Goal: Task Accomplishment & Management: Use online tool/utility

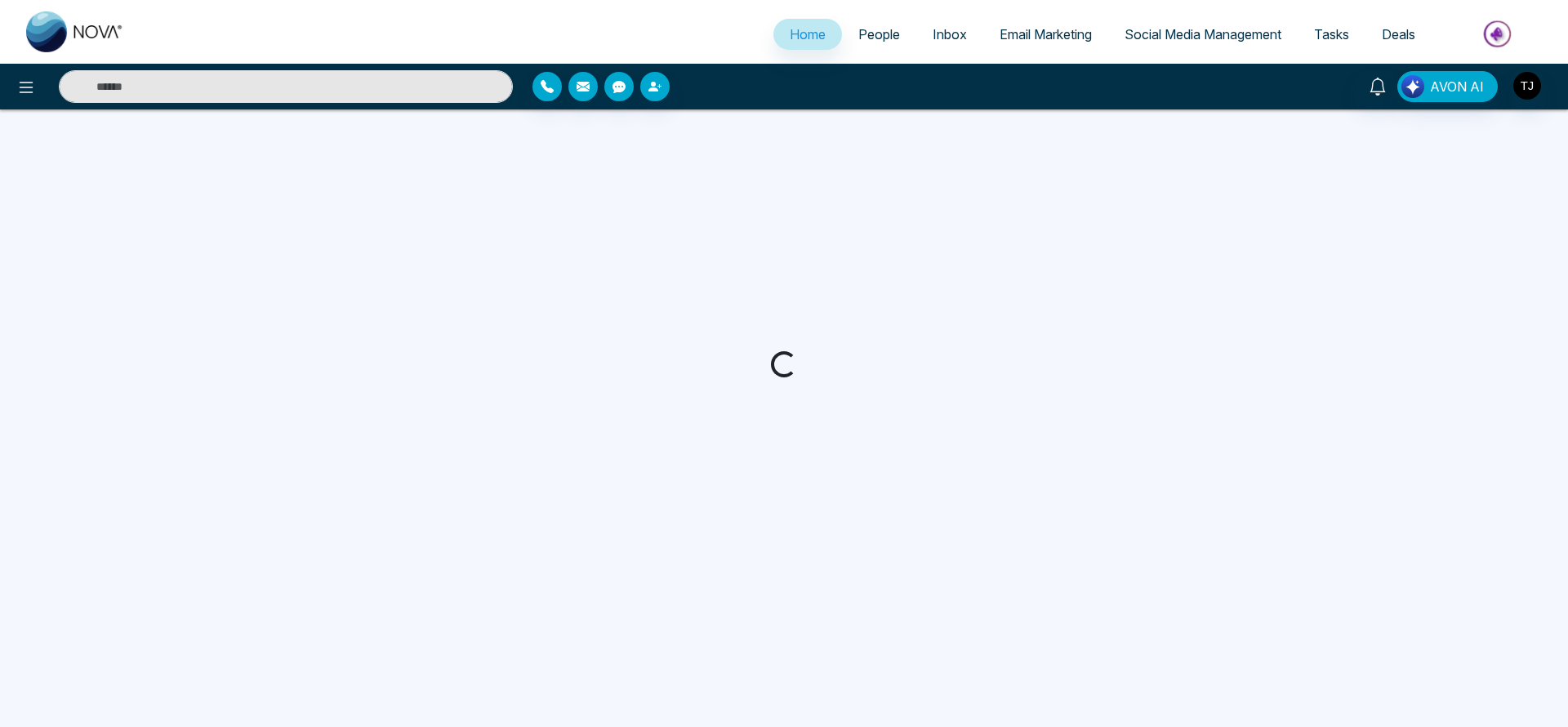
select select "*"
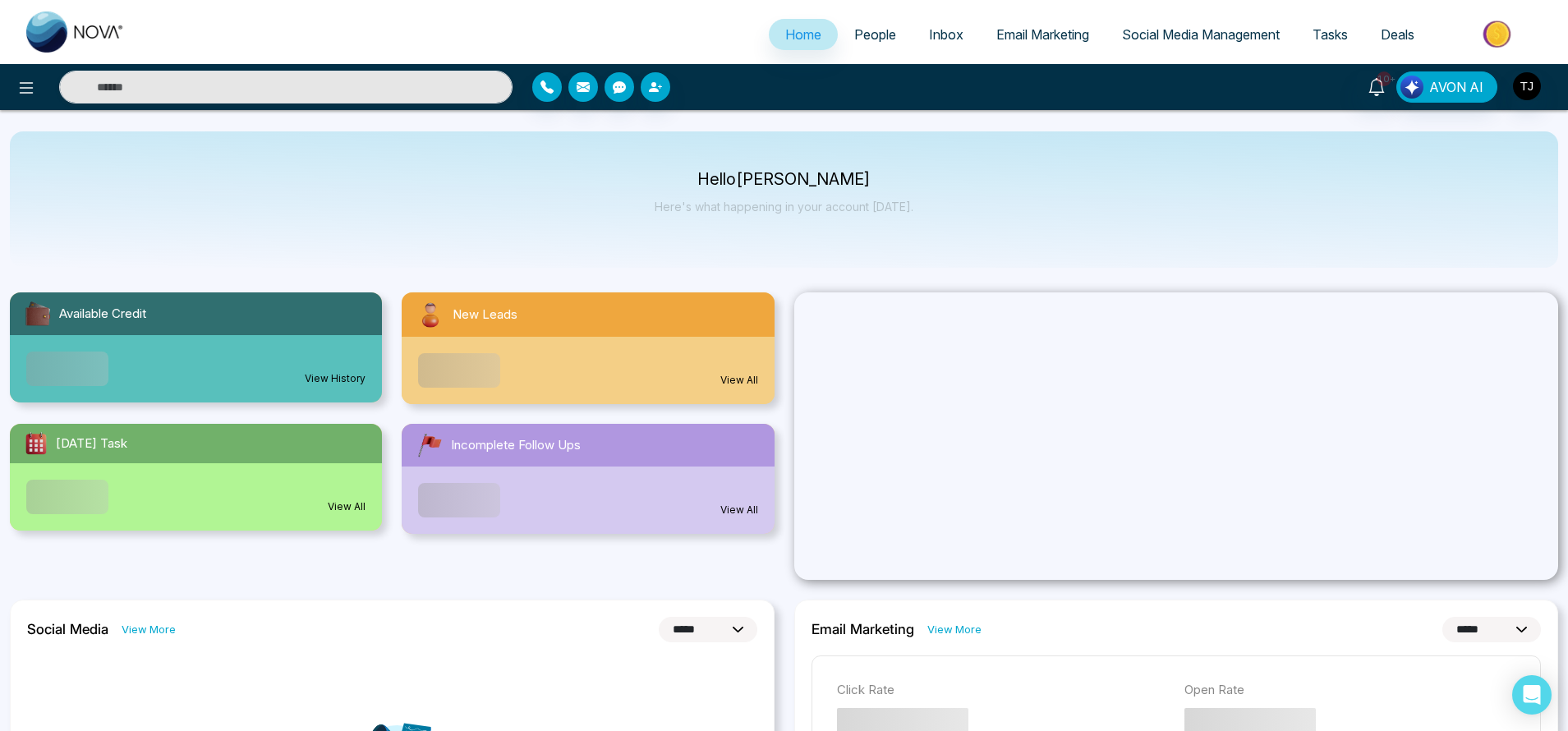
click at [1054, 41] on span "Email Marketing" at bounding box center [1043, 34] width 93 height 16
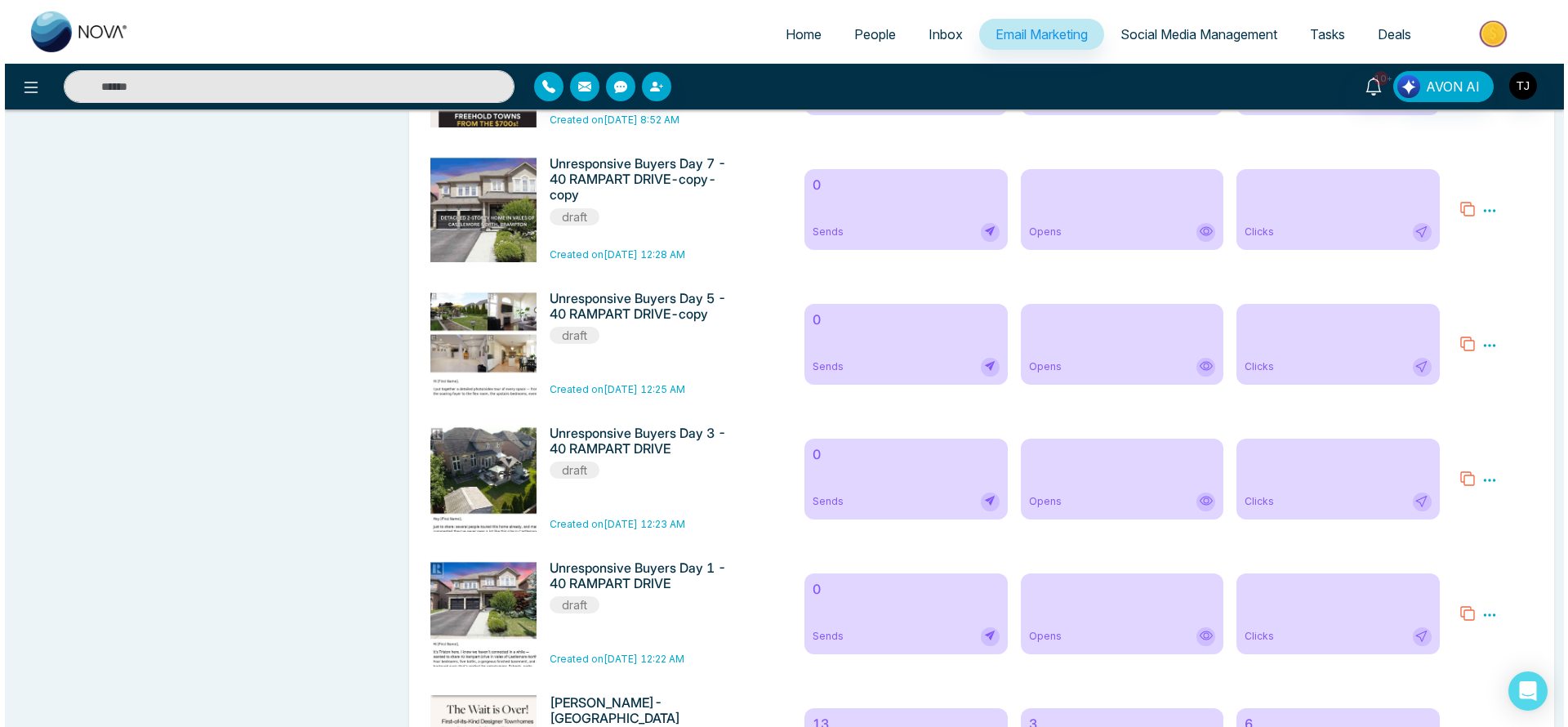
scroll to position [1311, 0]
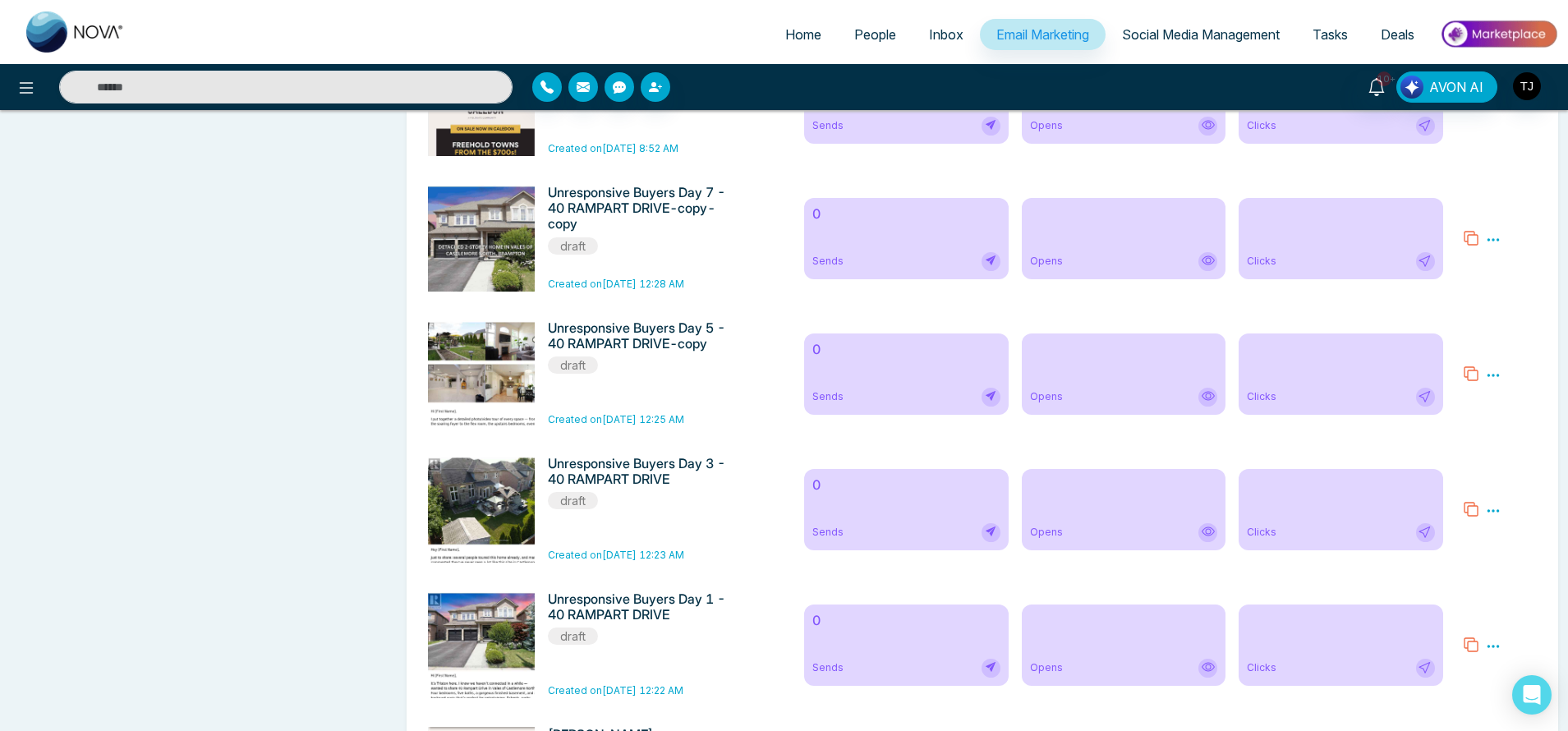
click at [1495, 247] on icon at bounding box center [1493, 239] width 14 height 14
click at [1510, 271] on span "Preview" at bounding box center [1522, 264] width 44 height 14
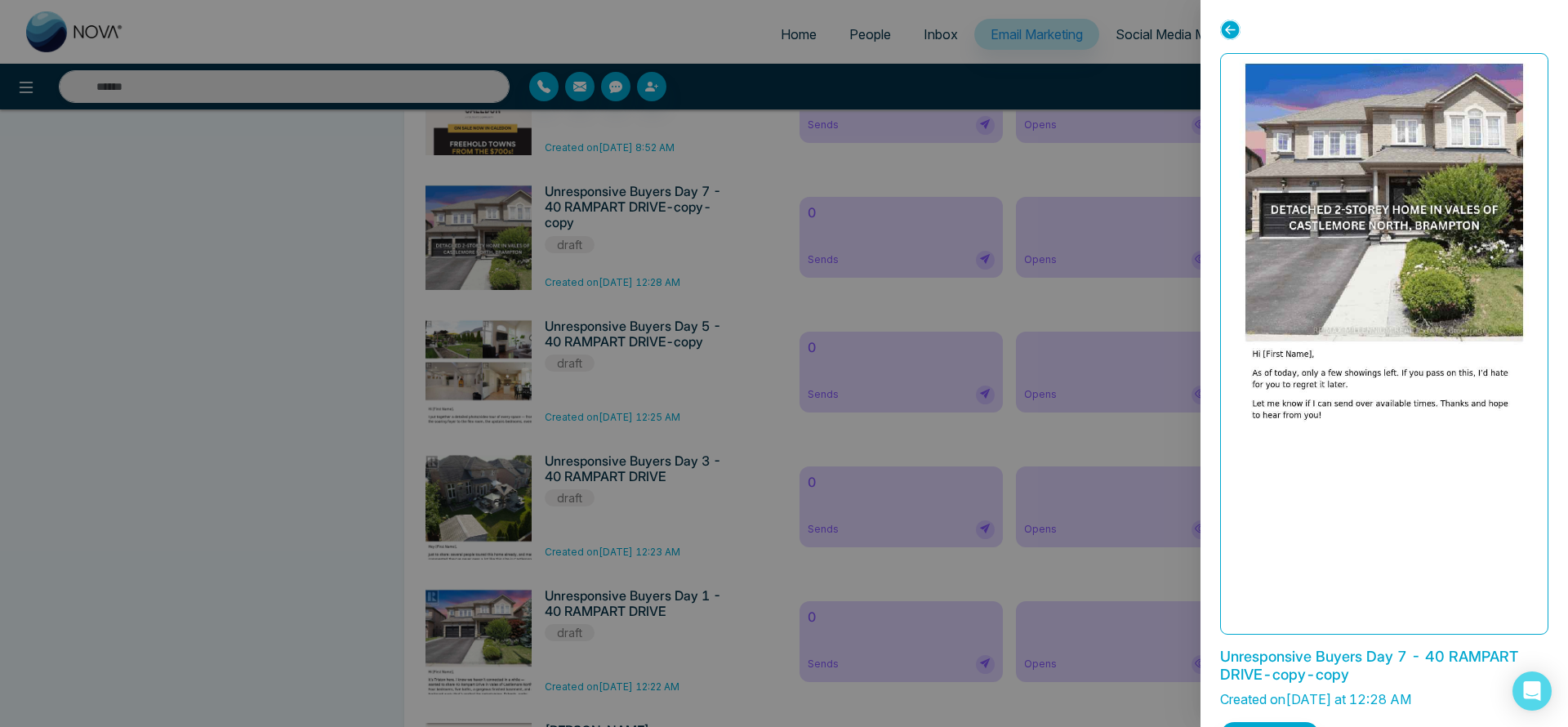
scroll to position [43, 0]
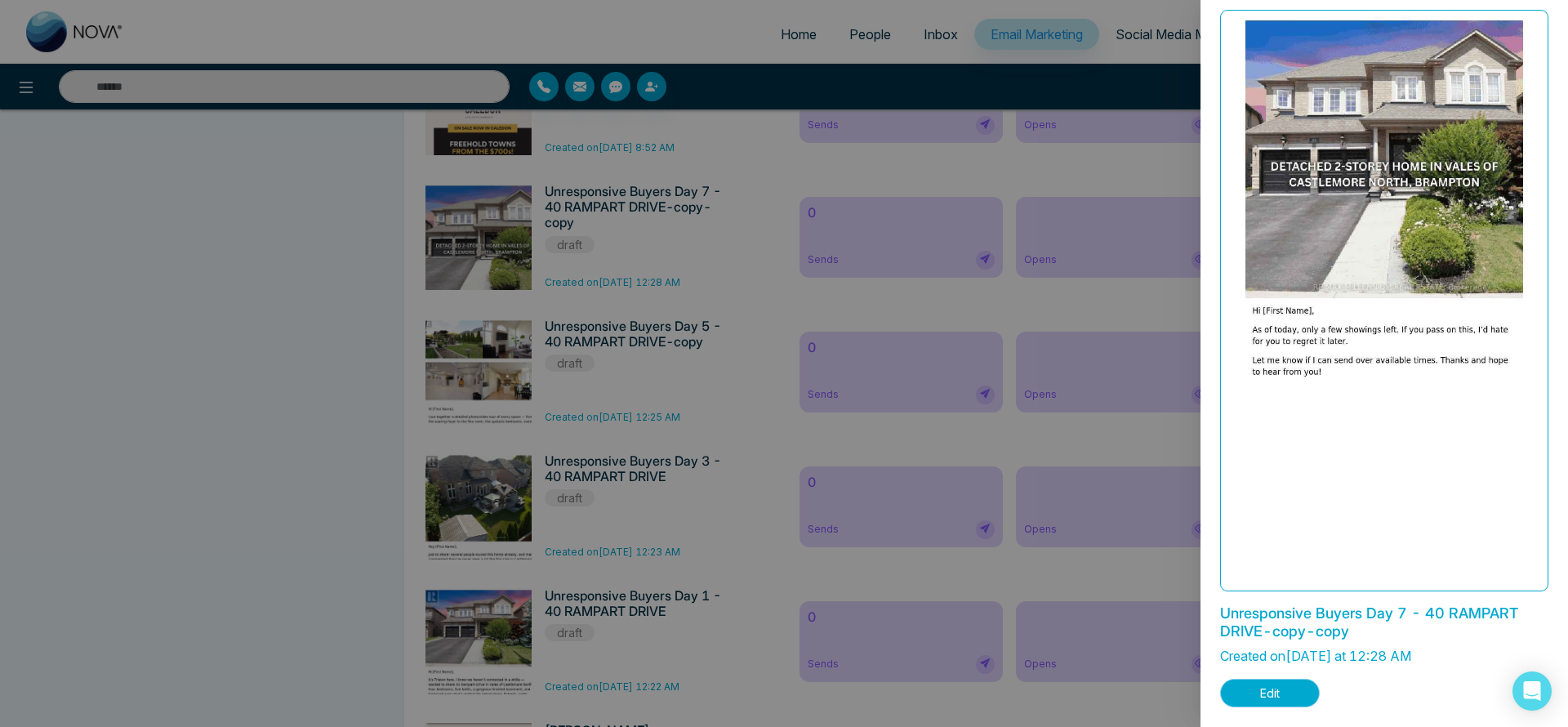
click at [1267, 692] on button "Edit" at bounding box center [1270, 693] width 100 height 29
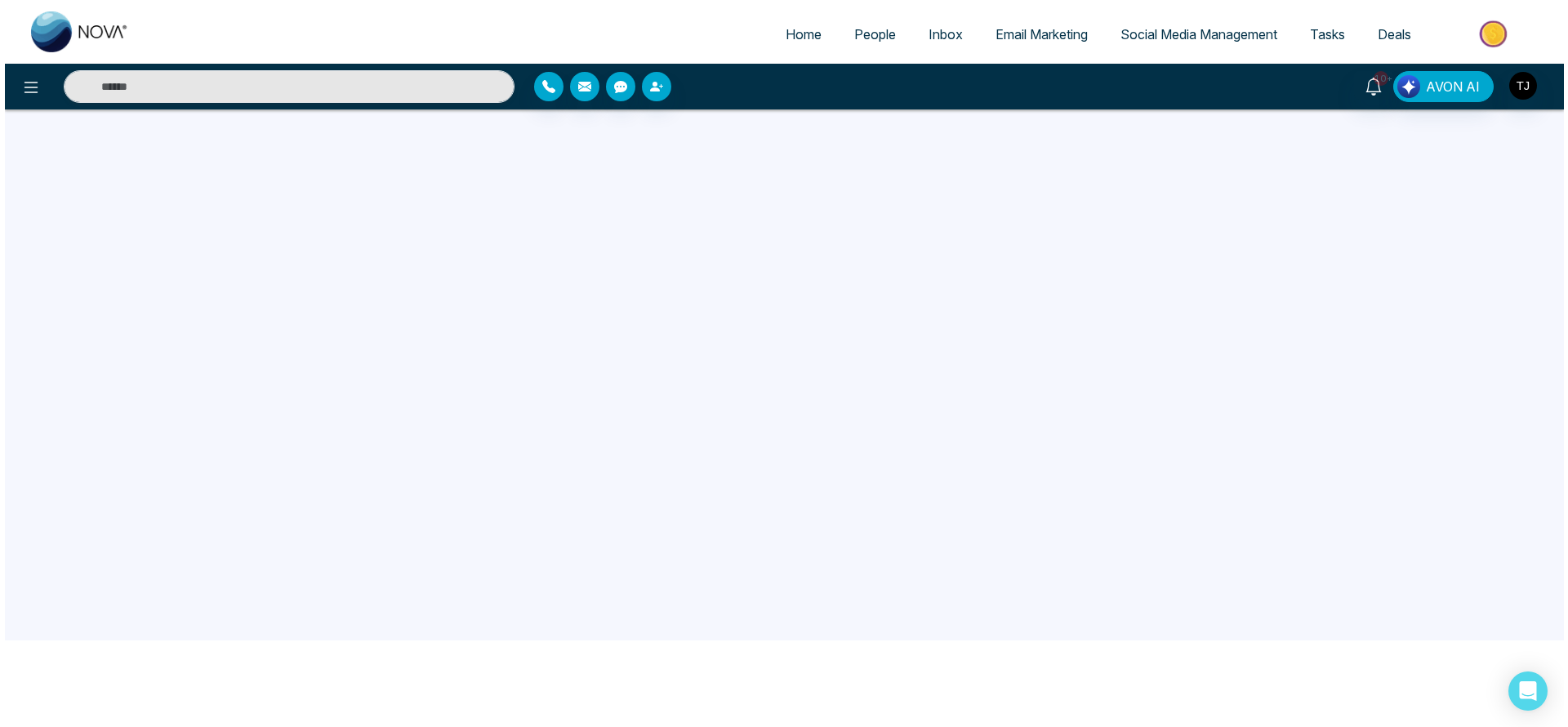
scroll to position [156, 0]
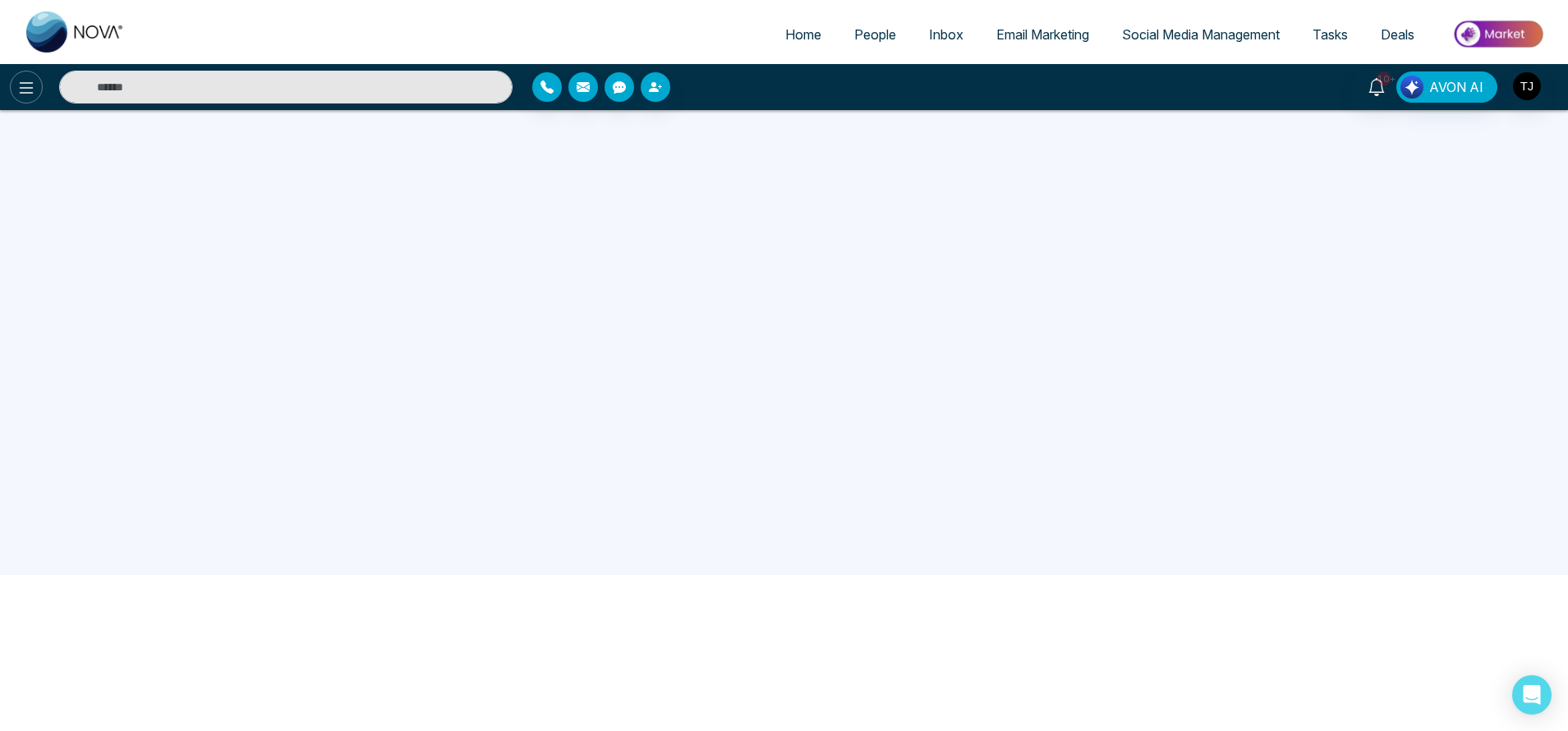
click at [33, 94] on icon at bounding box center [26, 88] width 19 height 19
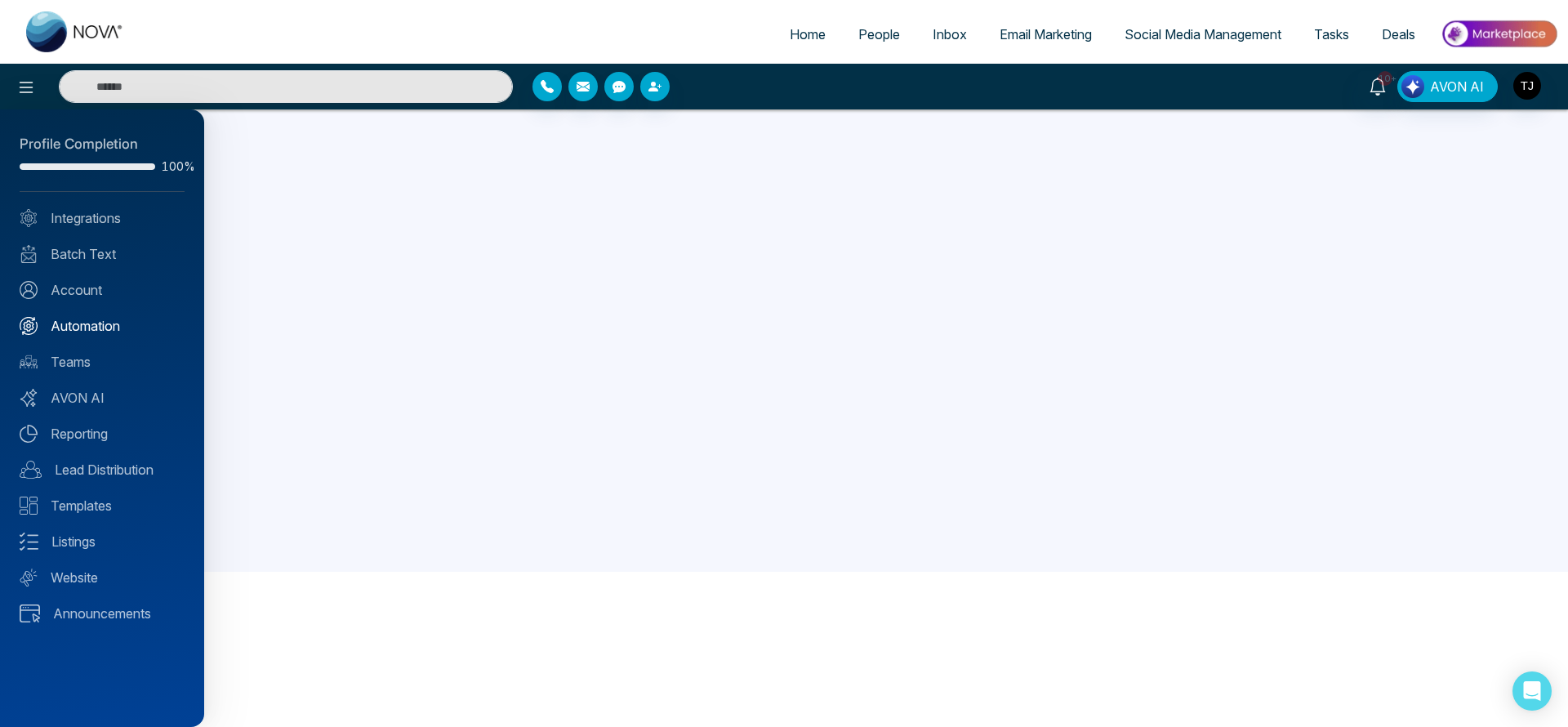
click at [102, 326] on link "Automation" at bounding box center [102, 326] width 165 height 19
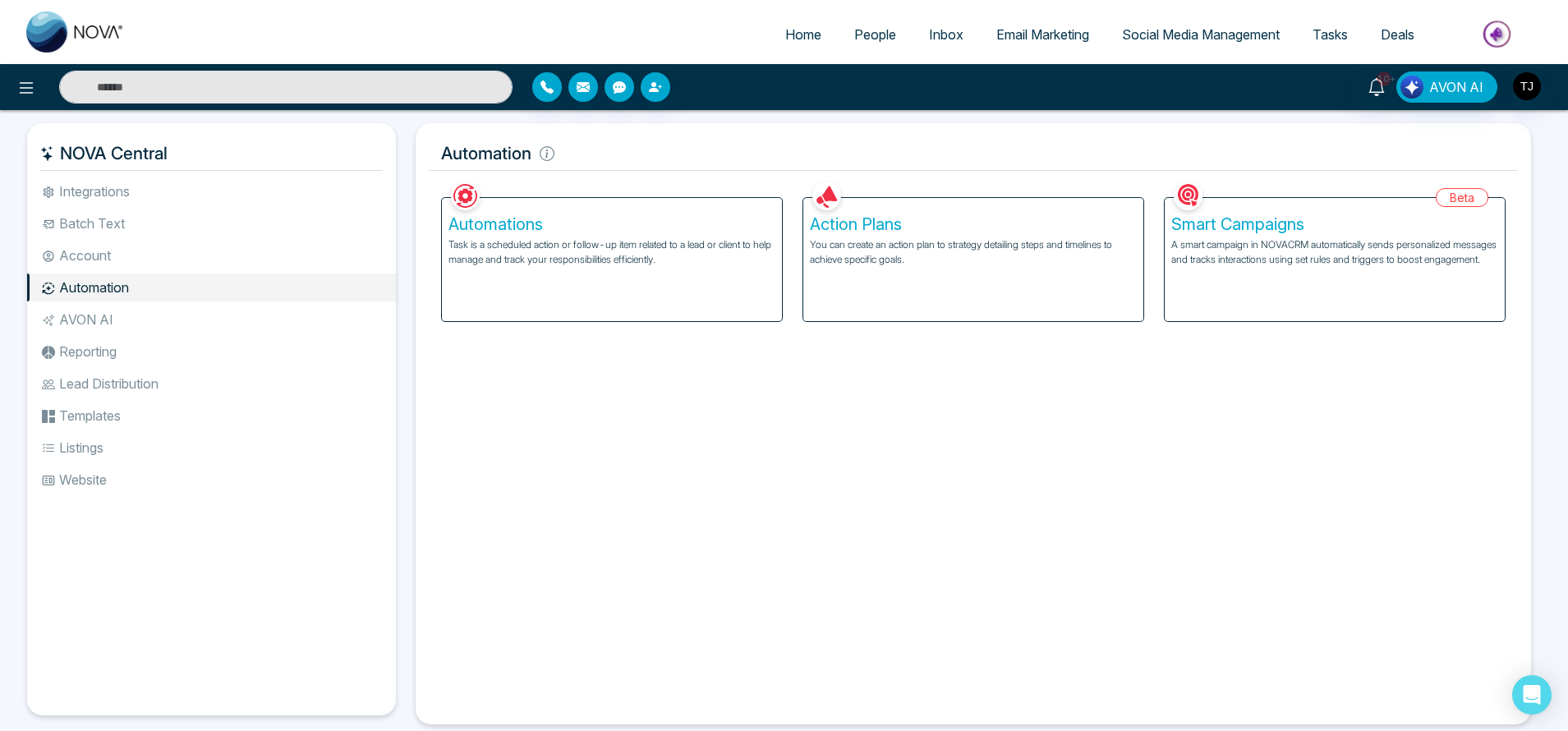
click at [921, 284] on div "Action Plans You can create an action plan to strategy detailing steps and time…" at bounding box center [973, 260] width 340 height 124
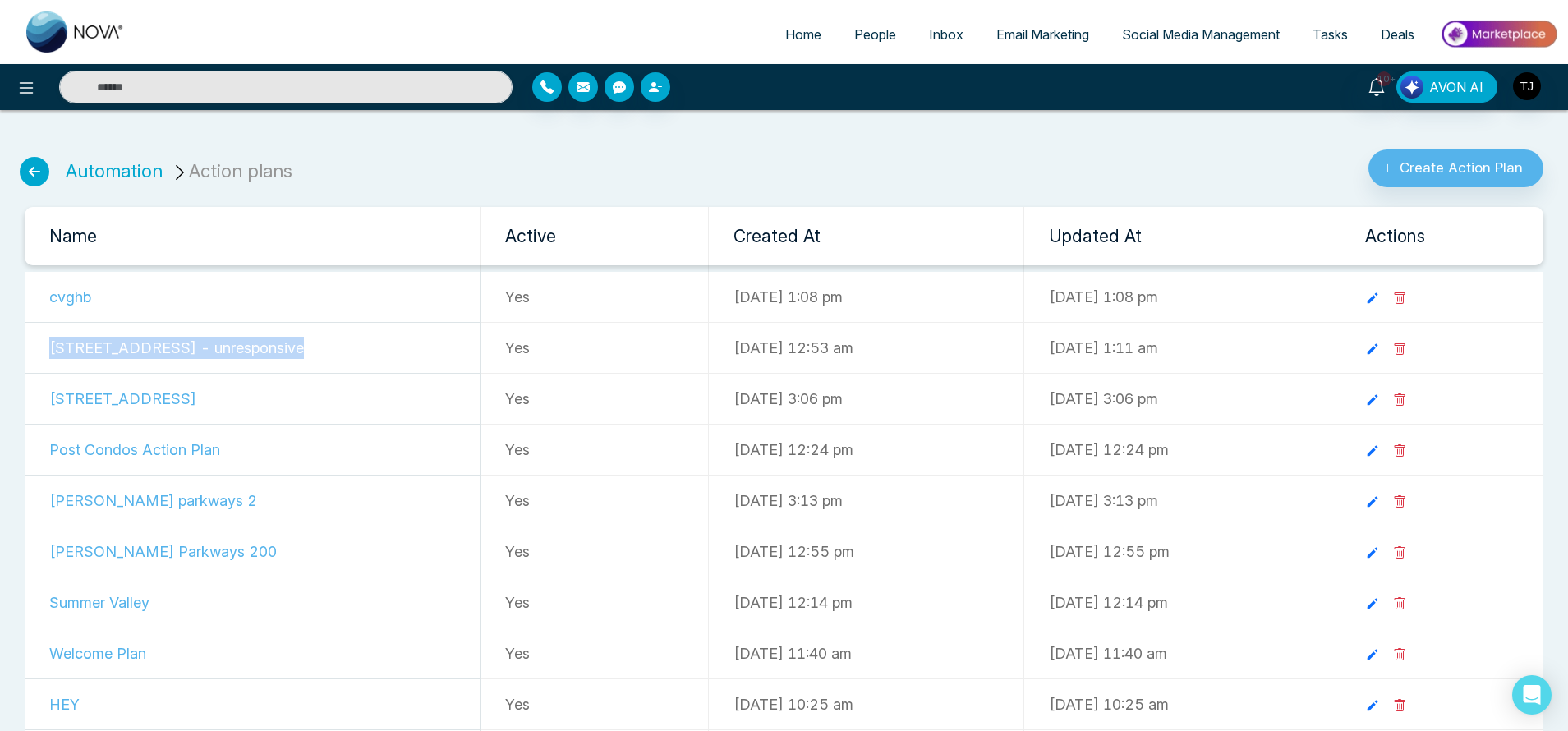
drag, startPoint x: 51, startPoint y: 348, endPoint x: 322, endPoint y: 353, distance: 271.0
click at [322, 353] on td "[STREET_ADDRESS] - unresponsive" at bounding box center [253, 348] width 456 height 51
click at [1380, 355] on icon at bounding box center [1372, 349] width 14 height 14
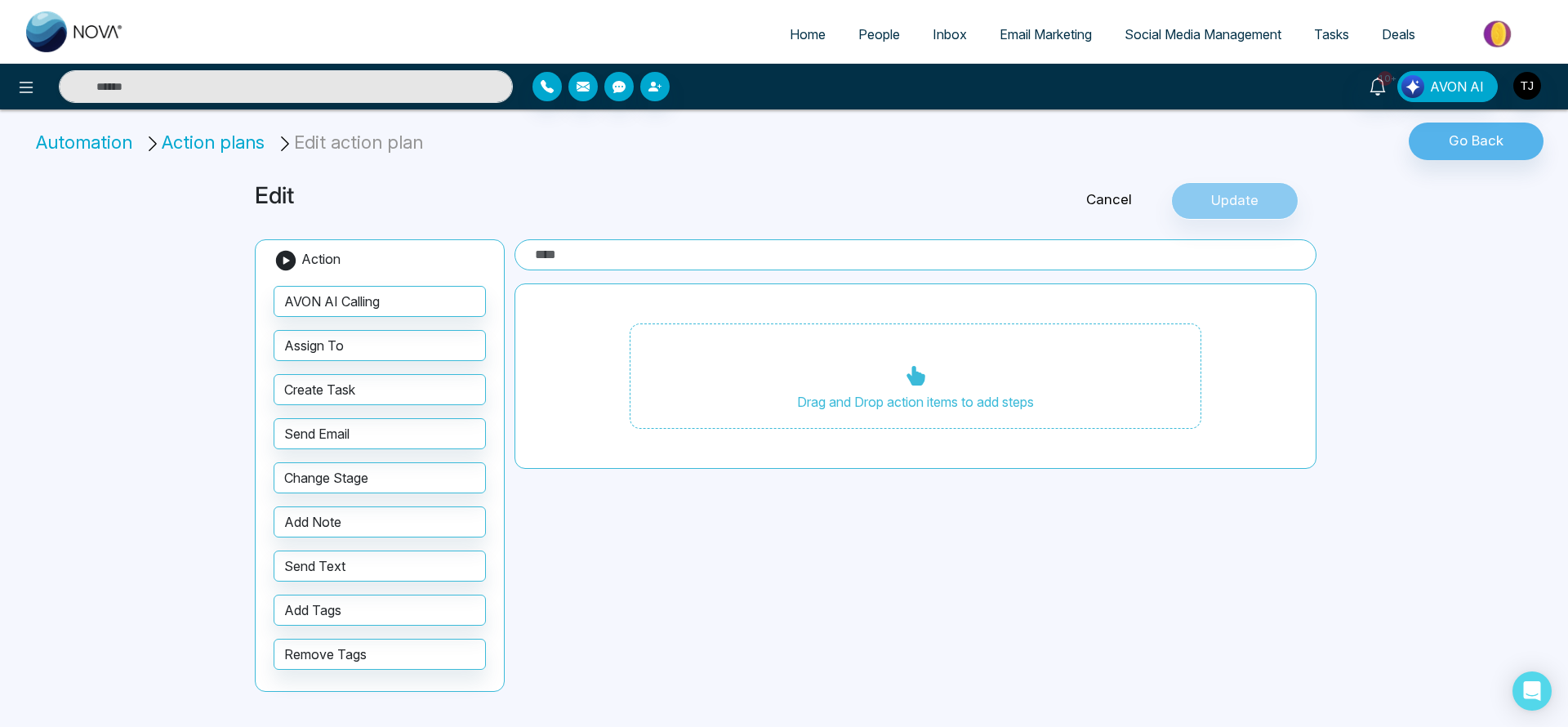
type input "**********"
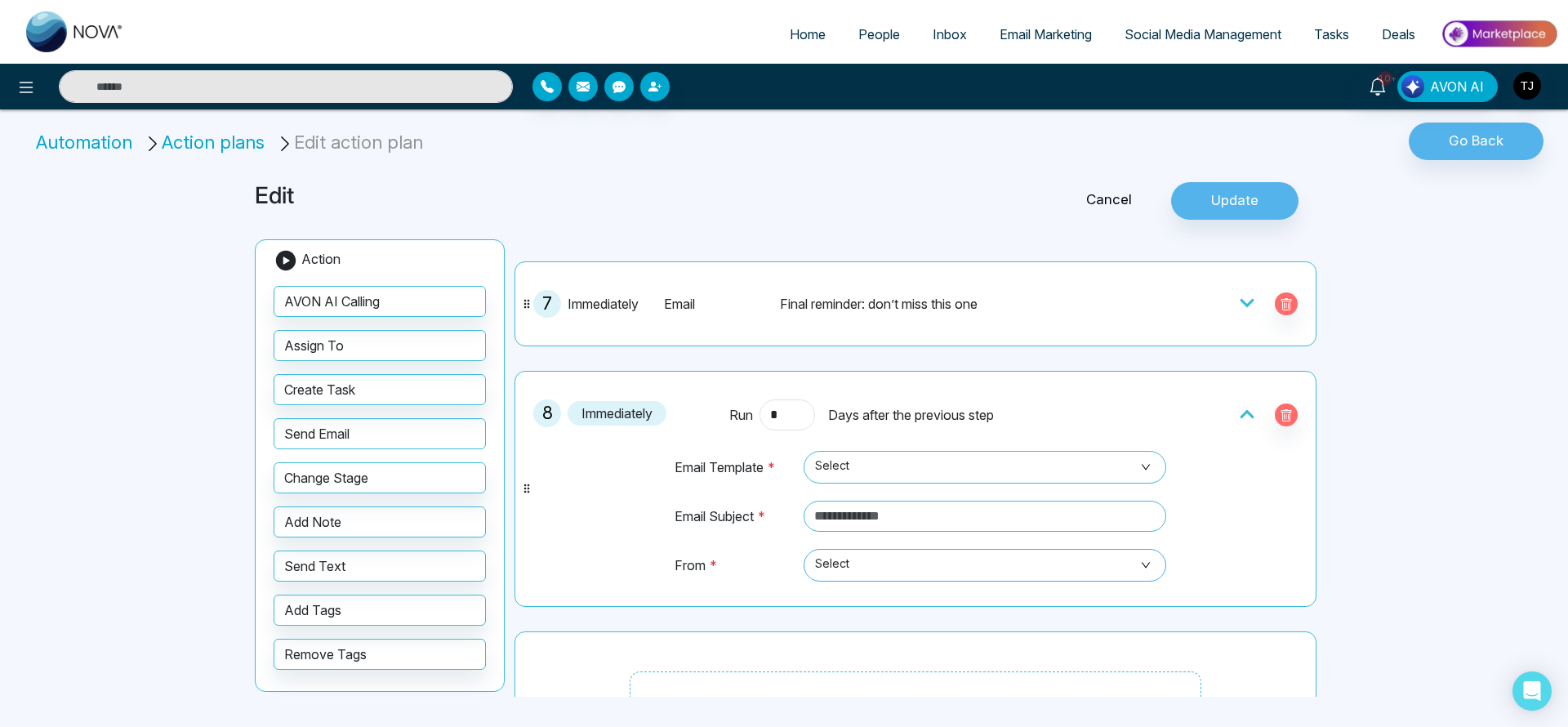
scroll to position [686, 0]
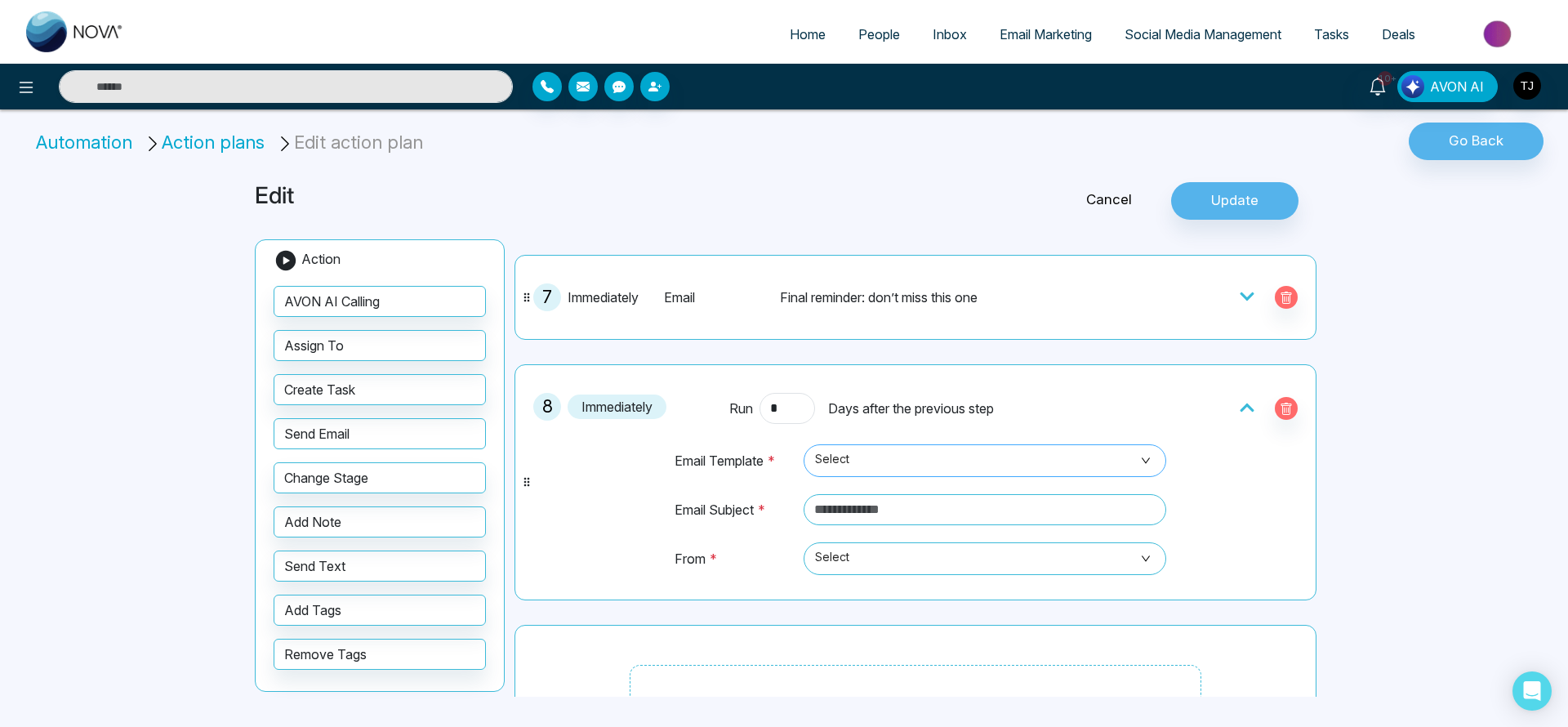
click at [999, 466] on span "Select" at bounding box center [985, 460] width 340 height 28
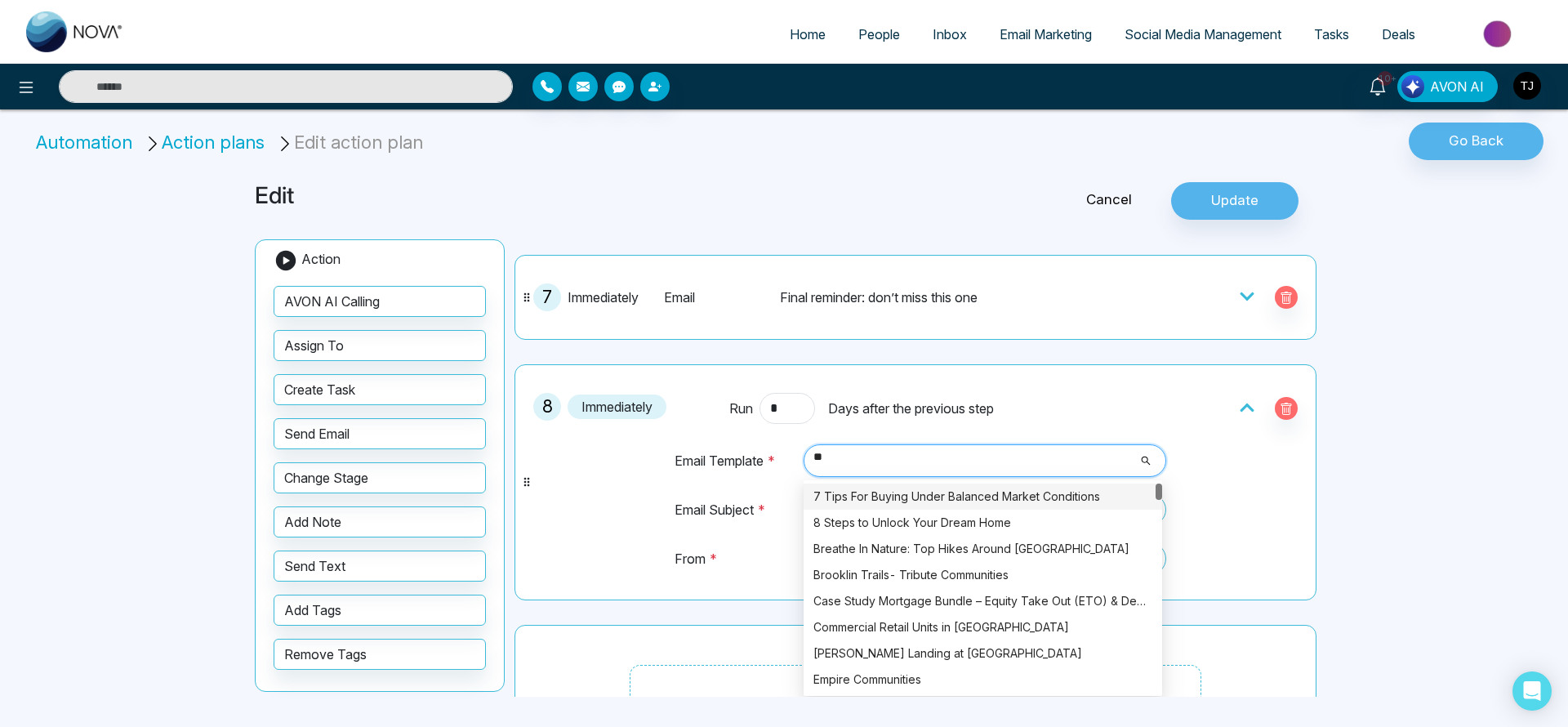
type input "***"
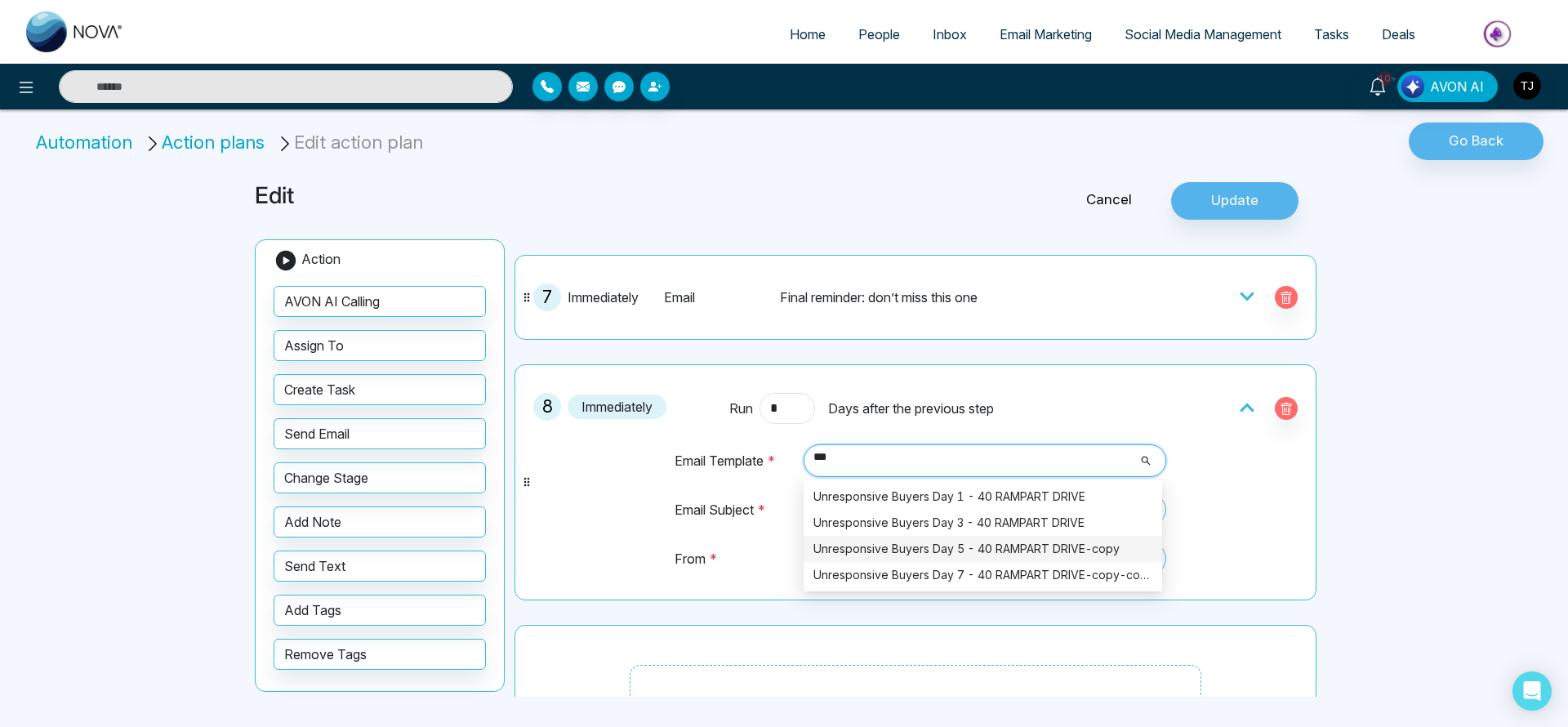
click at [1011, 540] on div "Unresponsive Buyers Day 5 - 40 RAMPART DRIVE-copy" at bounding box center [982, 548] width 339 height 18
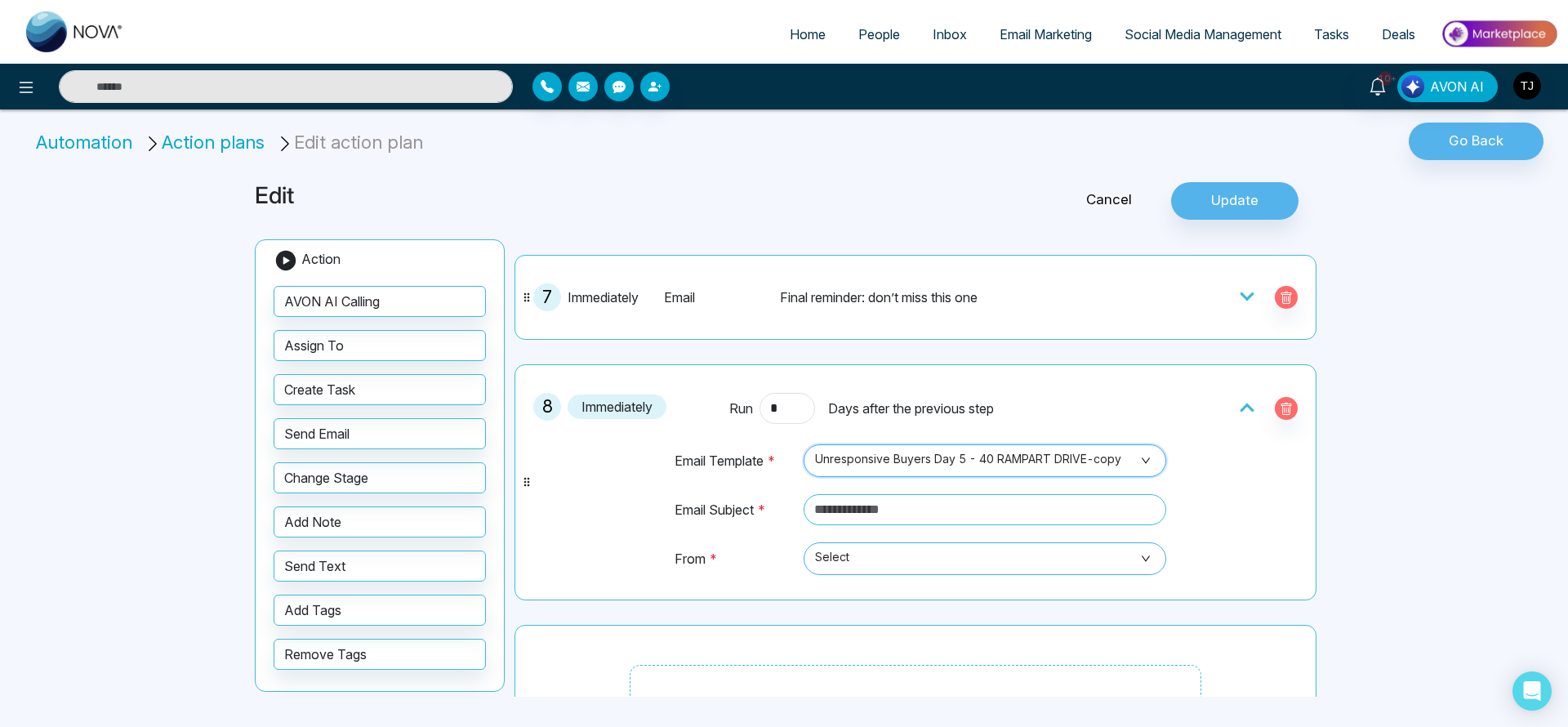
click at [1007, 561] on span "Select" at bounding box center [985, 558] width 340 height 28
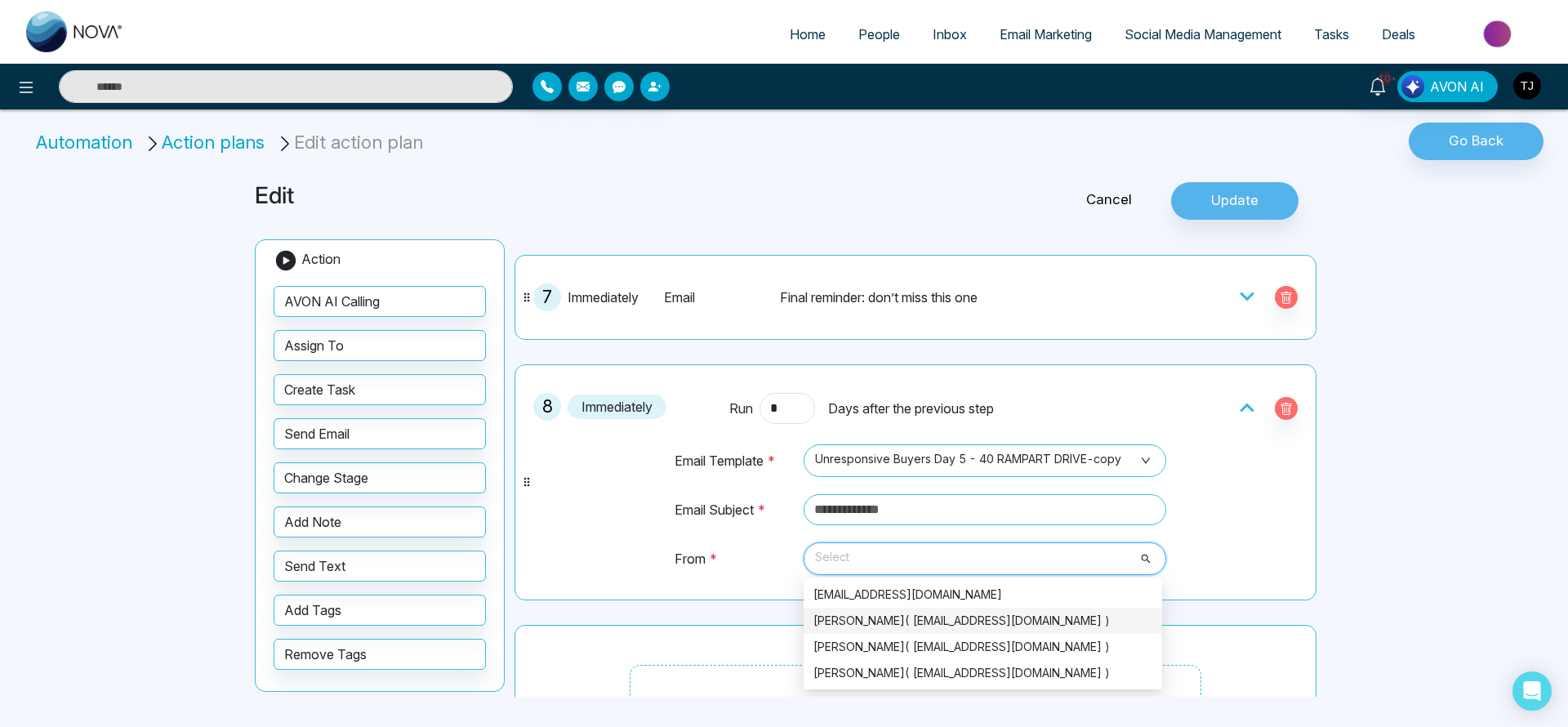
click at [969, 621] on div "[PERSON_NAME]( [EMAIL_ADDRESS][DOMAIN_NAME] )" at bounding box center [982, 620] width 339 height 18
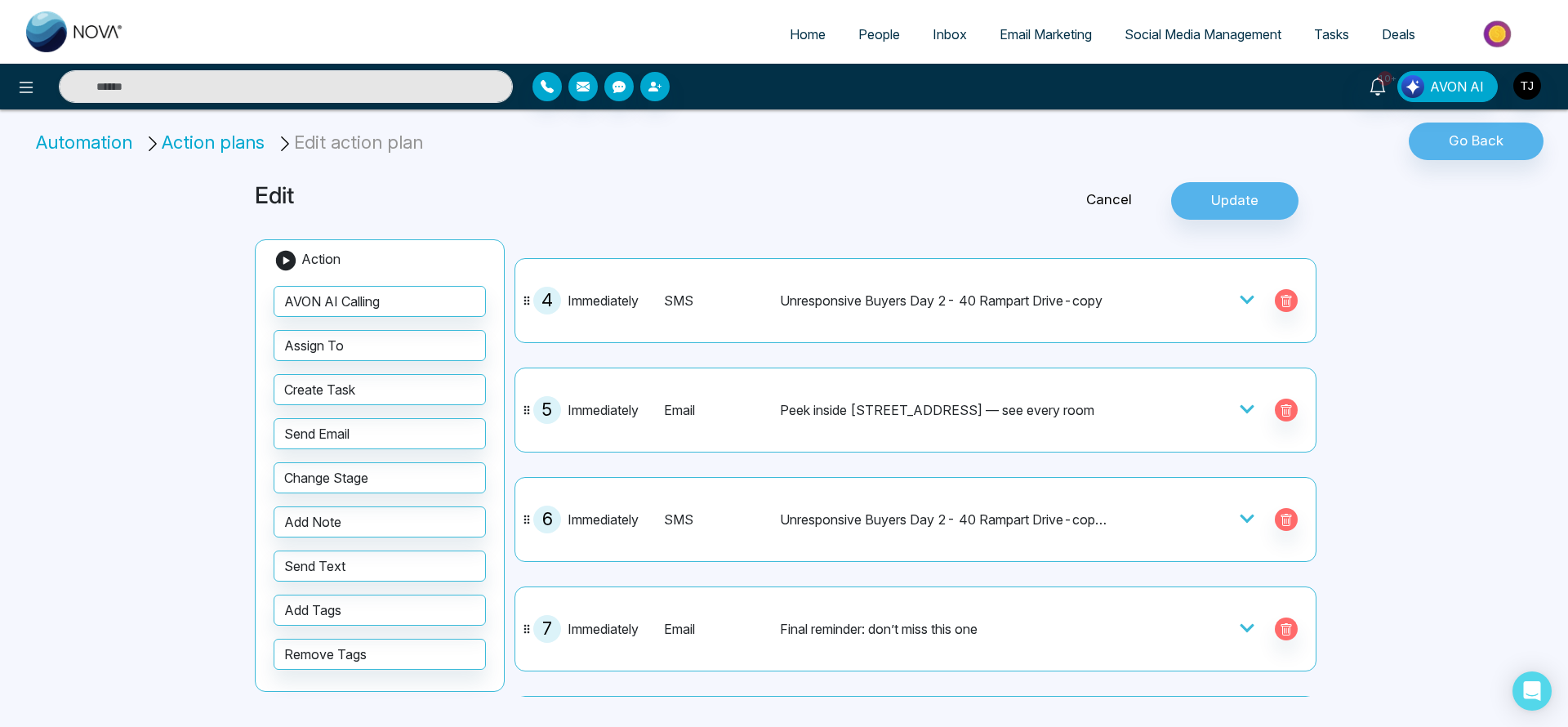
scroll to position [0, 0]
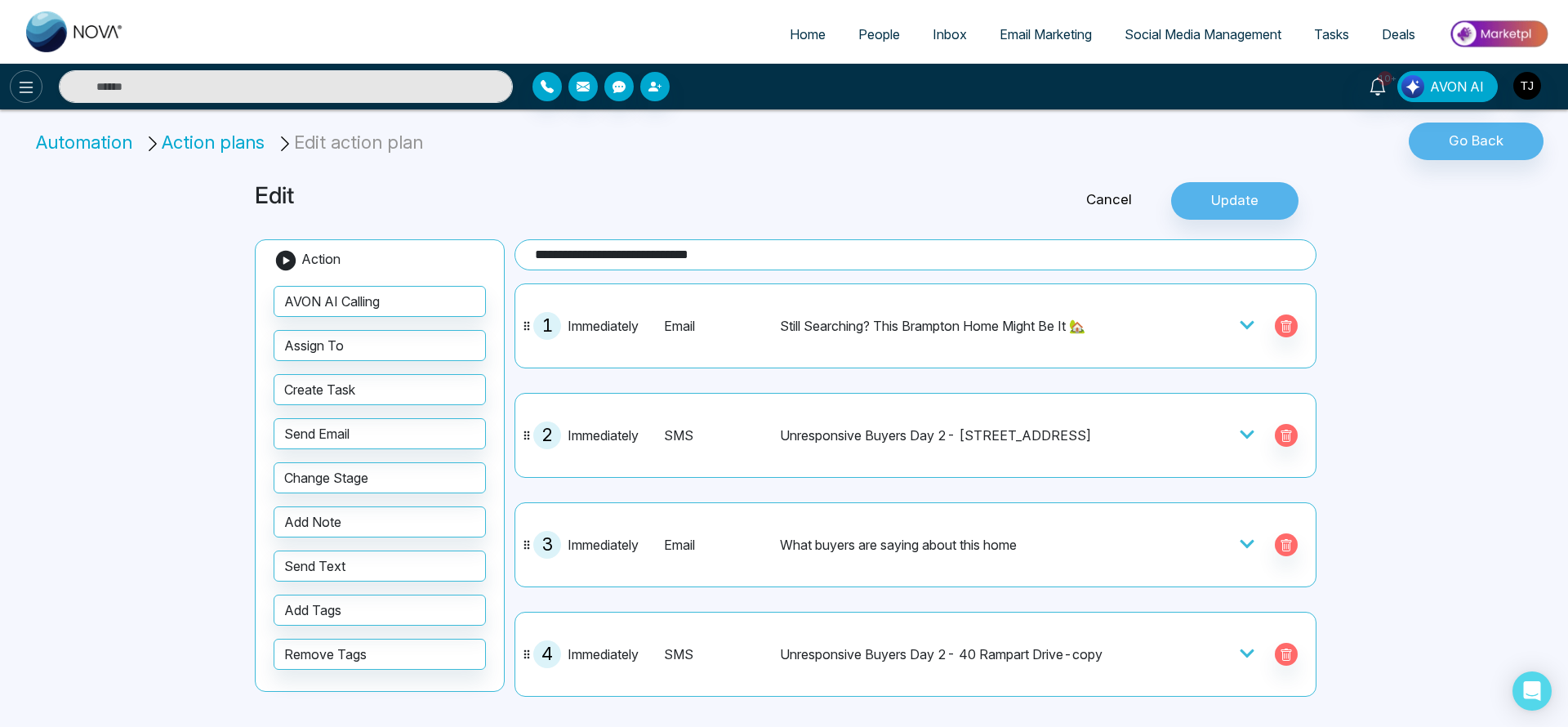
click at [29, 96] on icon at bounding box center [26, 87] width 19 height 19
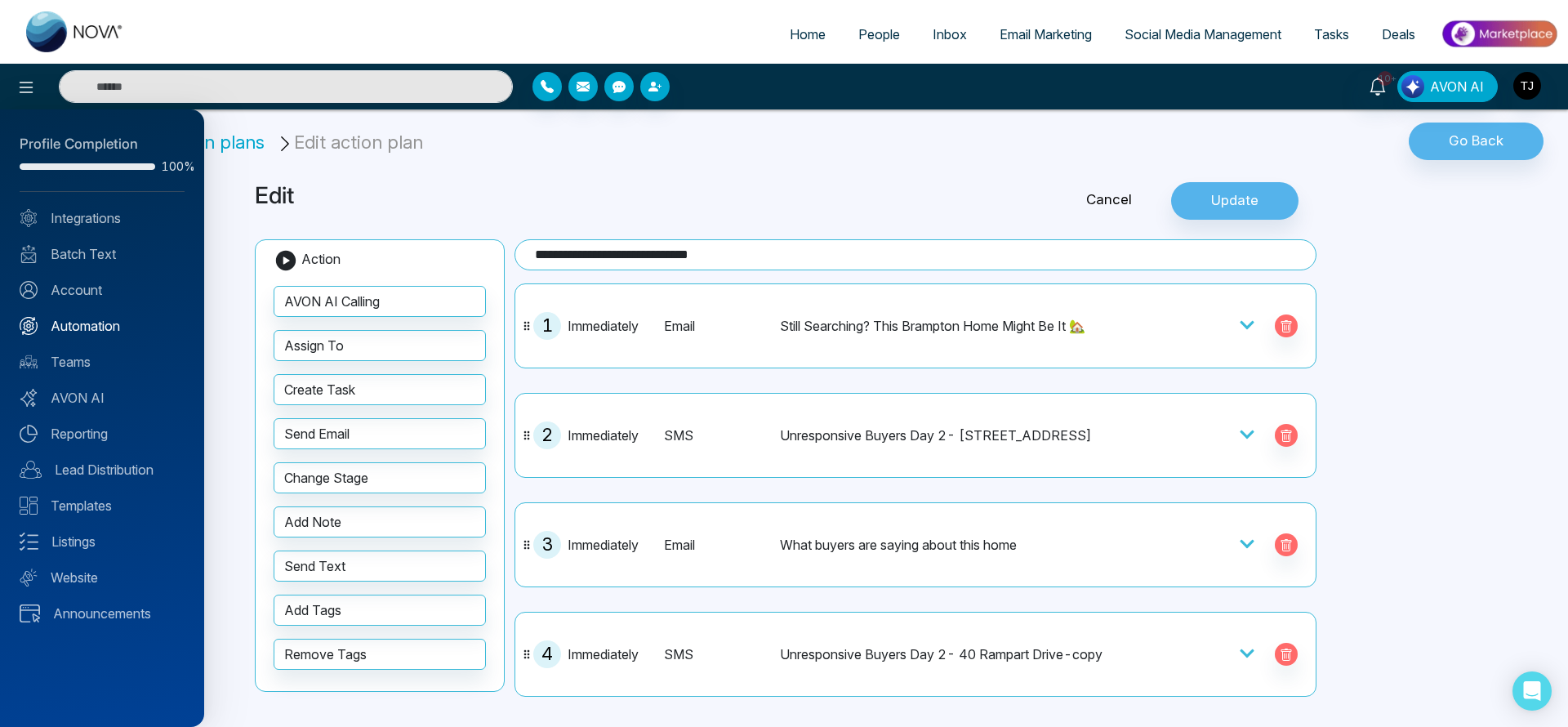
click at [90, 332] on link "Automation" at bounding box center [102, 326] width 165 height 19
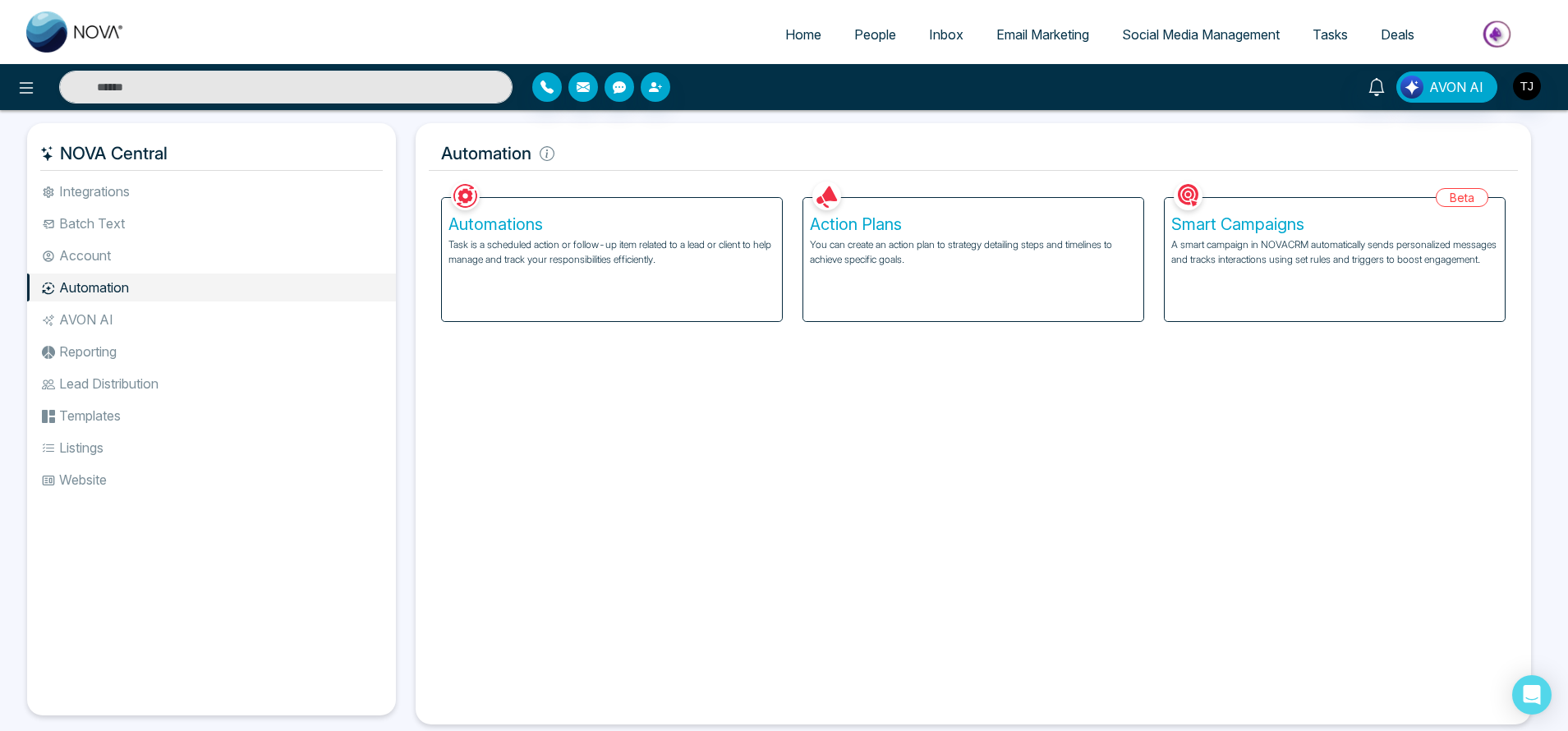
click at [707, 258] on p "Task is a scheduled action or follow-up item related to a lead or client to hel…" at bounding box center [612, 252] width 327 height 30
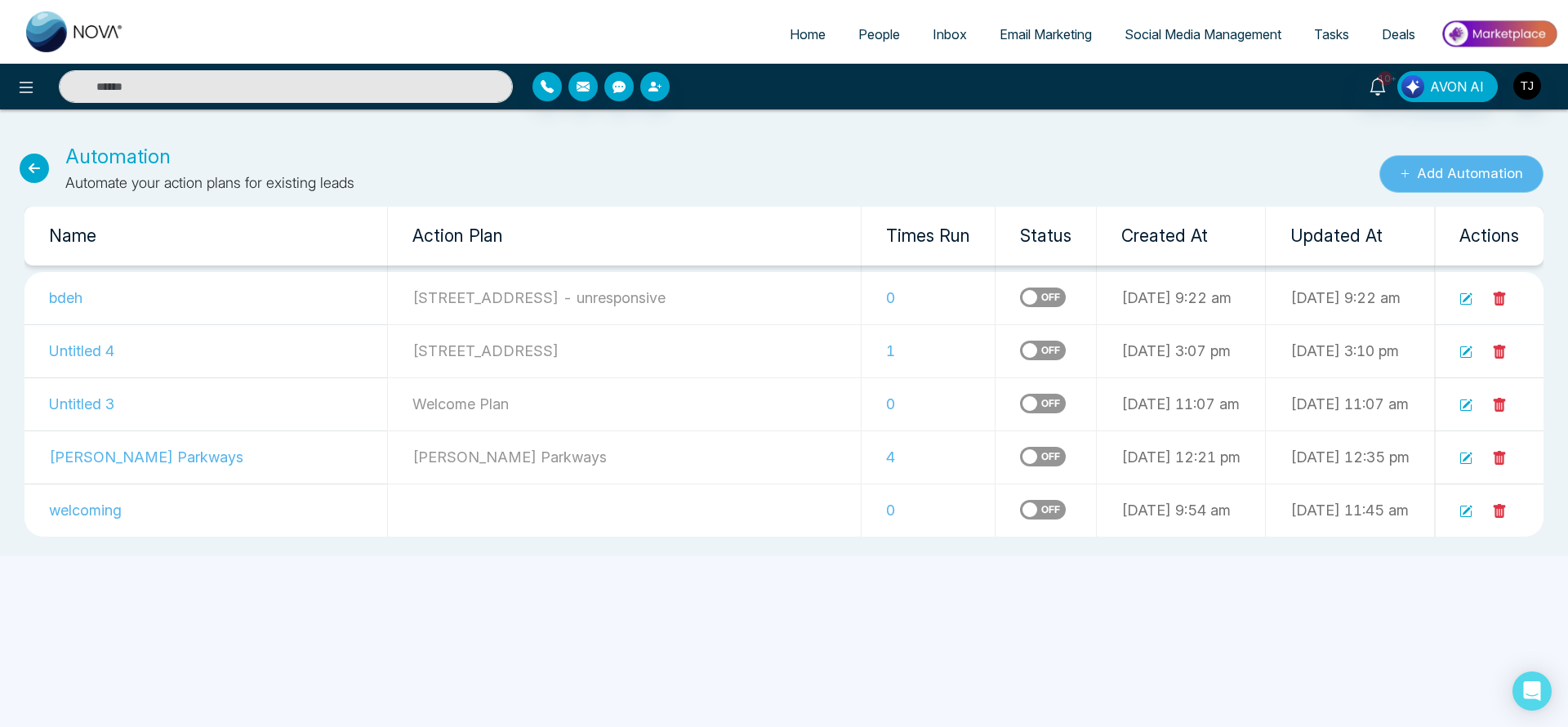
click at [1454, 177] on button "Add Automation" at bounding box center [1461, 174] width 164 height 37
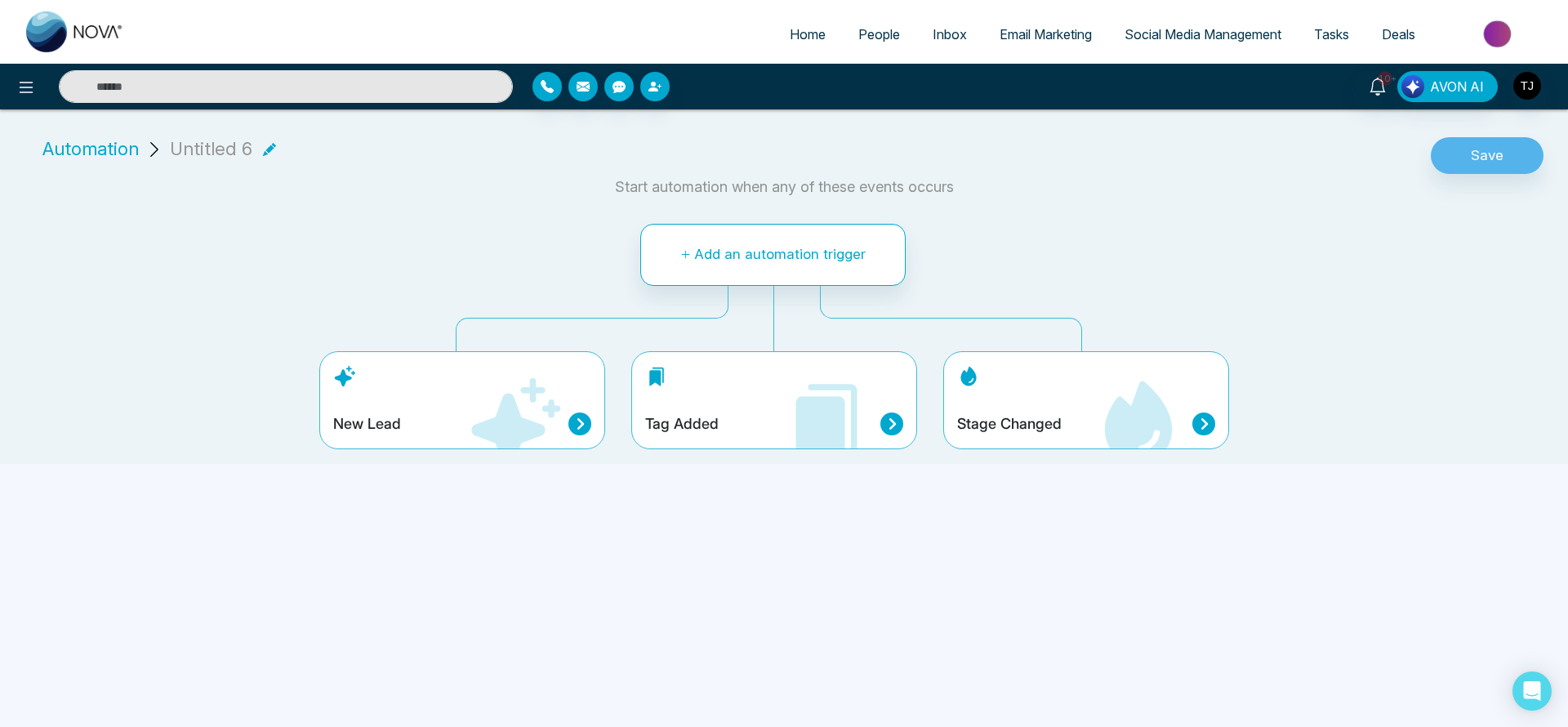
click at [727, 416] on div "Tag Added" at bounding box center [774, 424] width 258 height 23
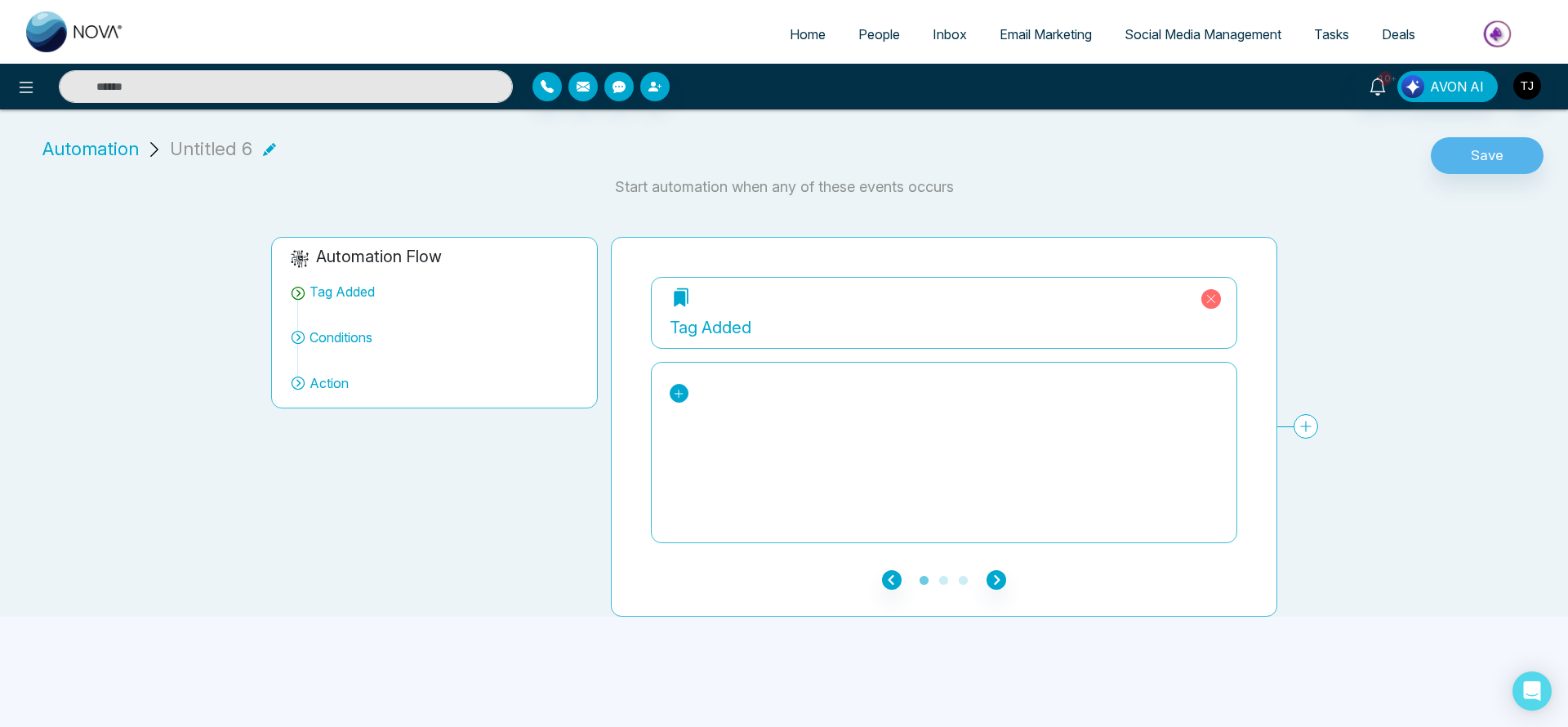
click at [684, 392] on icon at bounding box center [679, 394] width 12 height 12
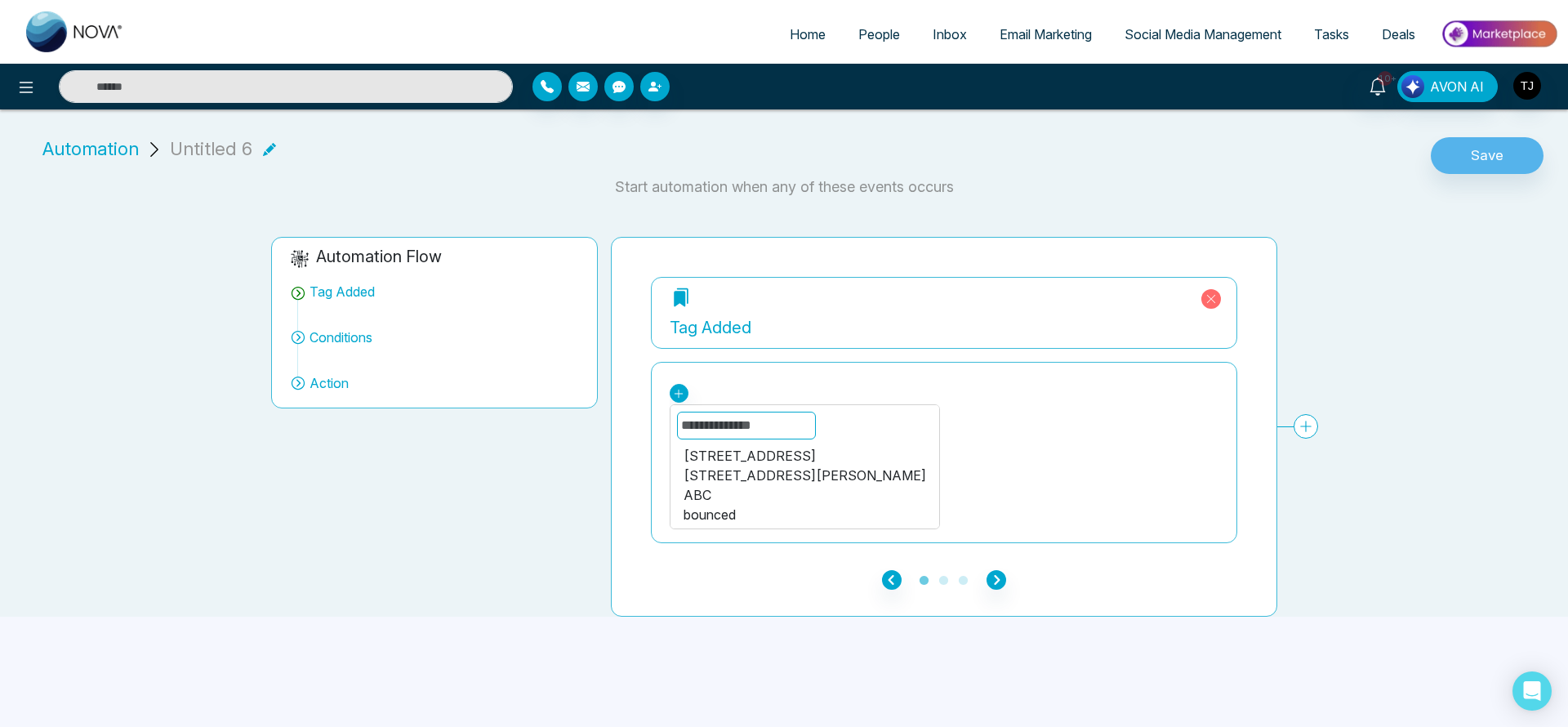
click at [746, 451] on div "[STREET_ADDRESS]" at bounding box center [805, 456] width 243 height 19
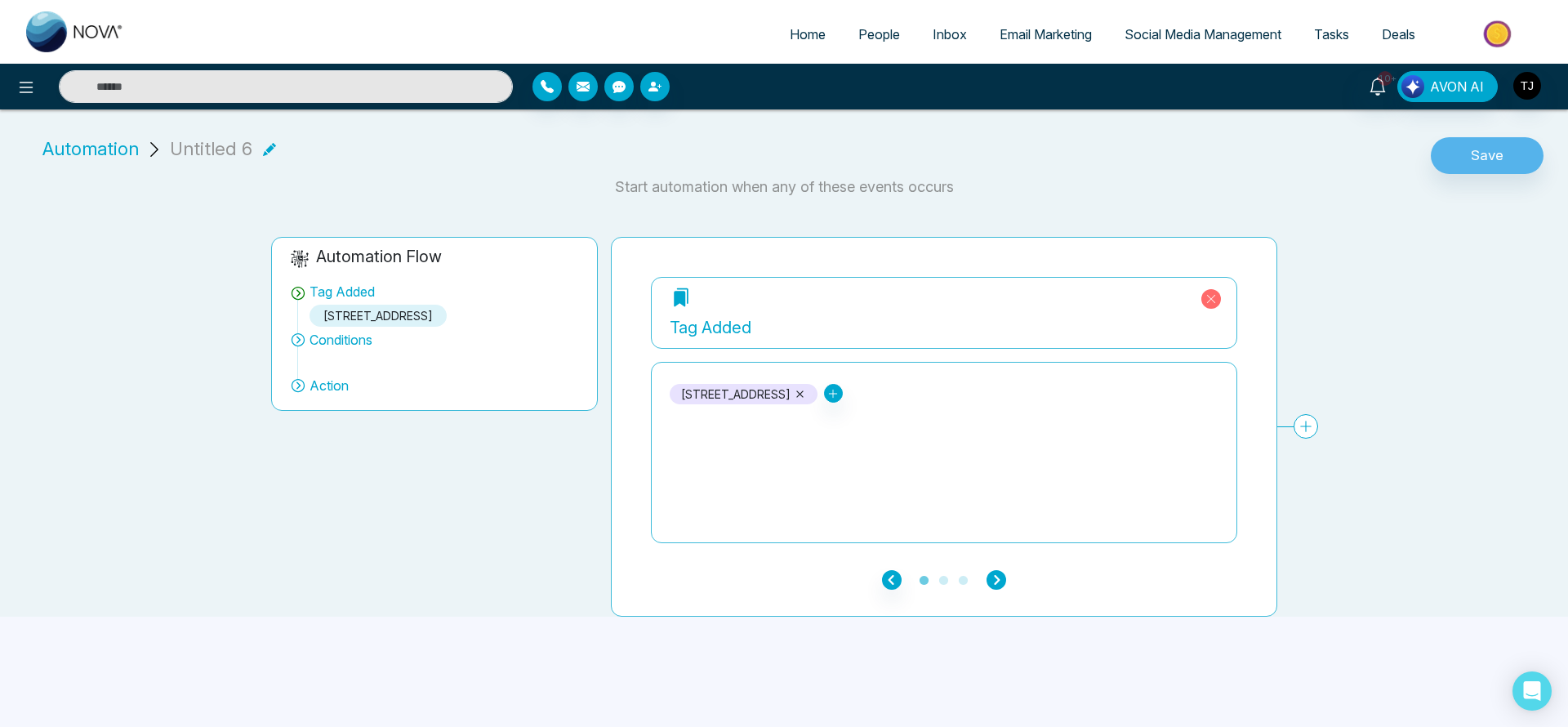
click at [1001, 589] on icon "button" at bounding box center [997, 580] width 19 height 19
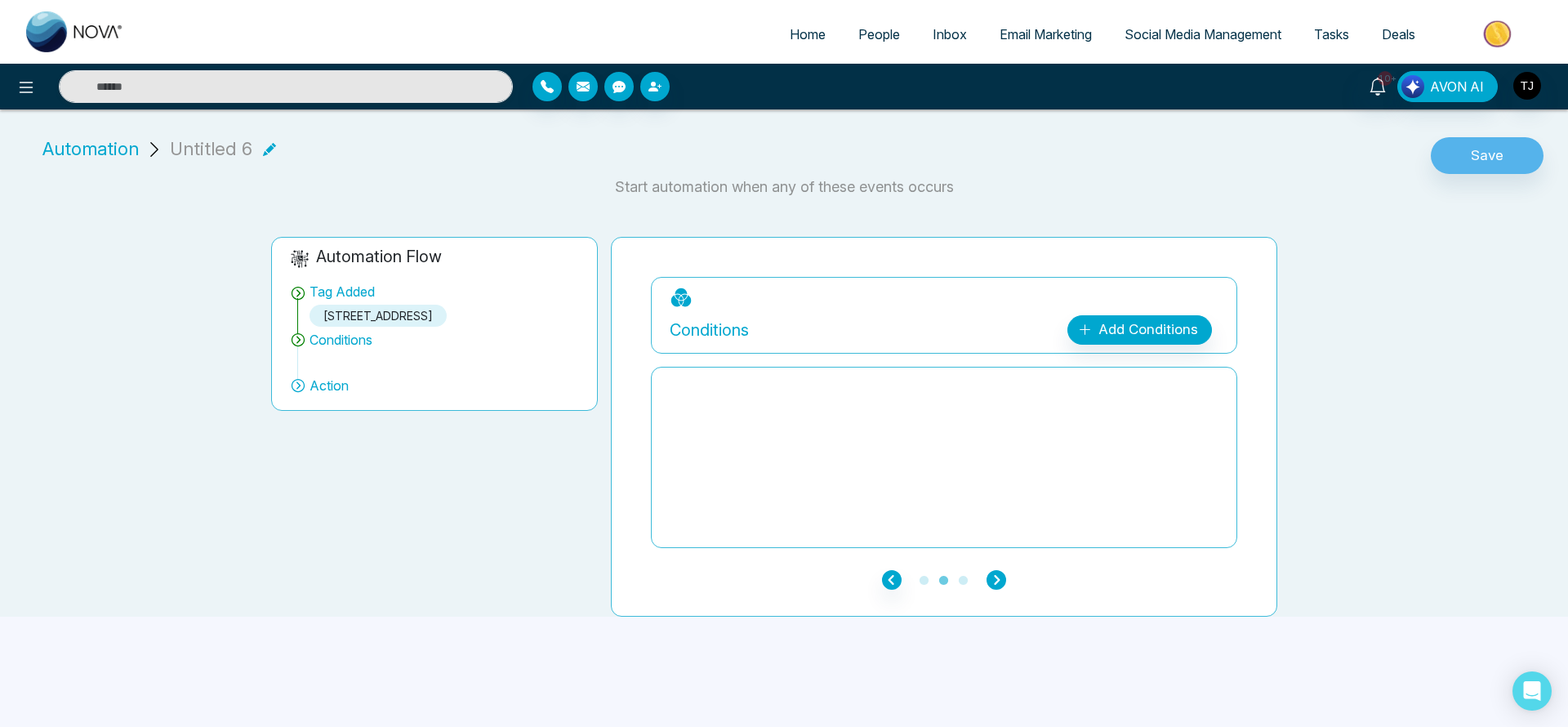
click at [1001, 588] on icon "button" at bounding box center [997, 580] width 19 height 19
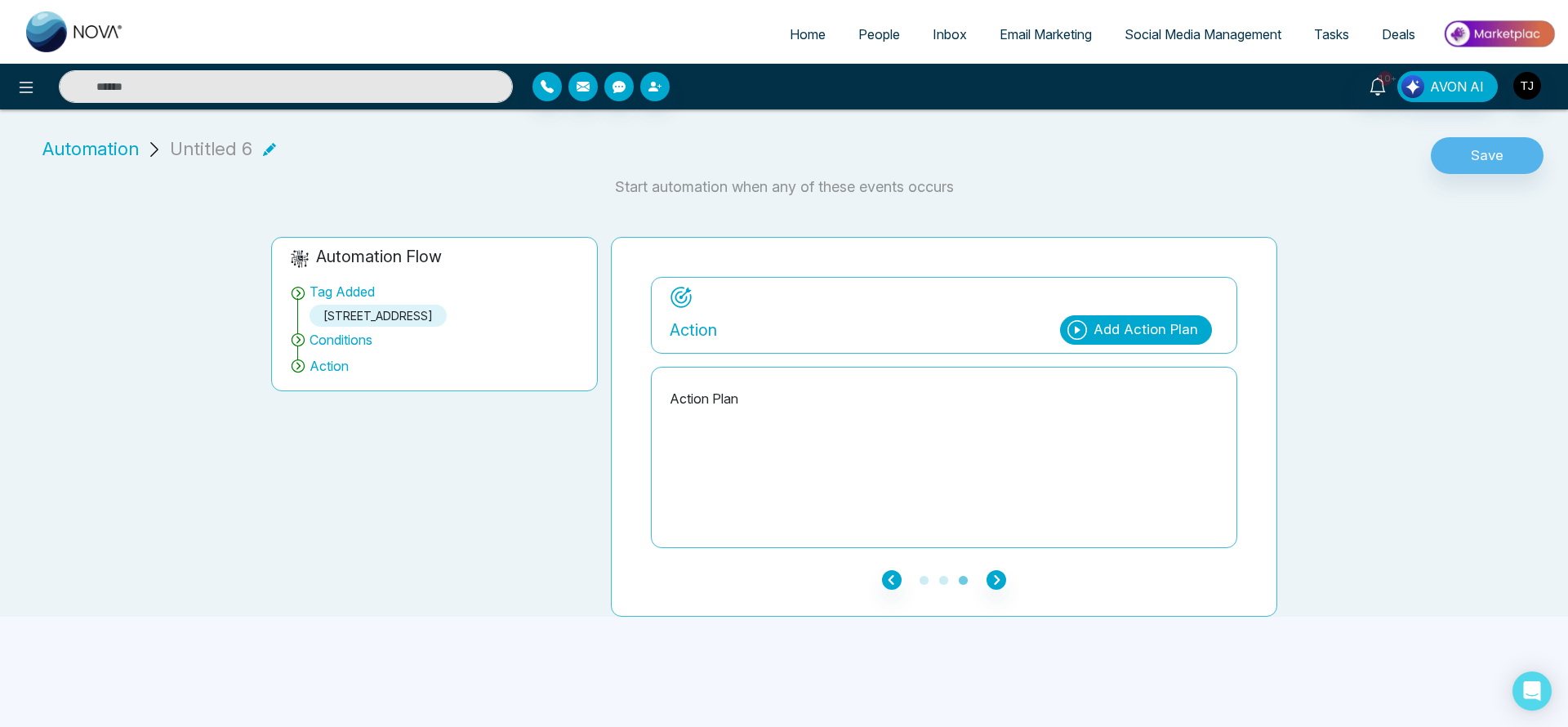
click at [1122, 329] on div "Add Action Plan" at bounding box center [1146, 330] width 105 height 21
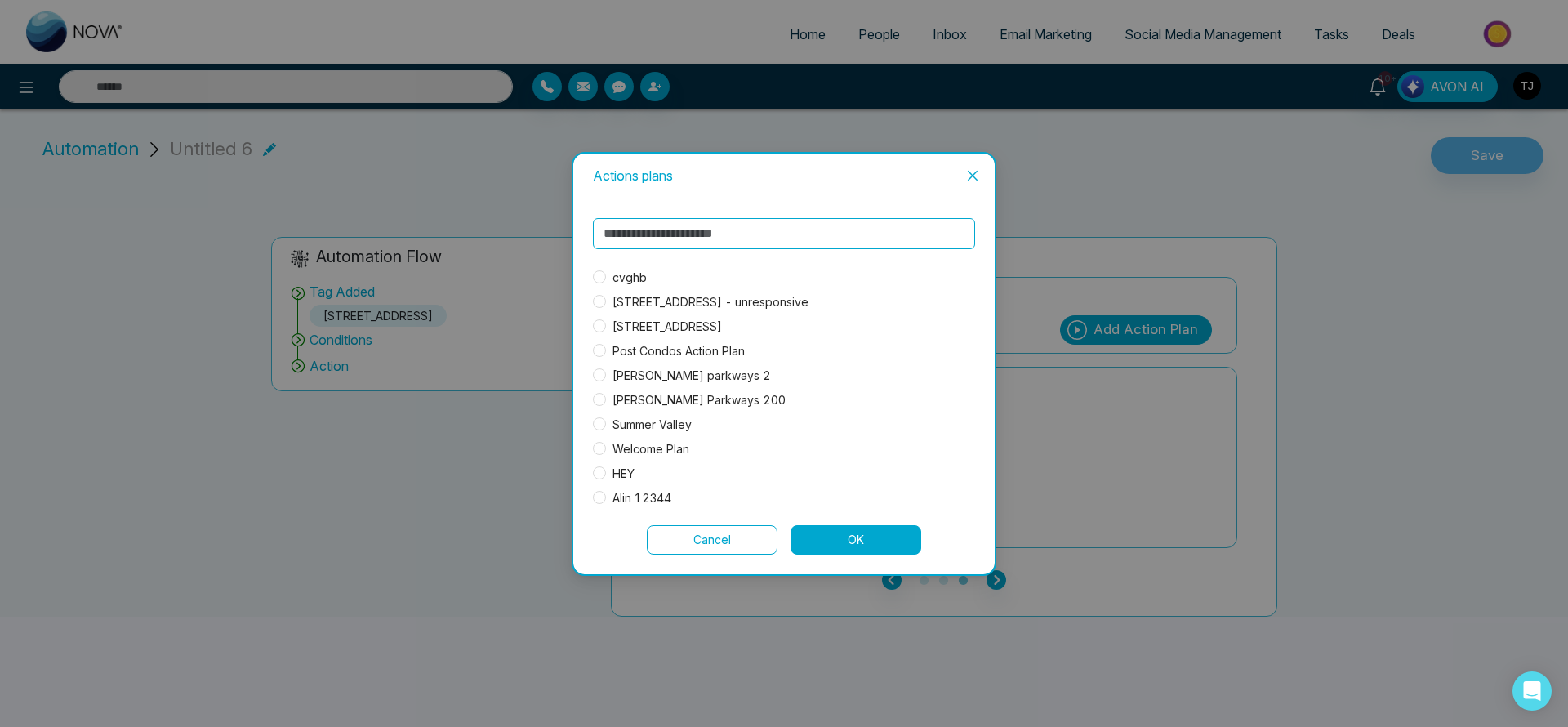
click at [727, 302] on span "[STREET_ADDRESS] - unresponsive" at bounding box center [711, 302] width 209 height 18
click at [846, 533] on button "OK" at bounding box center [856, 540] width 131 height 30
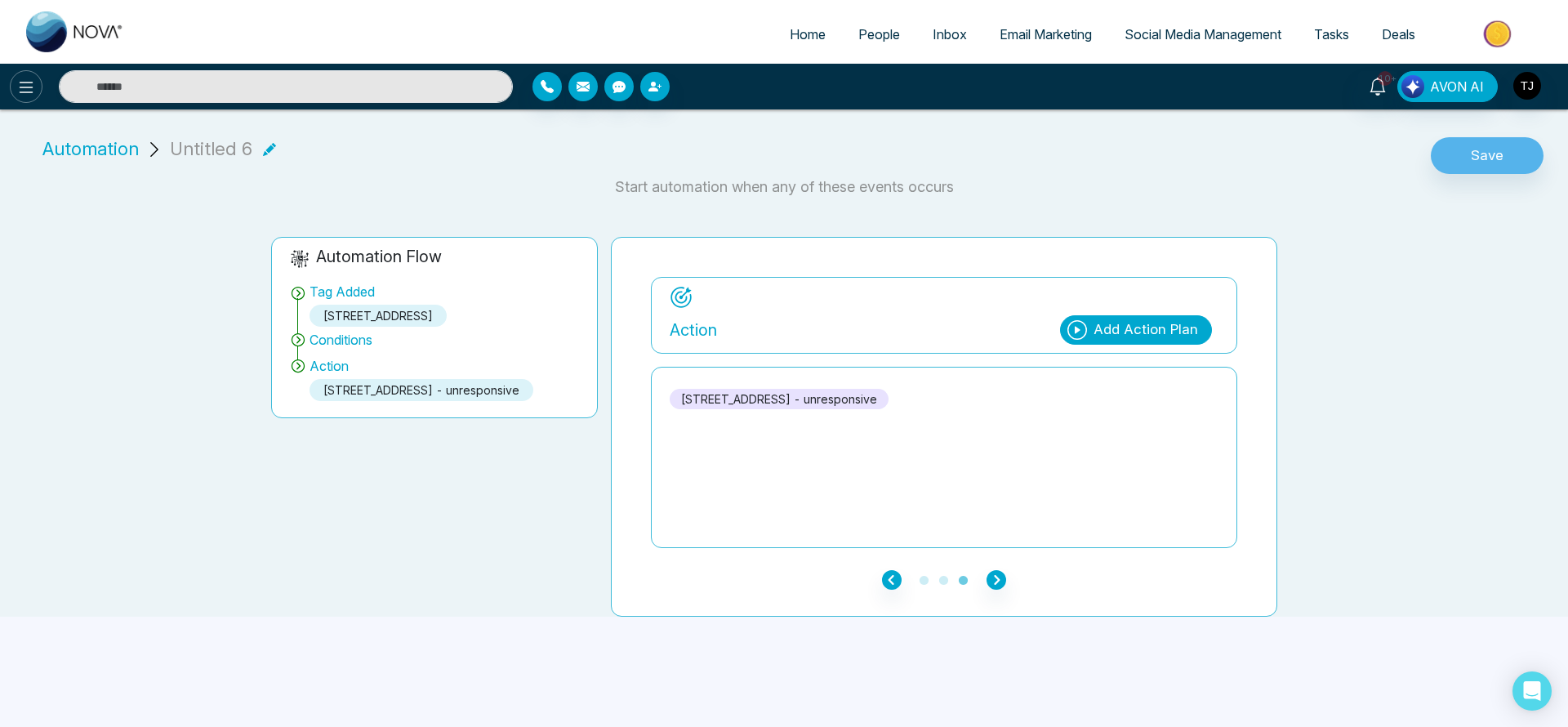
click at [35, 85] on icon at bounding box center [26, 87] width 19 height 19
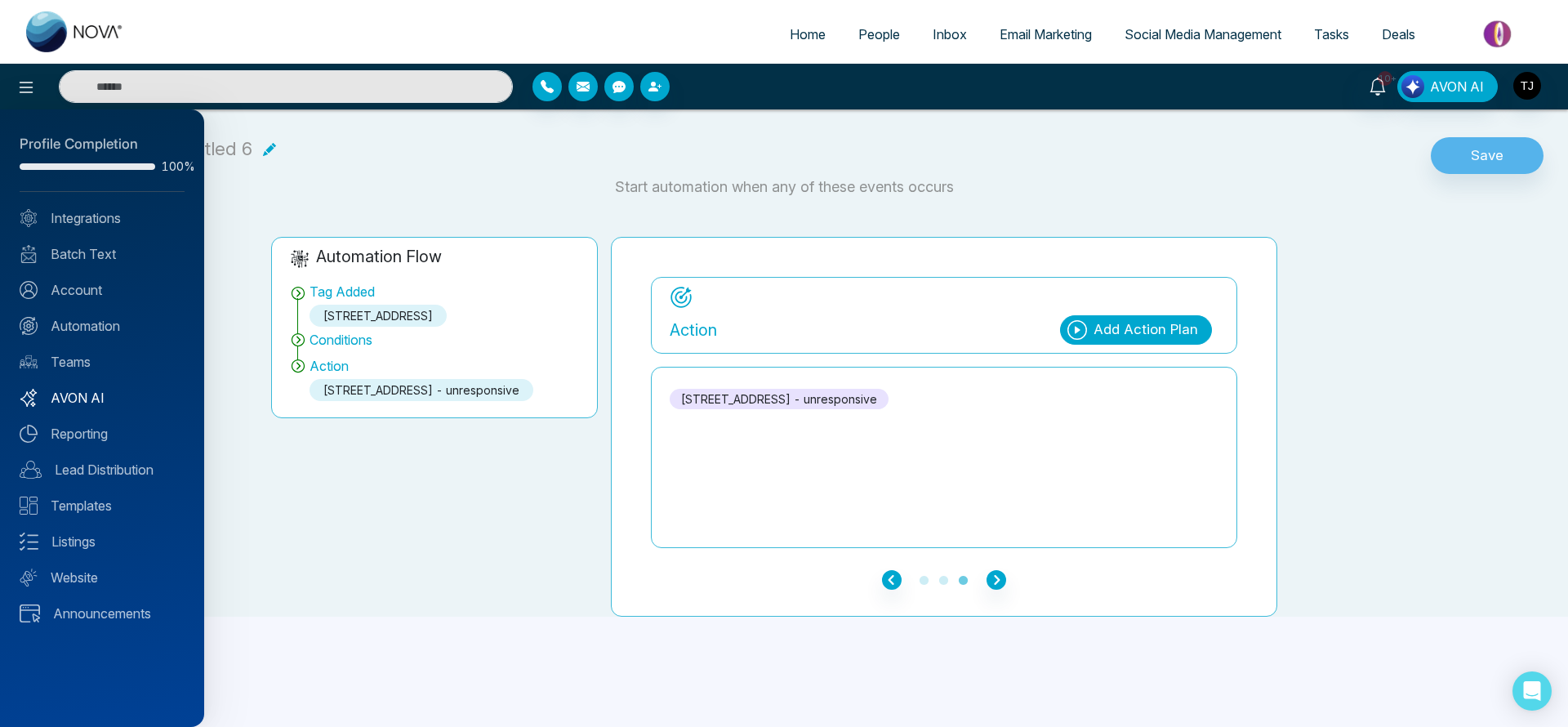
click at [91, 397] on link "AVON AI" at bounding box center [102, 398] width 165 height 19
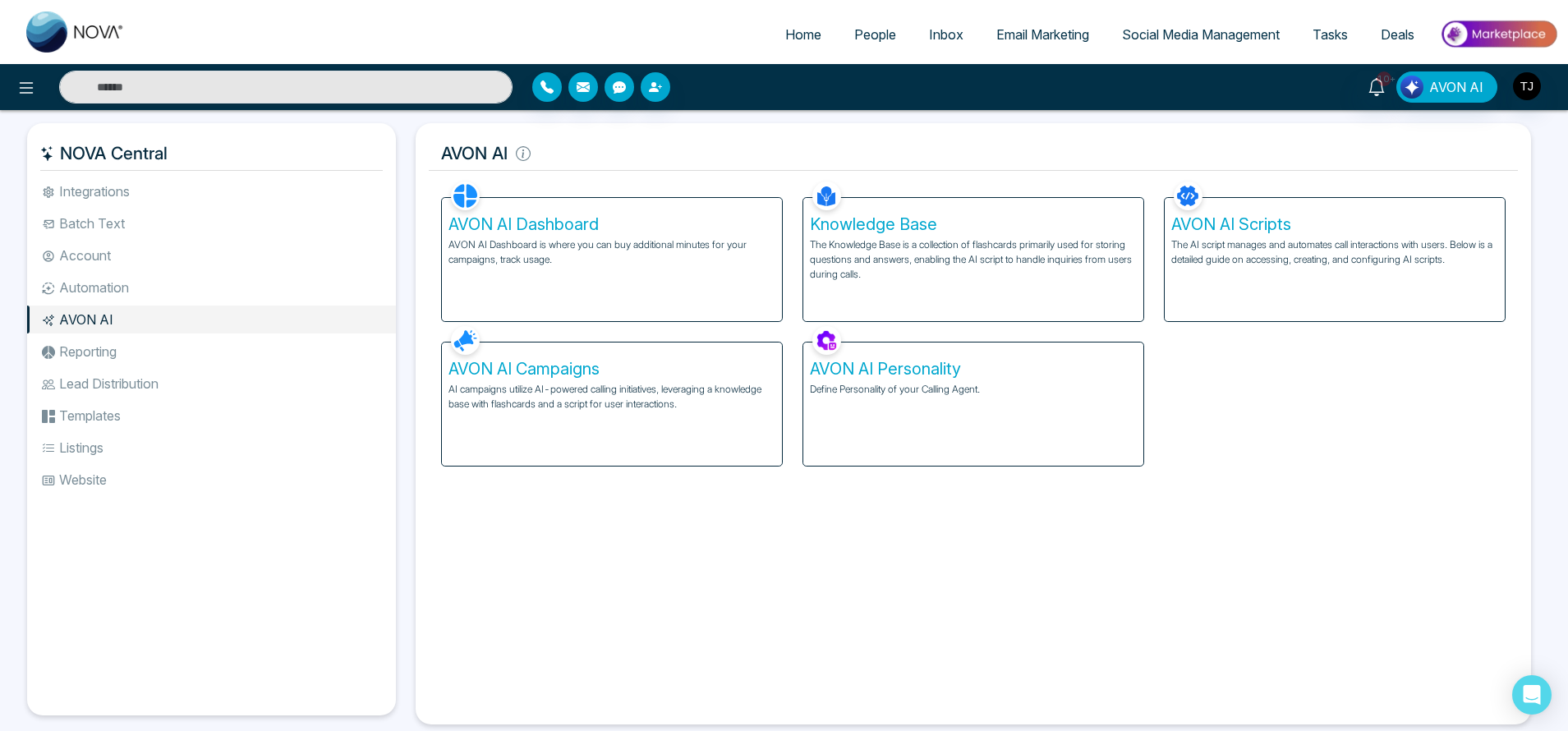
click at [631, 395] on p "AI campaigns utilize AI-powered calling initiatives, leveraging a knowledge bas…" at bounding box center [612, 397] width 327 height 30
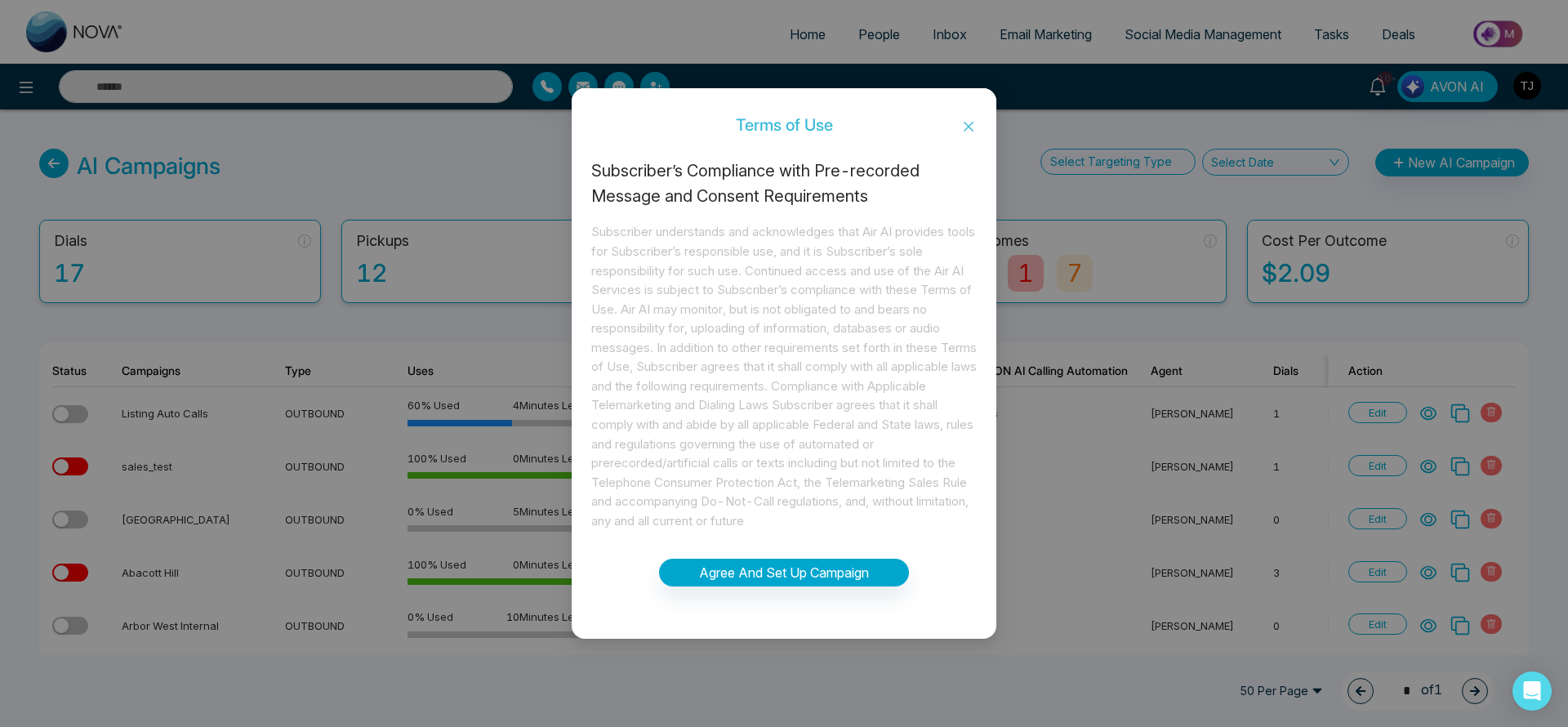
click at [962, 132] on icon "close" at bounding box center [969, 127] width 13 height 13
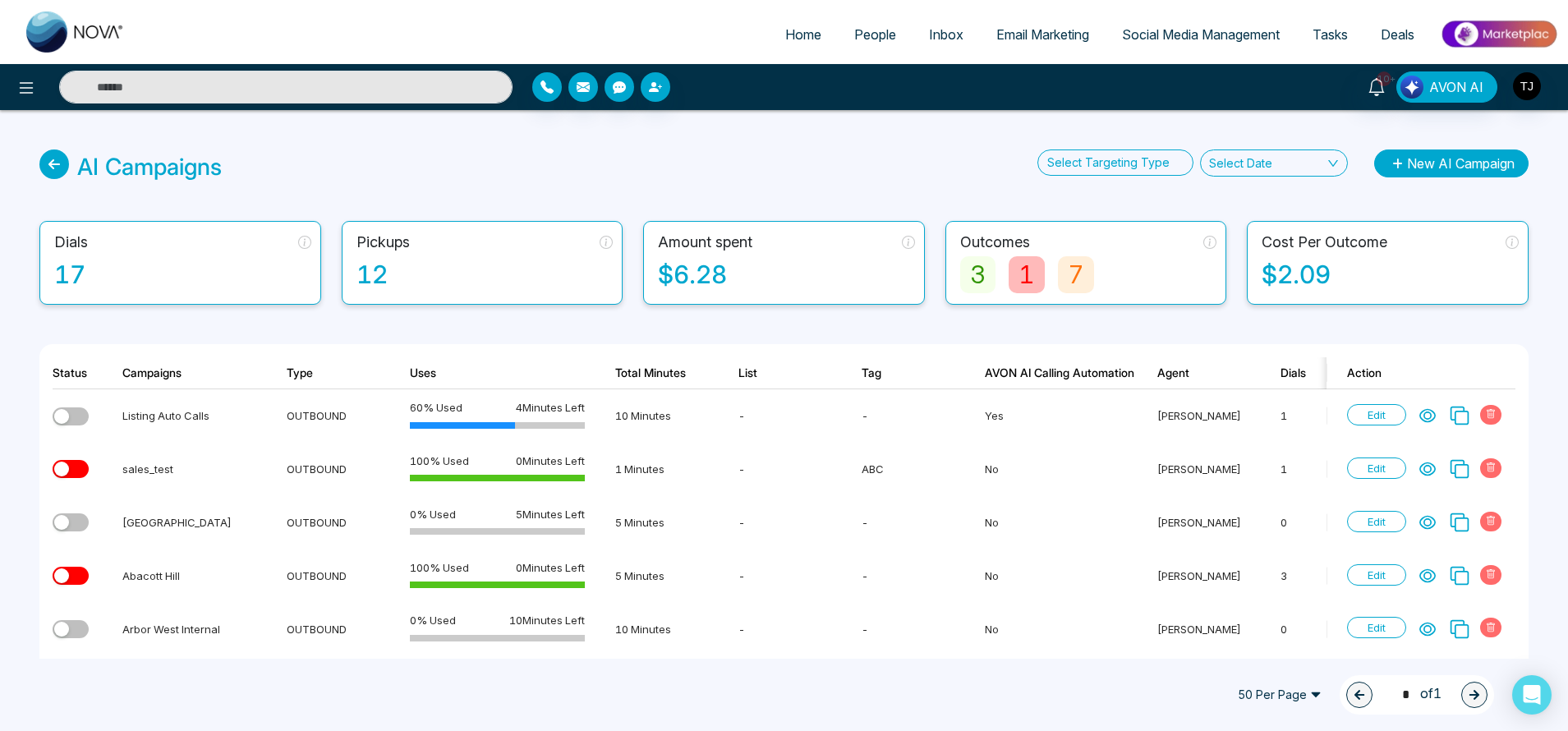
click at [1410, 154] on button "New AI Campaign" at bounding box center [1451, 163] width 154 height 28
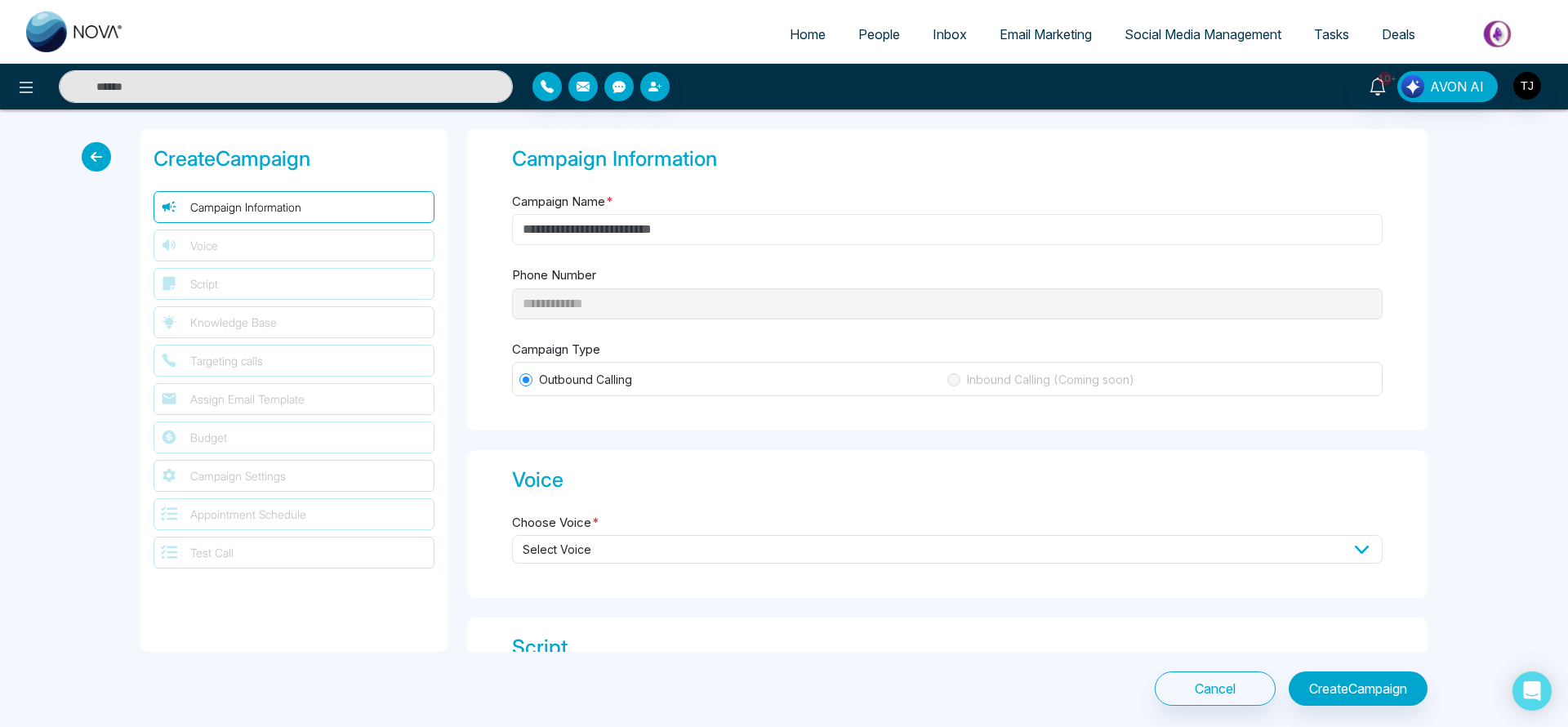
click at [728, 231] on input "Campaign Name *" at bounding box center [947, 230] width 871 height 31
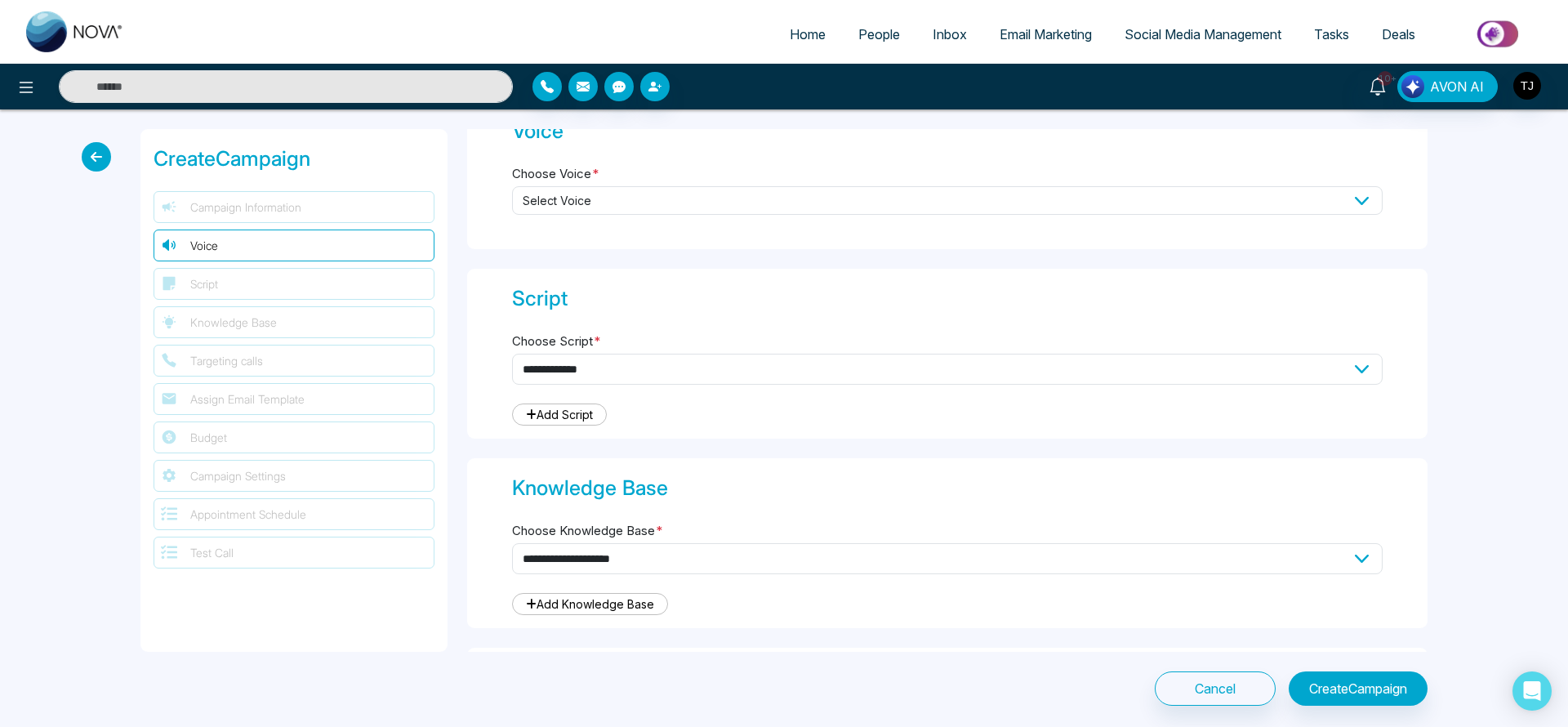
scroll to position [259, 0]
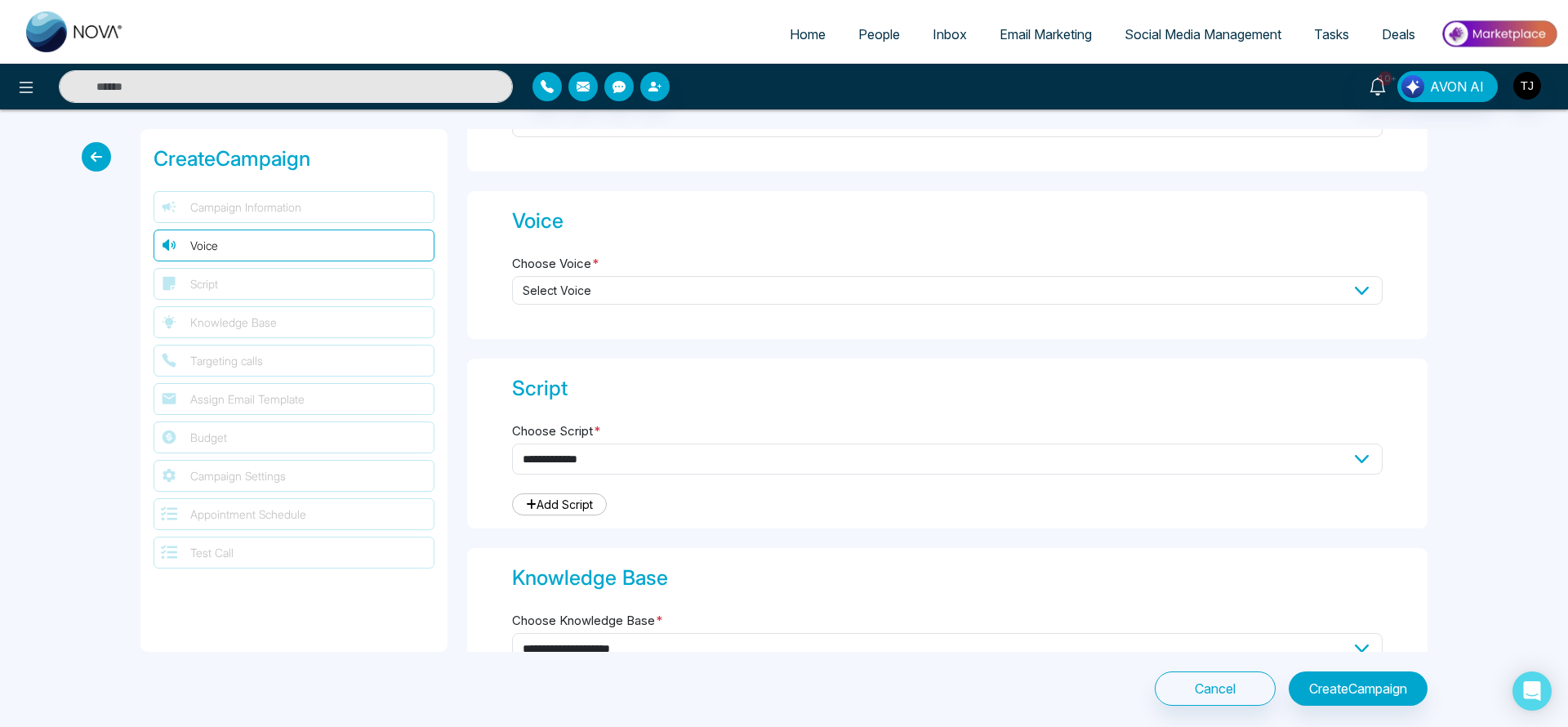
type input "**********"
click at [811, 291] on span "Select Voice" at bounding box center [947, 291] width 871 height 29
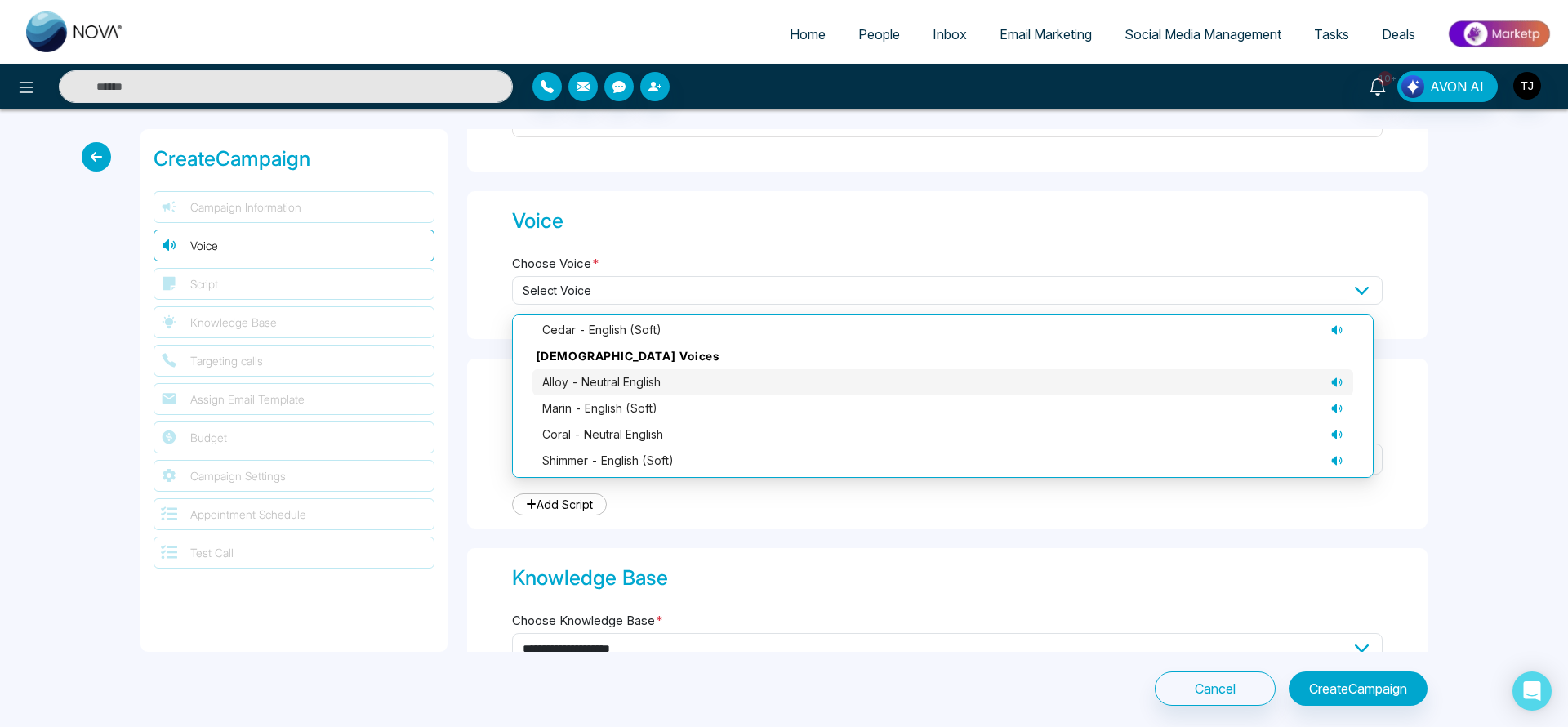
scroll to position [156, 0]
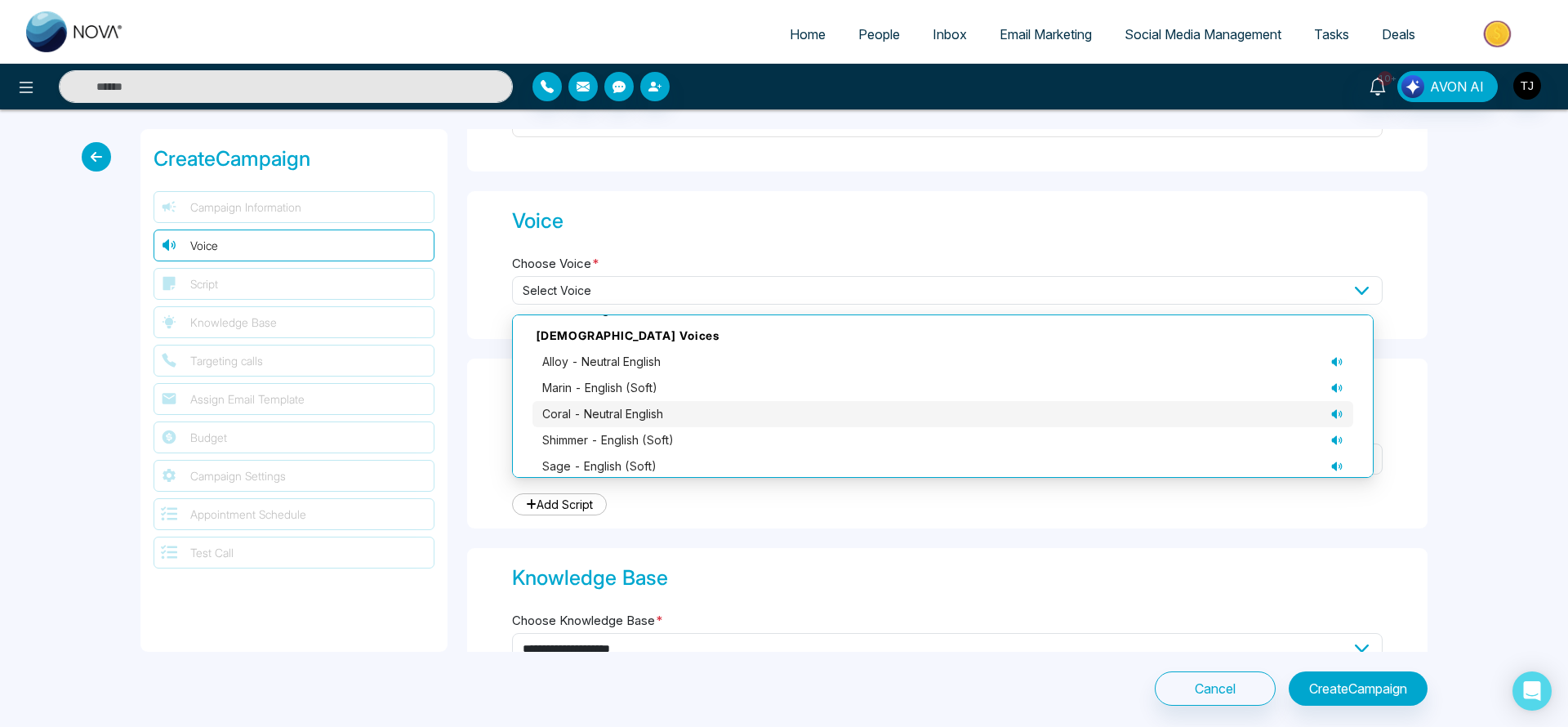
click at [1339, 415] on icon at bounding box center [1339, 415] width 2 height 4
click at [1266, 415] on div "coral - neutral English" at bounding box center [943, 414] width 802 height 18
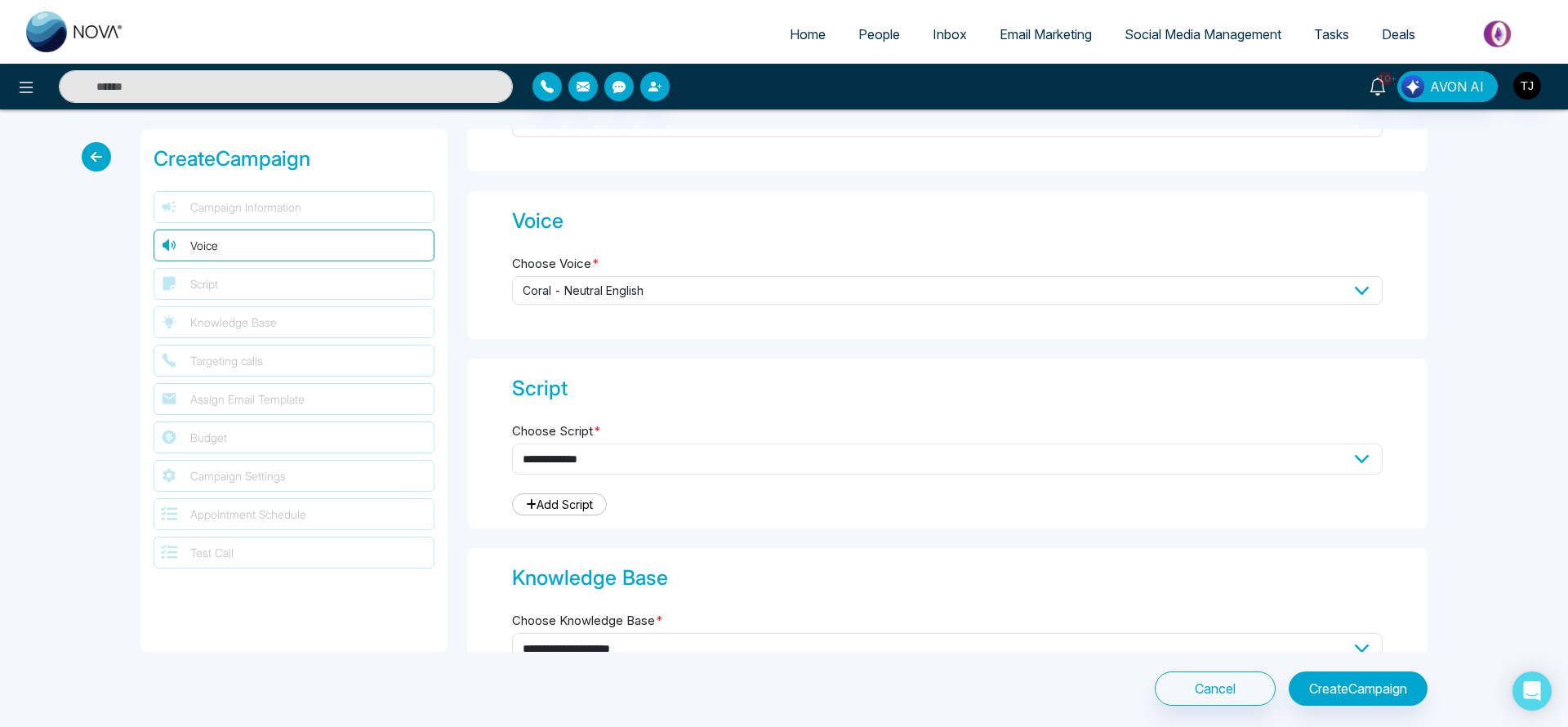
click at [1203, 462] on select "**********" at bounding box center [947, 459] width 871 height 31
select select "***"
click at [512, 444] on select "**********" at bounding box center [947, 459] width 871 height 31
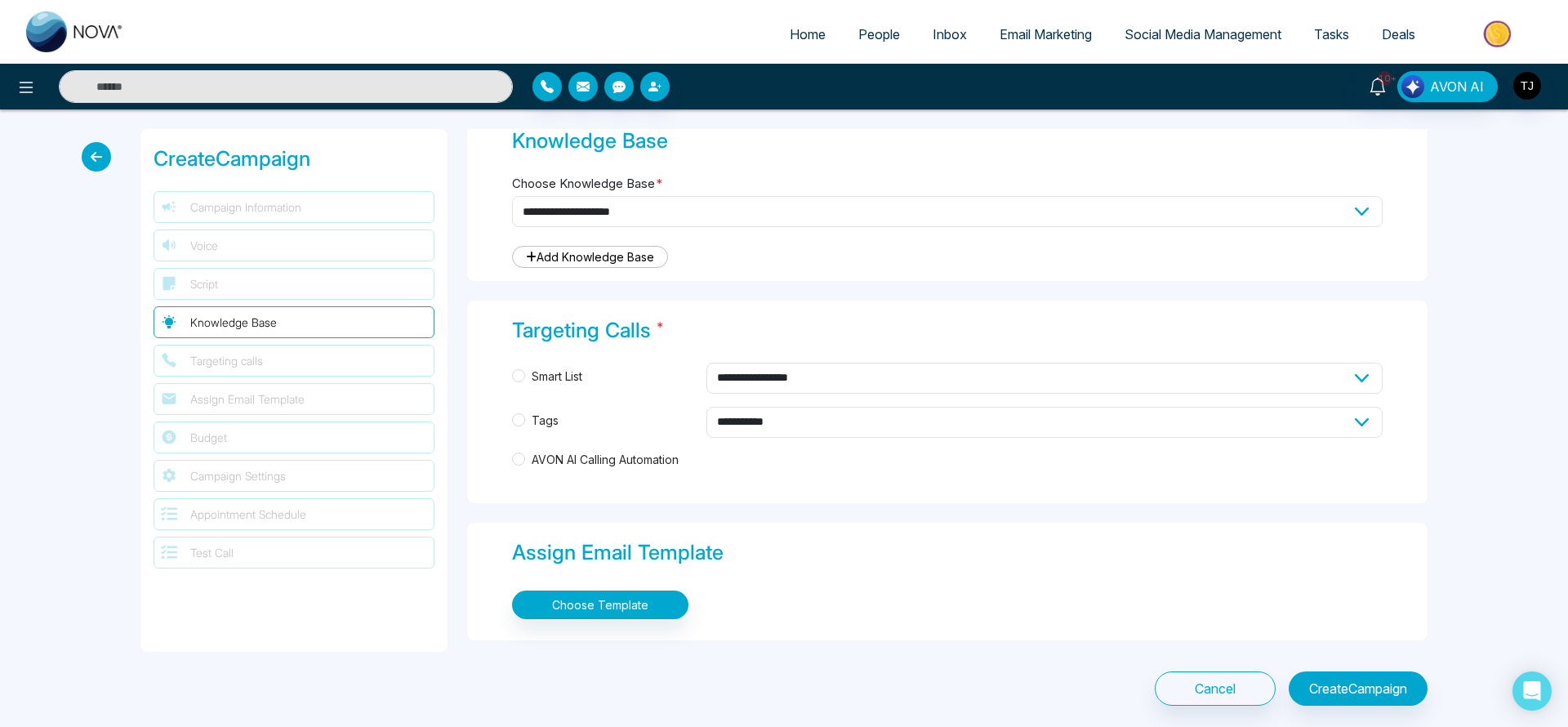
scroll to position [1412, 0]
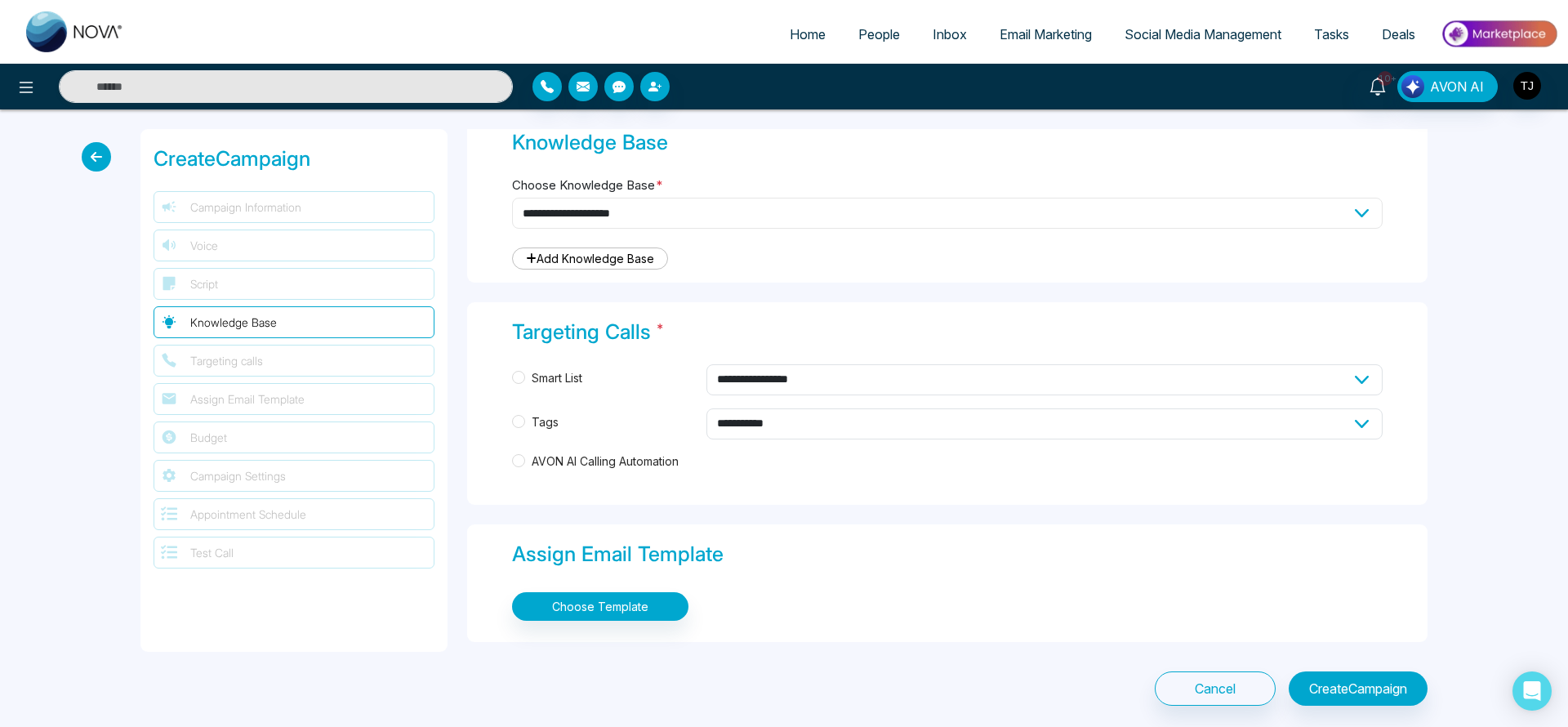
click at [907, 209] on select "**********" at bounding box center [947, 213] width 871 height 31
select select "***"
click at [512, 198] on select "**********" at bounding box center [947, 213] width 871 height 31
drag, startPoint x: 626, startPoint y: 265, endPoint x: 1107, endPoint y: 16, distance: 541.6
click at [0, 0] on div "**********" at bounding box center [784, 363] width 1568 height 727
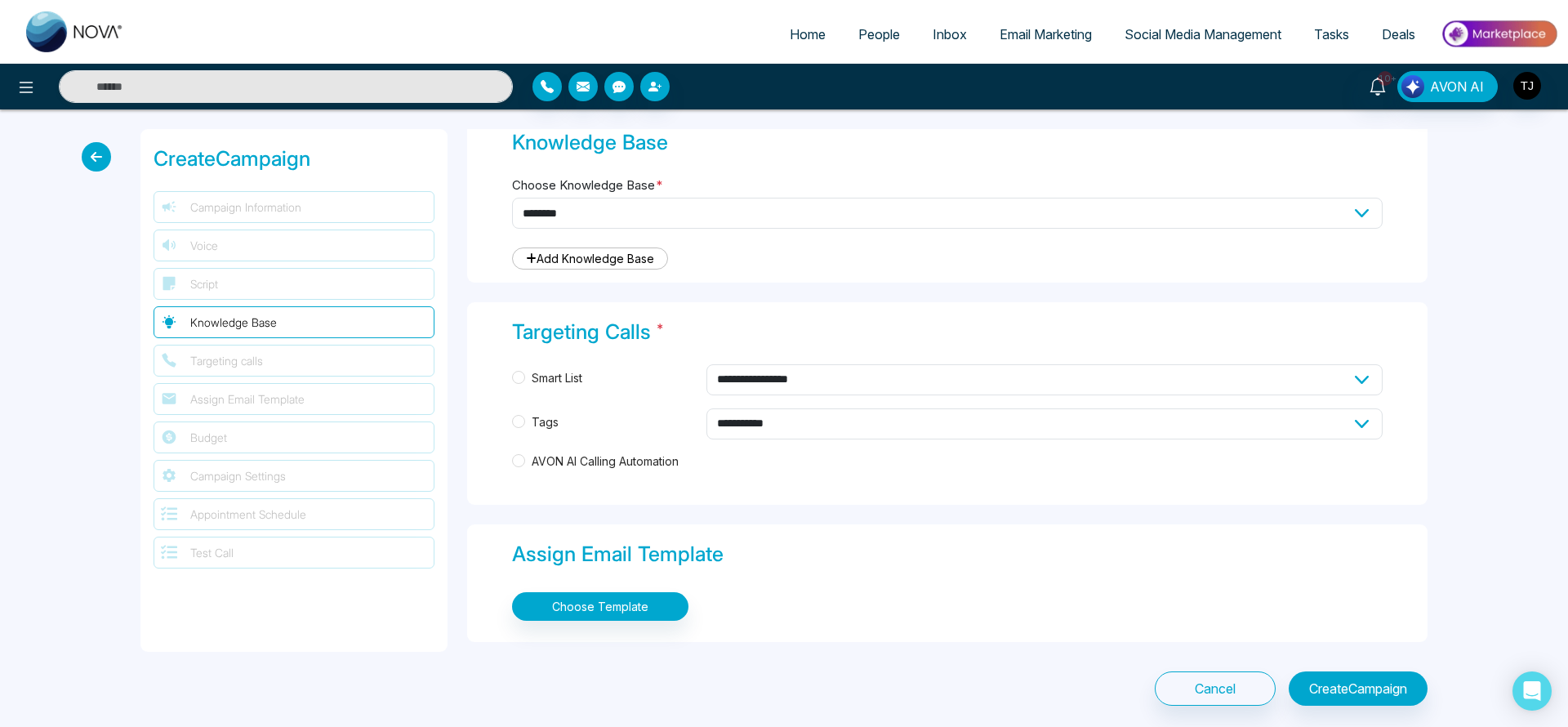
click at [850, 282] on div "**********" at bounding box center [948, 197] width 961 height 170
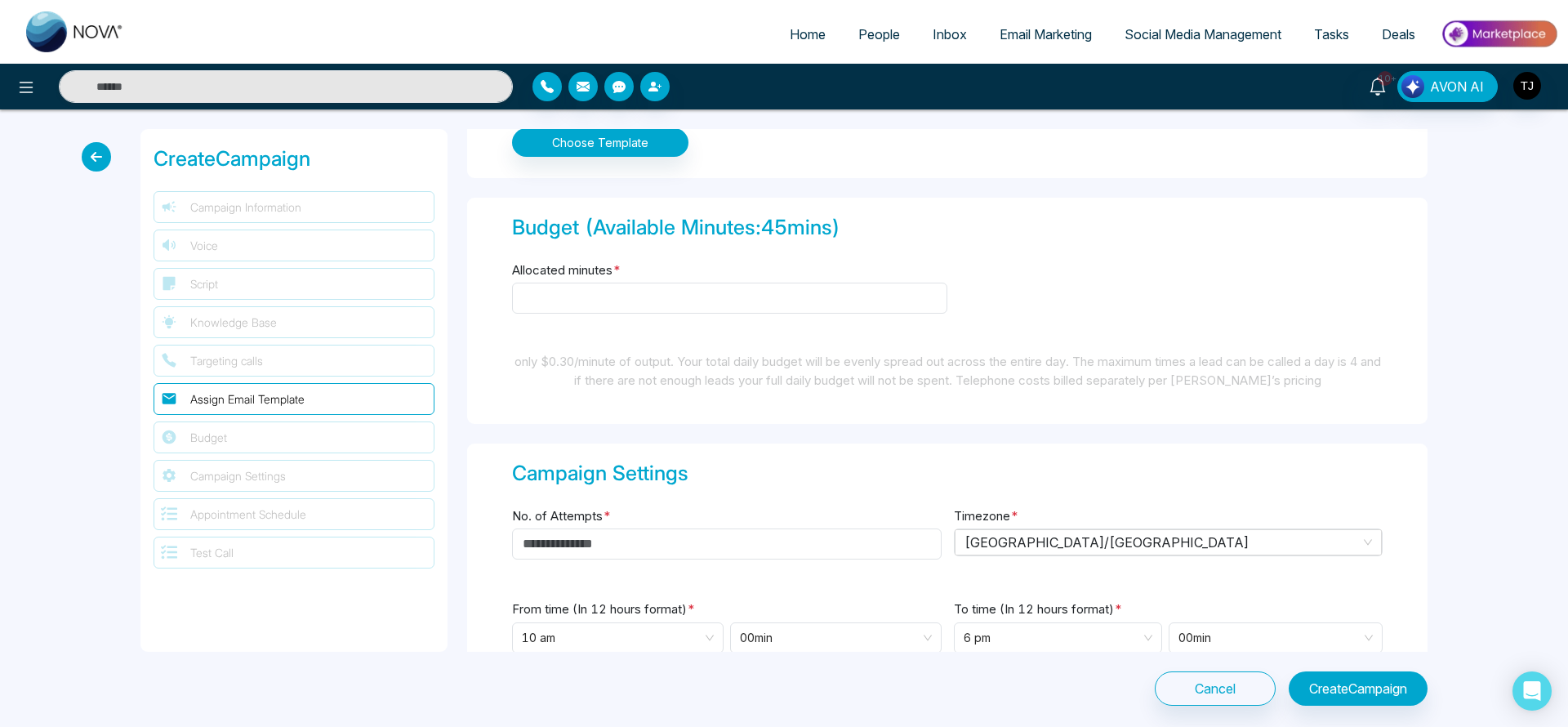
scroll to position [1914, 0]
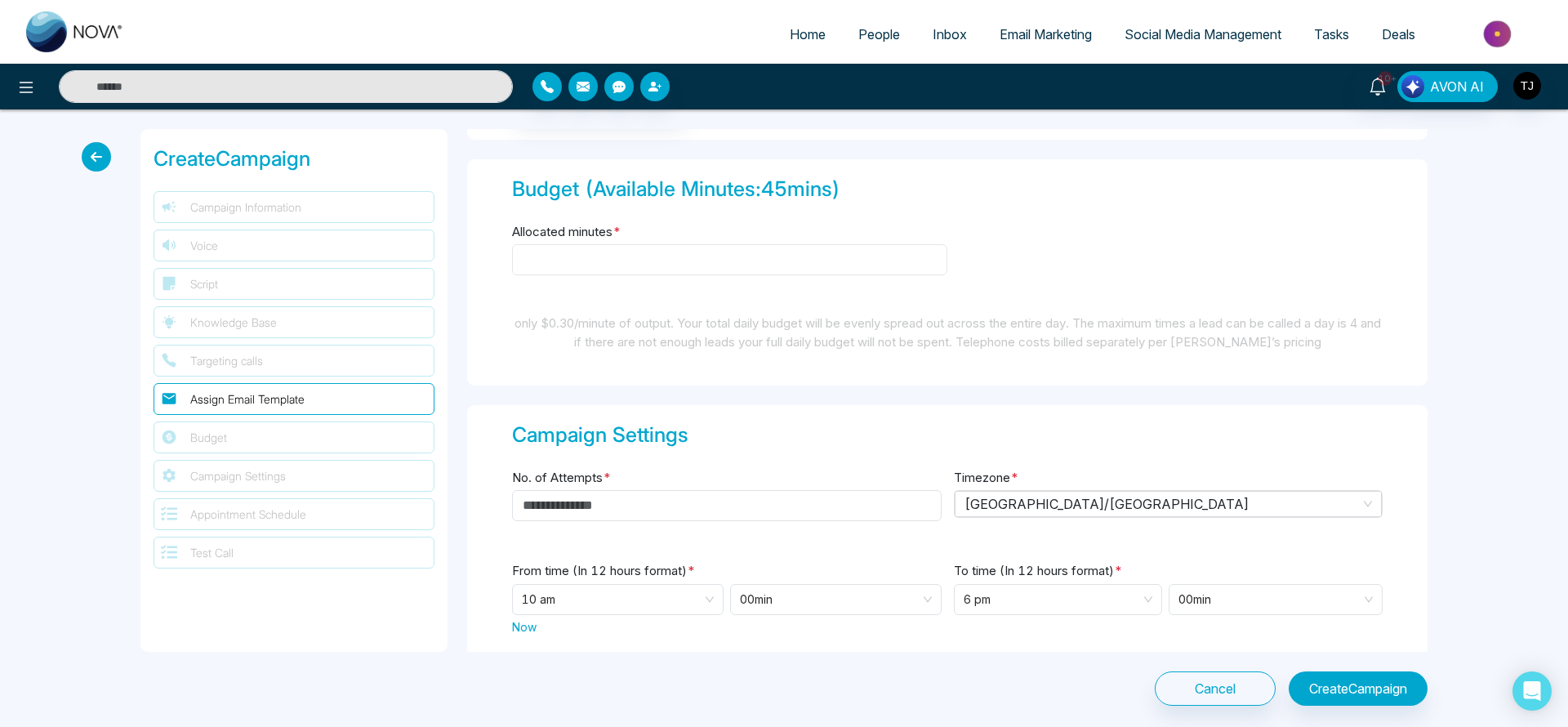
click at [834, 260] on input "Allocated minutes *" at bounding box center [729, 259] width 435 height 31
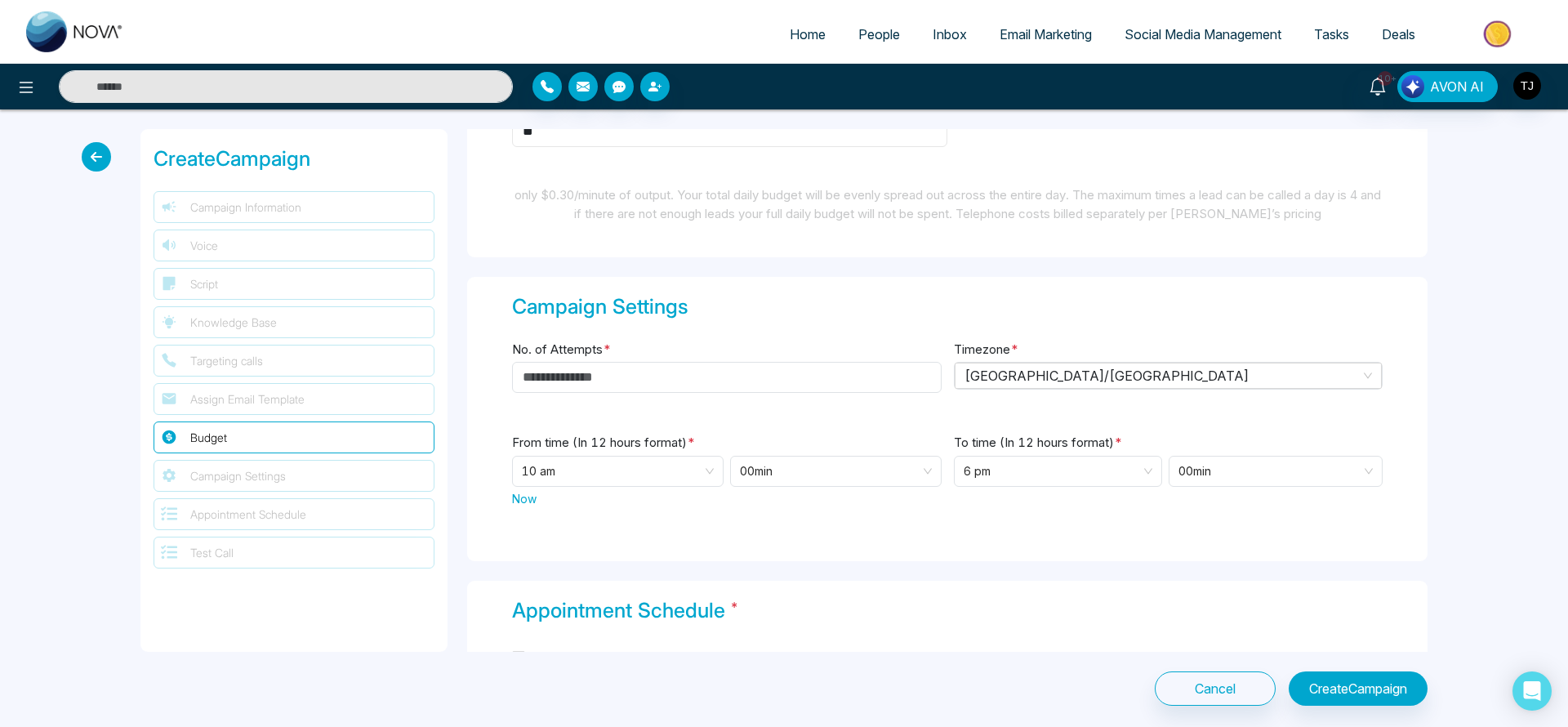
scroll to position [2056, 0]
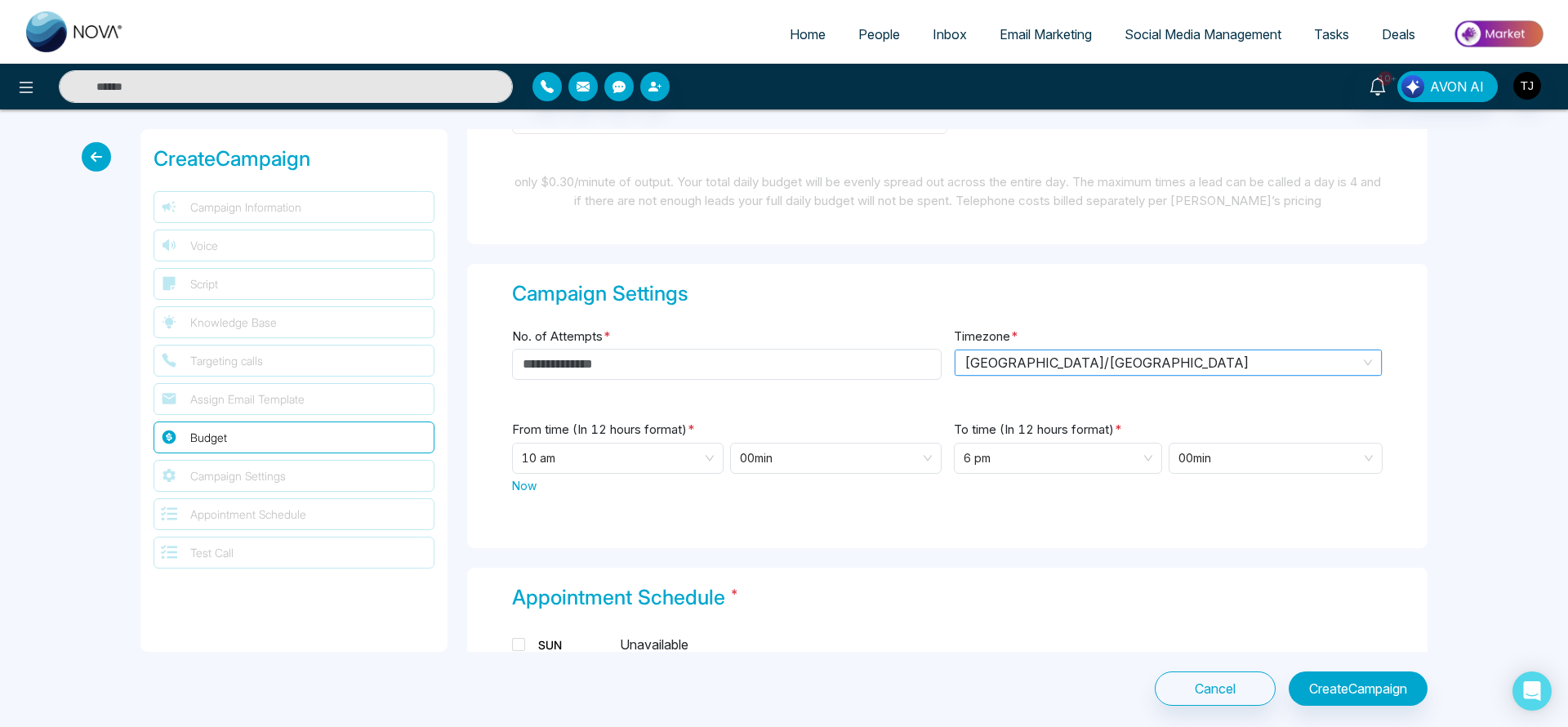
click at [1021, 358] on span "[GEOGRAPHIC_DATA]/[GEOGRAPHIC_DATA]" at bounding box center [1169, 363] width 408 height 25
type input "**"
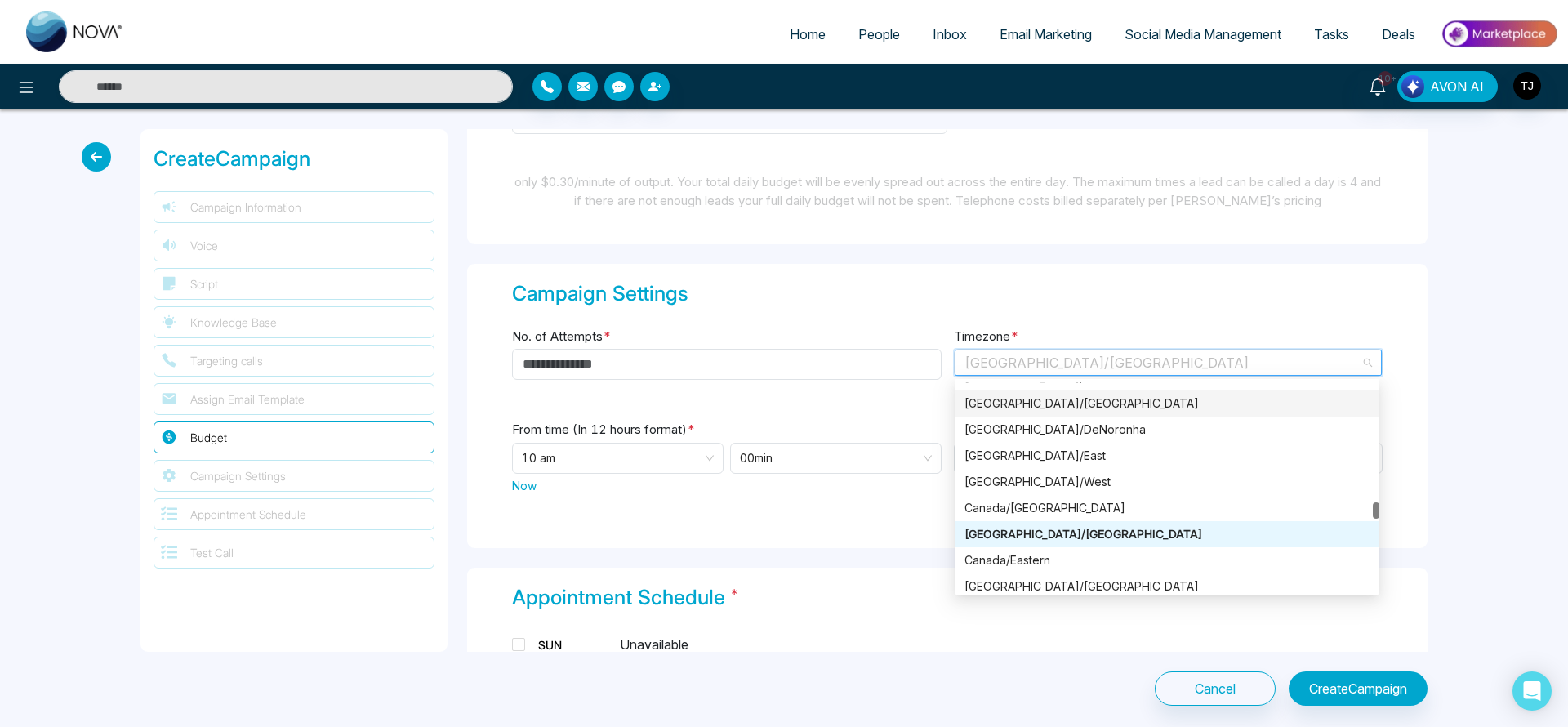
scroll to position [9669, 0]
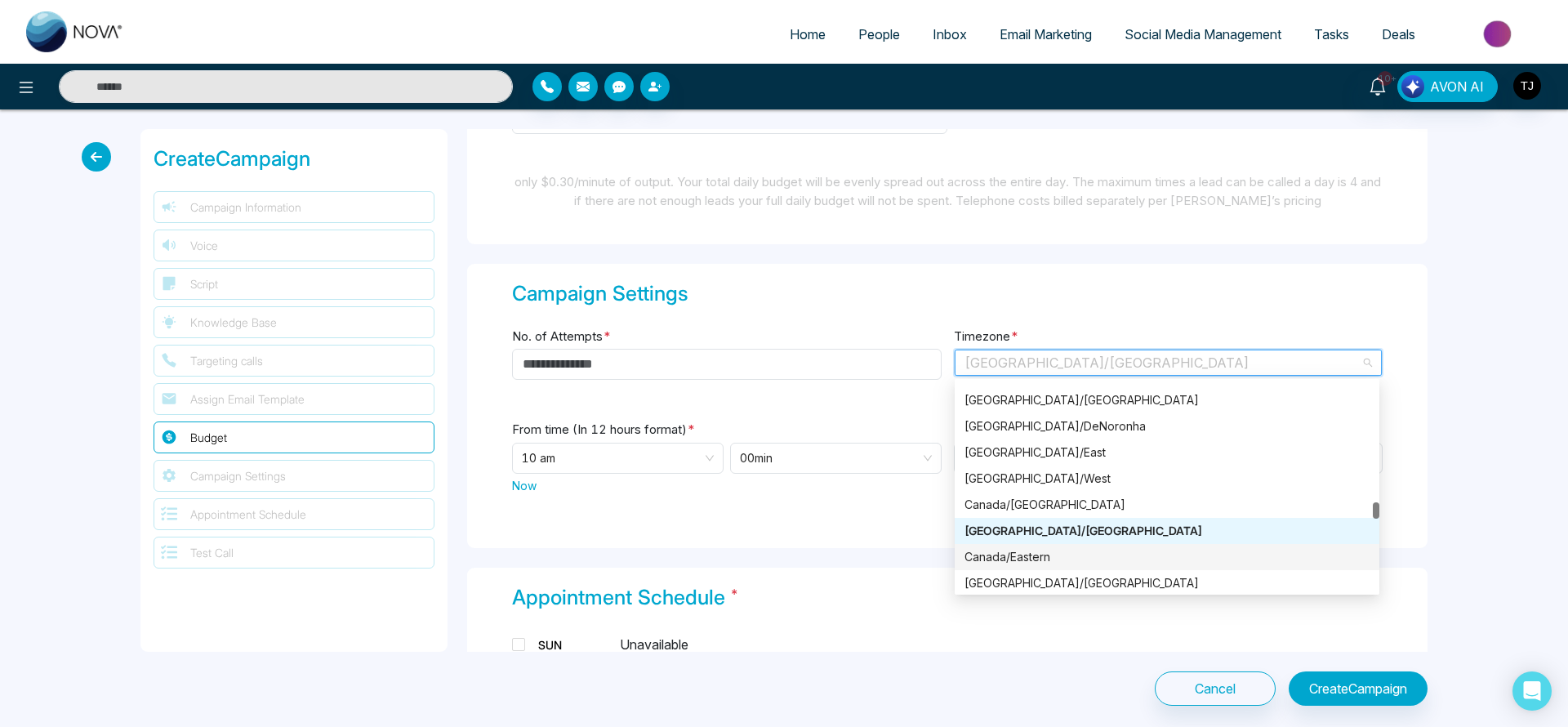
click at [1044, 554] on div "Canada/Eastern" at bounding box center [1168, 557] width 405 height 18
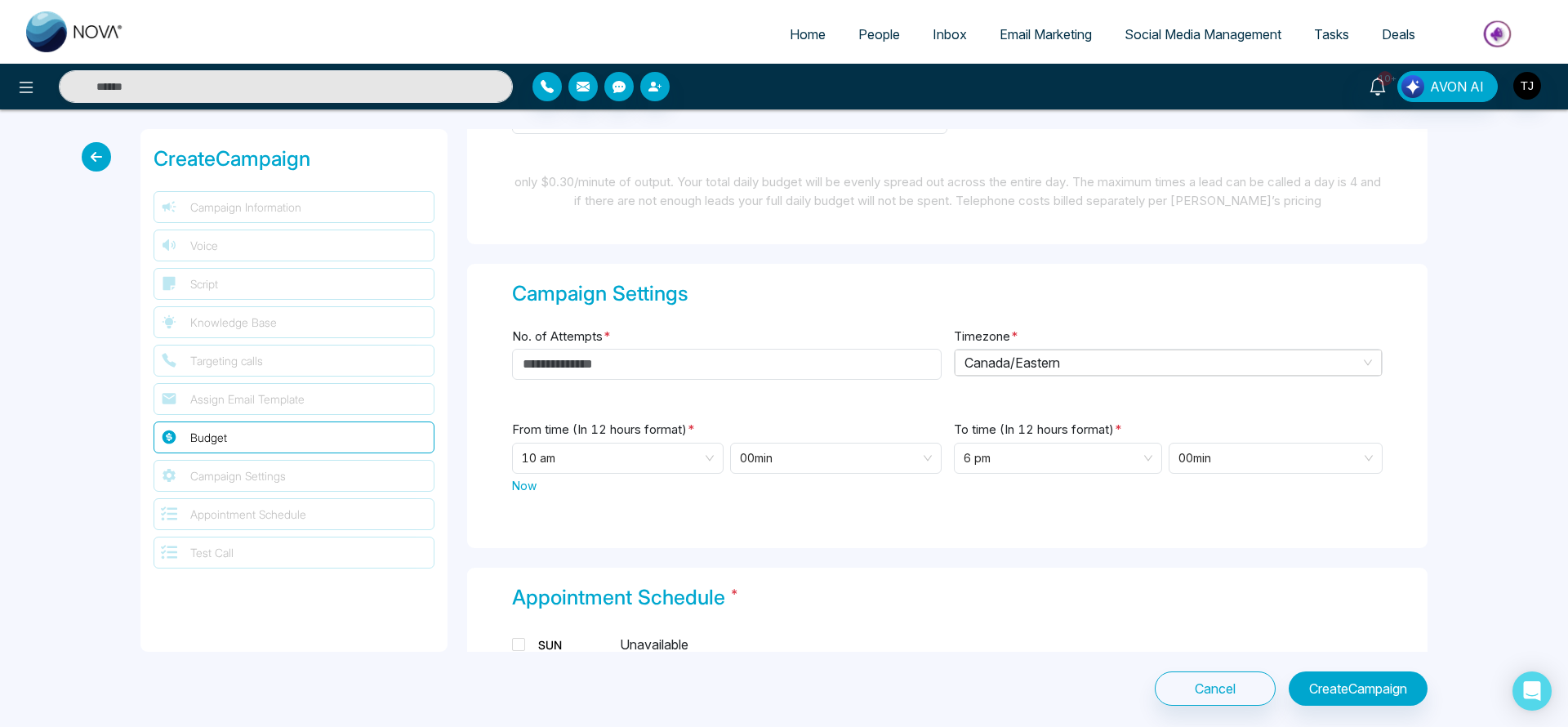
click at [519, 485] on span "Now" at bounding box center [524, 486] width 25 height 17
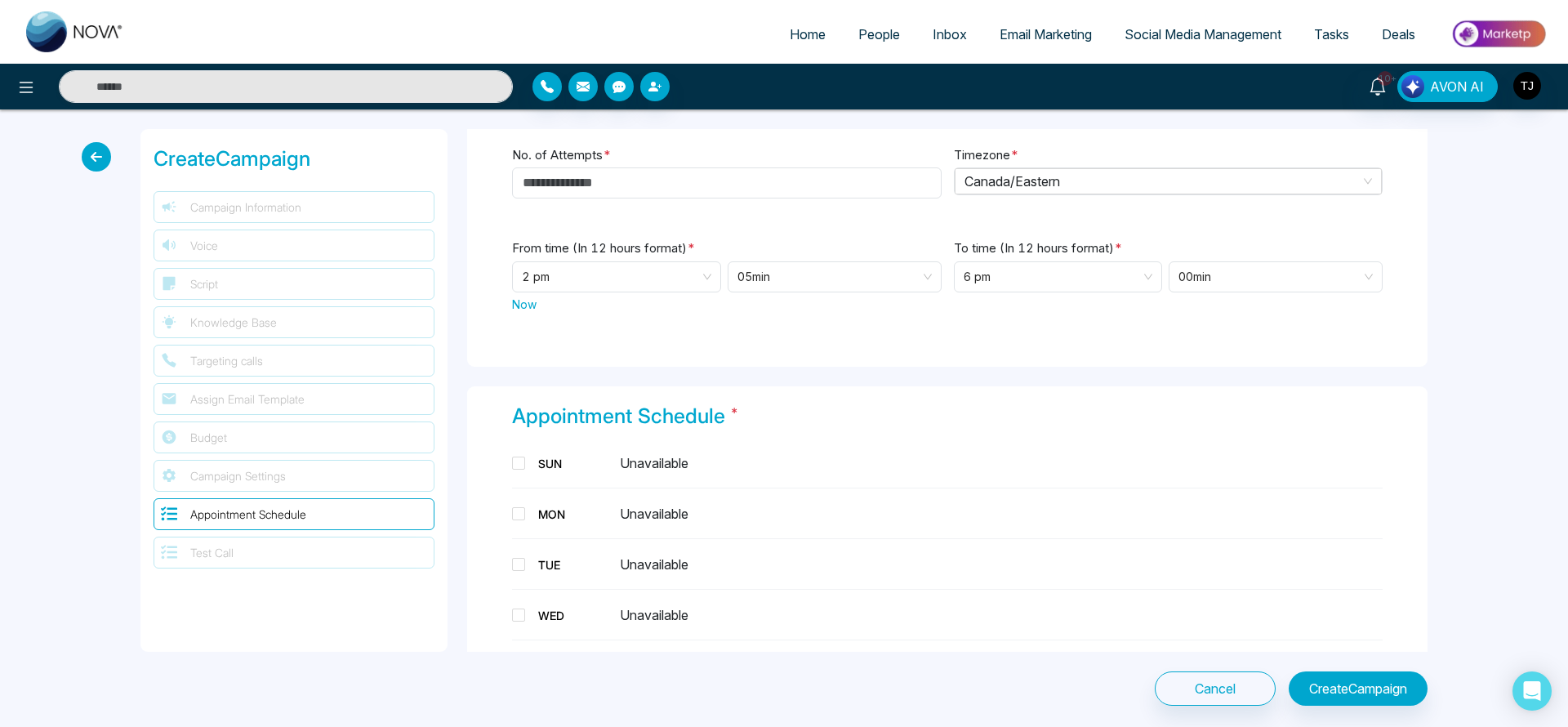
scroll to position [2381, 0]
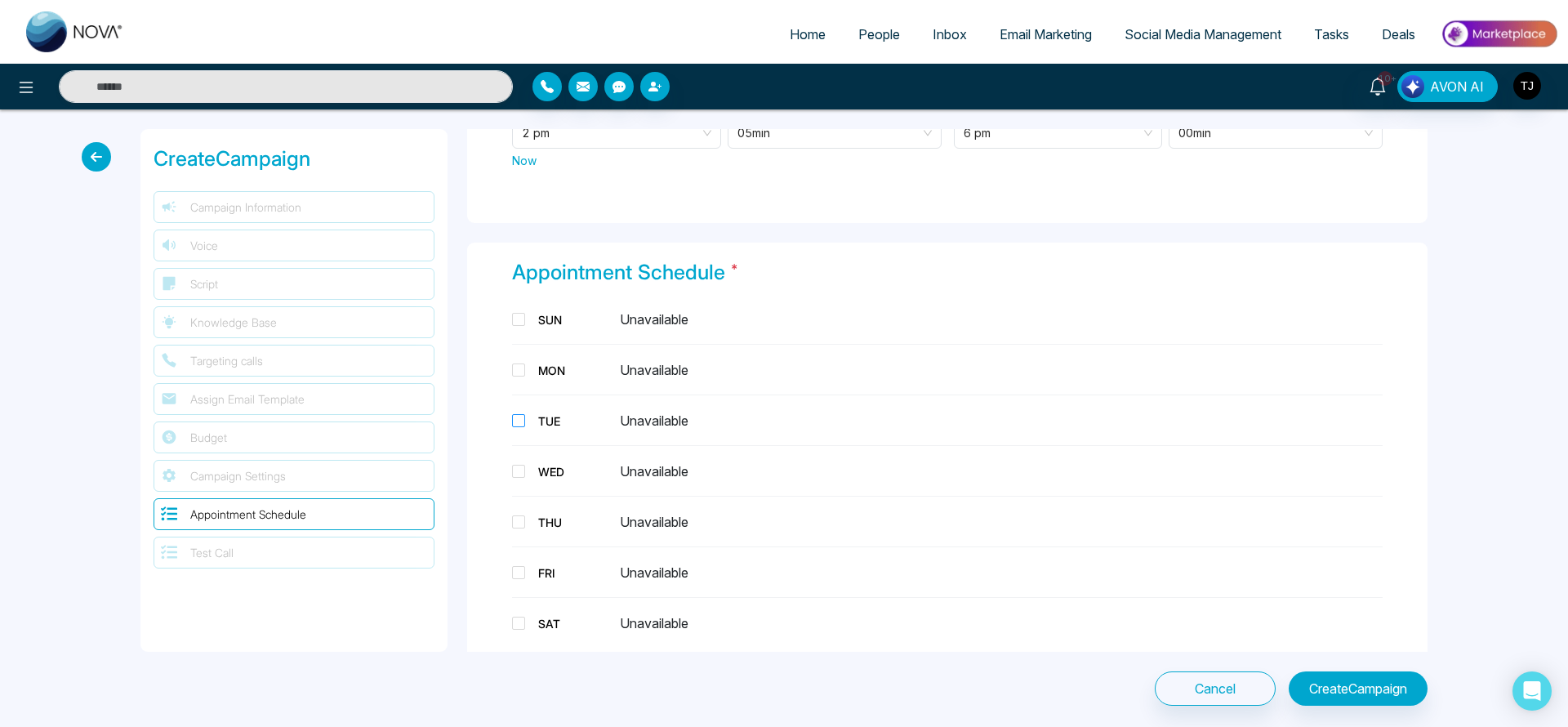
click at [525, 419] on span "TUE" at bounding box center [572, 422] width 95 height 17
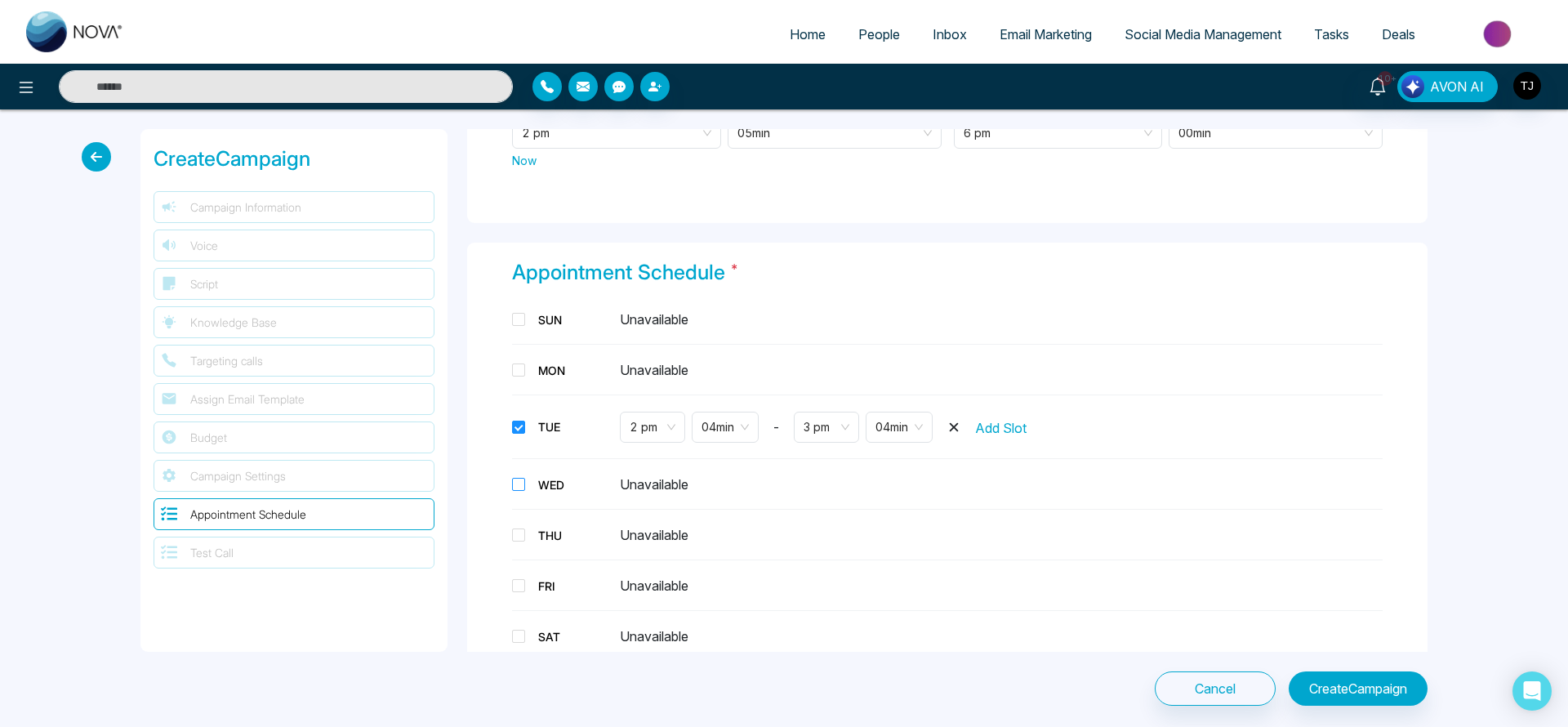
click at [520, 480] on span at bounding box center [519, 485] width 13 height 13
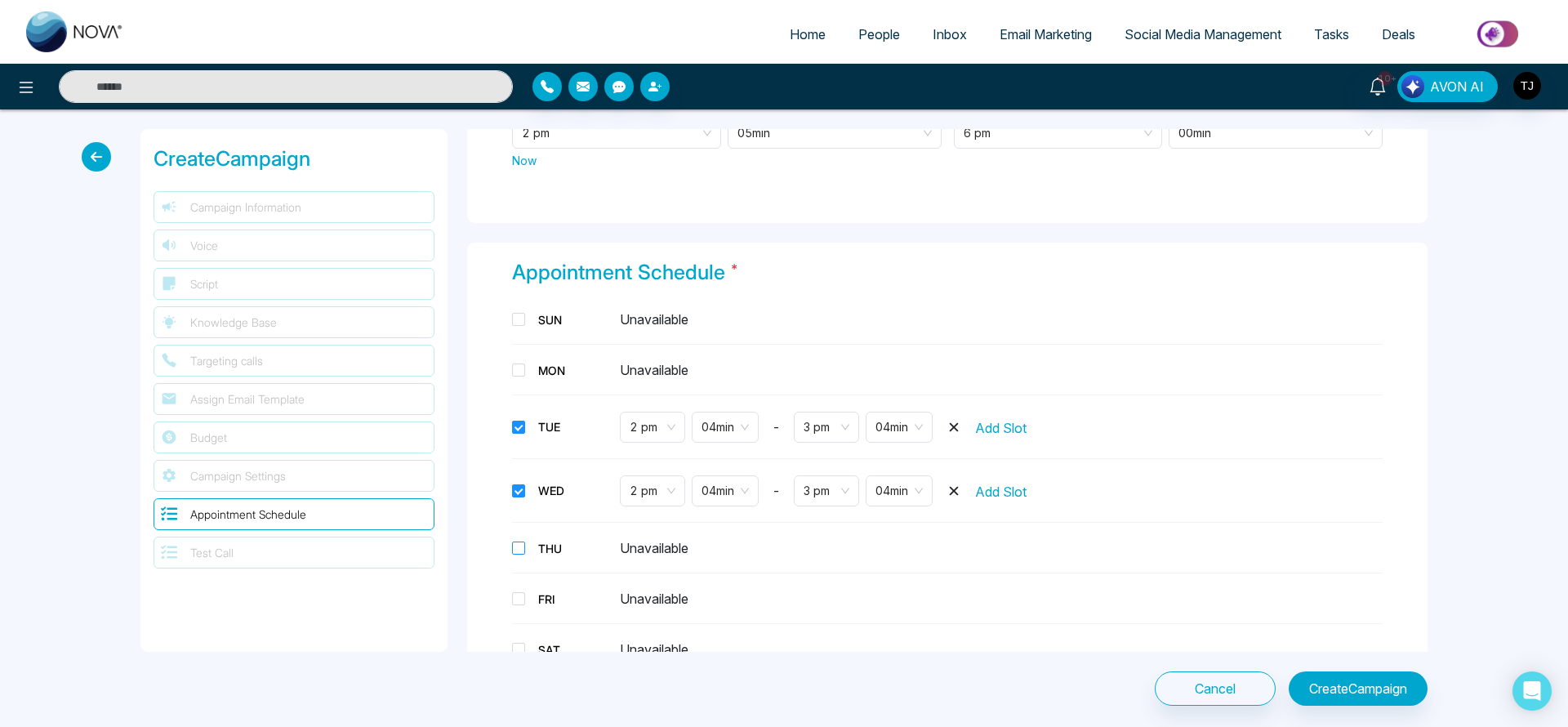
click at [520, 548] on span at bounding box center [519, 548] width 13 height 13
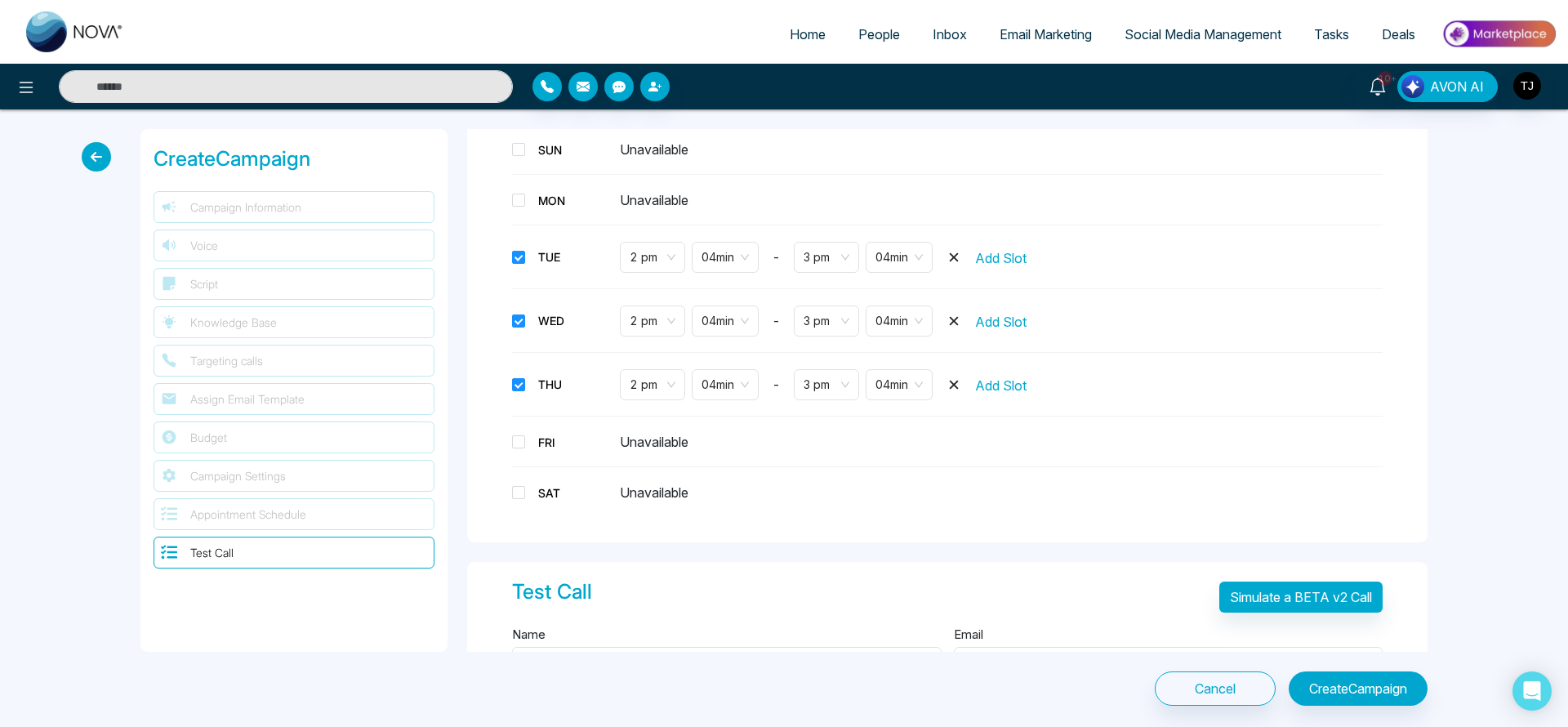
scroll to position [2637, 0]
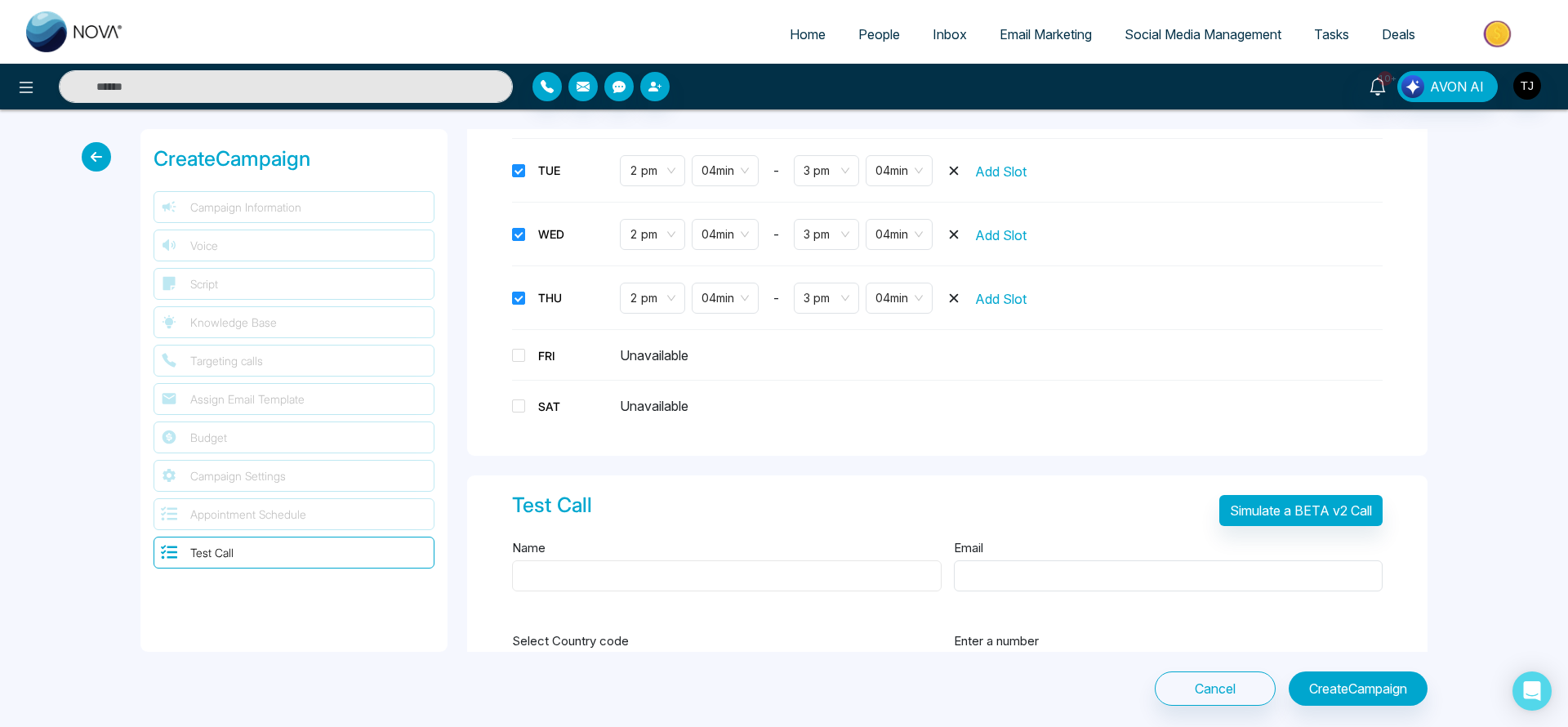
click at [825, 577] on input "Name" at bounding box center [727, 576] width 430 height 31
type input "******"
type input "**********"
click at [1465, 410] on div "**********" at bounding box center [784, 417] width 1568 height 616
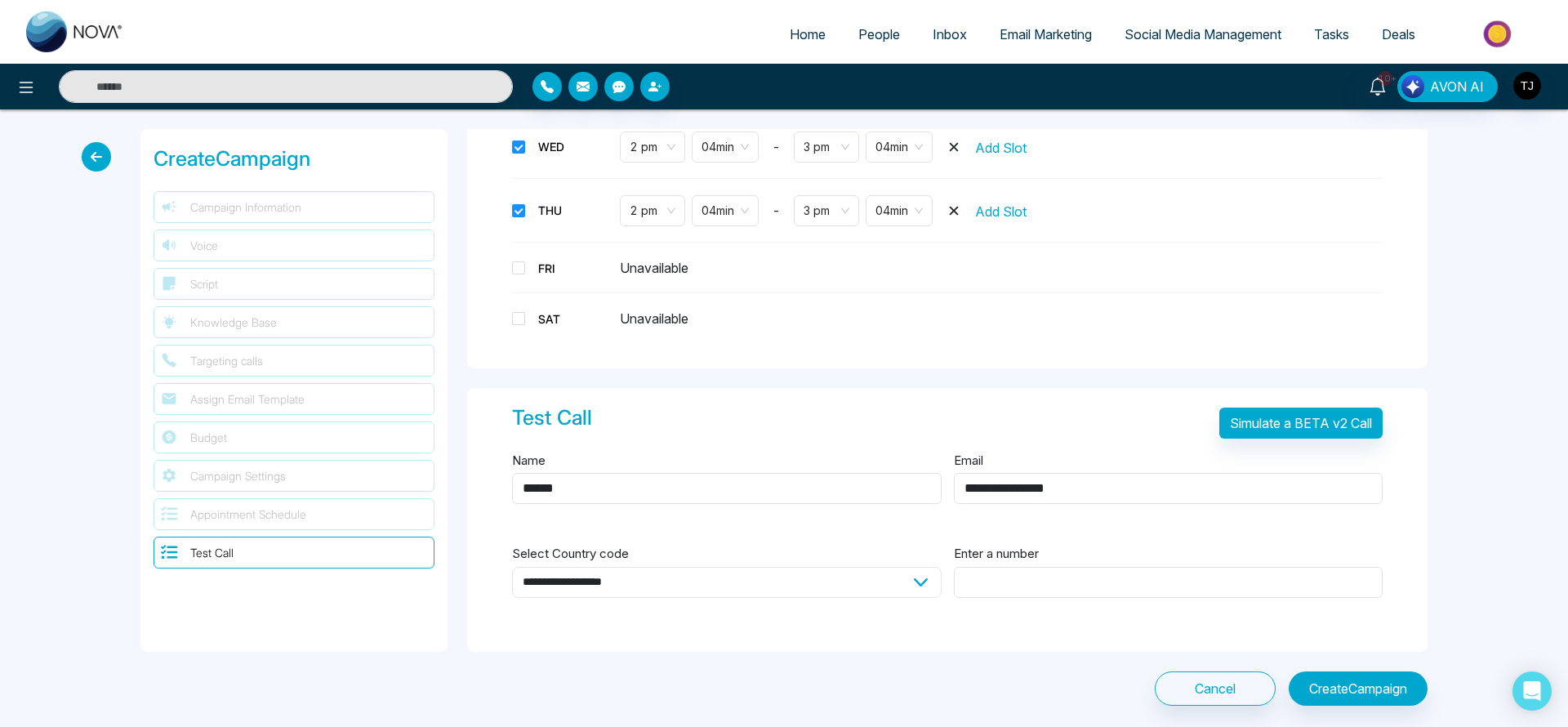
click at [654, 577] on select "**********" at bounding box center [727, 582] width 430 height 31
select select "**"
click at [512, 567] on select "**********" at bounding box center [727, 582] width 430 height 31
click at [1124, 578] on input "Enter a number" at bounding box center [1170, 582] width 430 height 31
type input "**********"
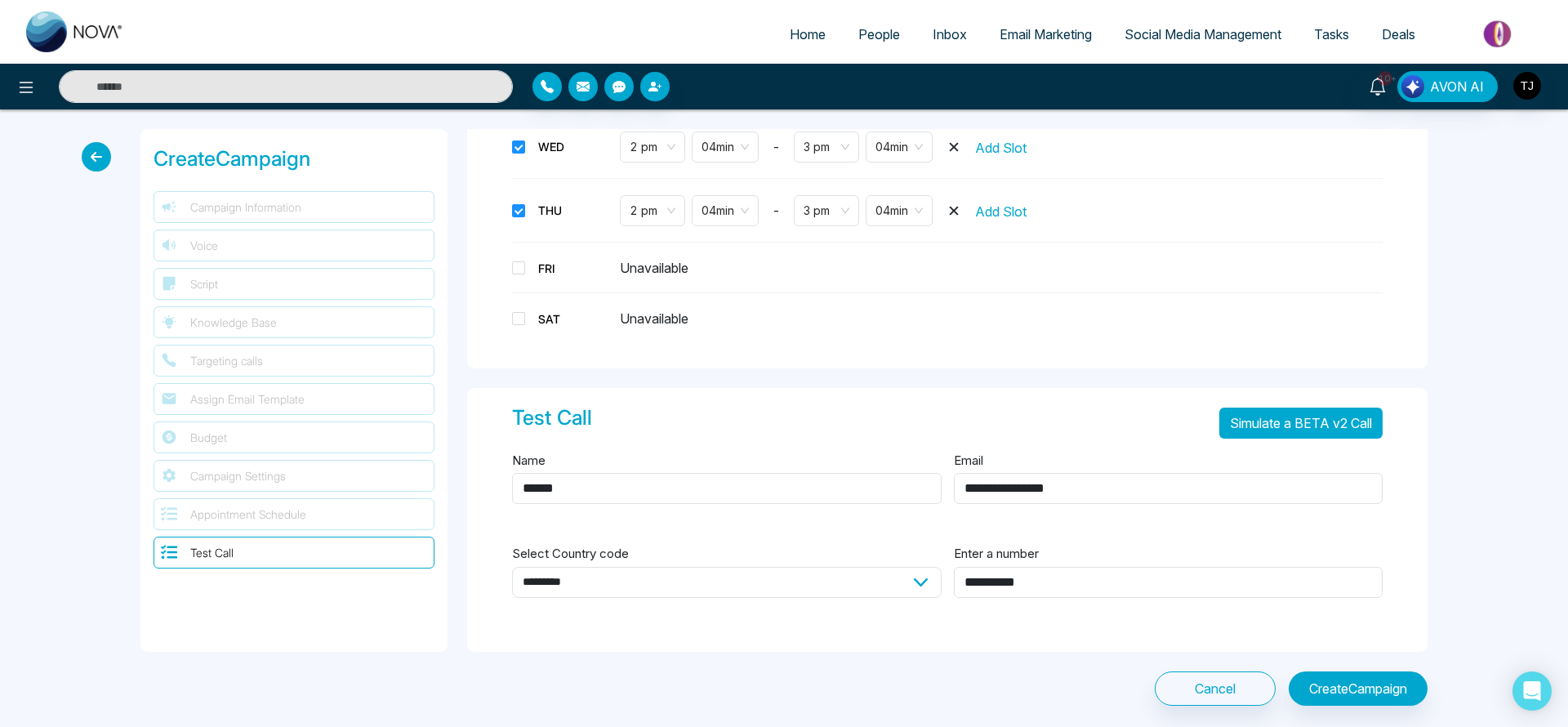
click at [1315, 428] on button "Simulate a BETA v2 Call" at bounding box center [1301, 424] width 163 height 31
click at [1320, 420] on button "Simulate a BETA v2 Call" at bounding box center [1301, 424] width 163 height 31
click at [107, 159] on icon at bounding box center [96, 157] width 30 height 30
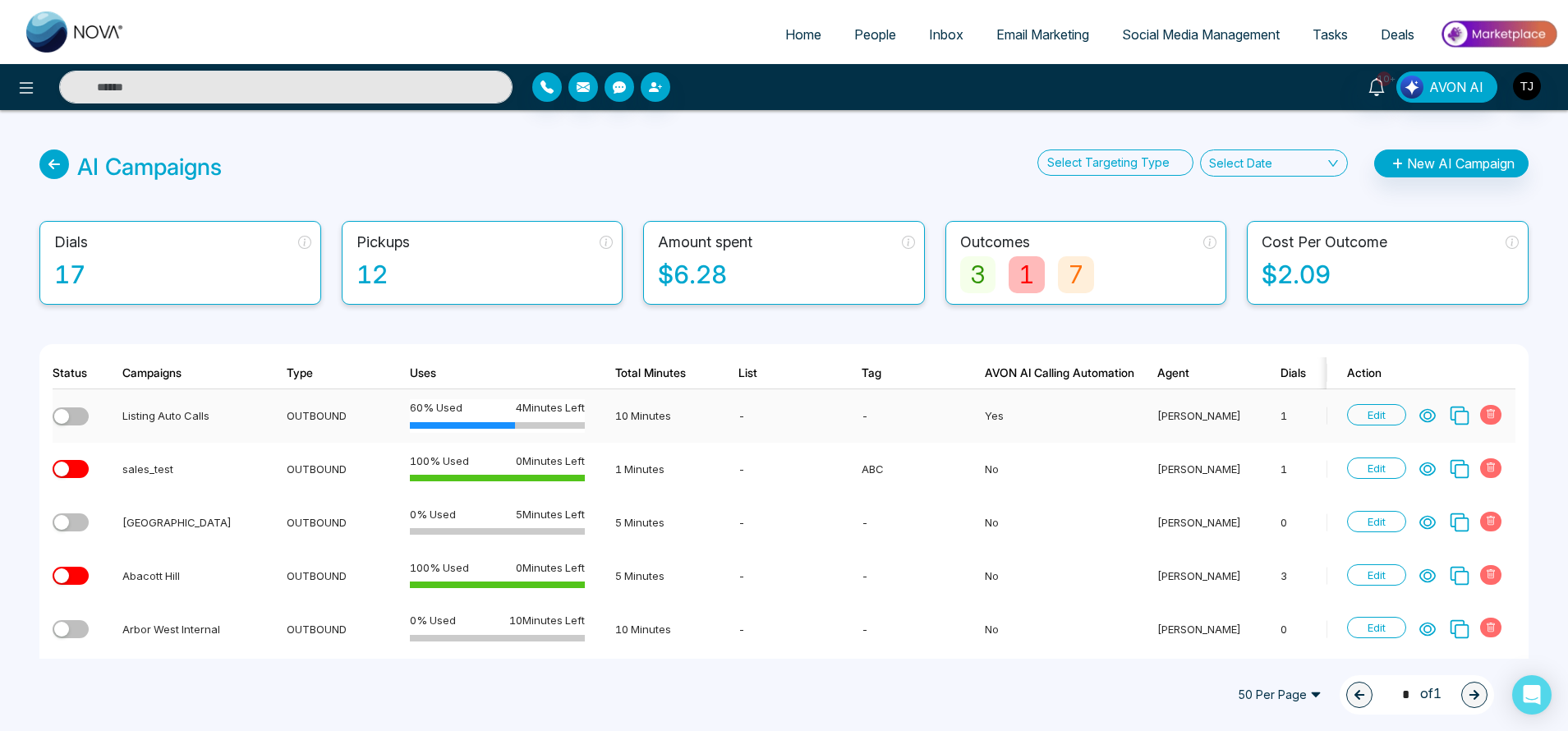
click at [1423, 421] on icon at bounding box center [1427, 415] width 16 height 16
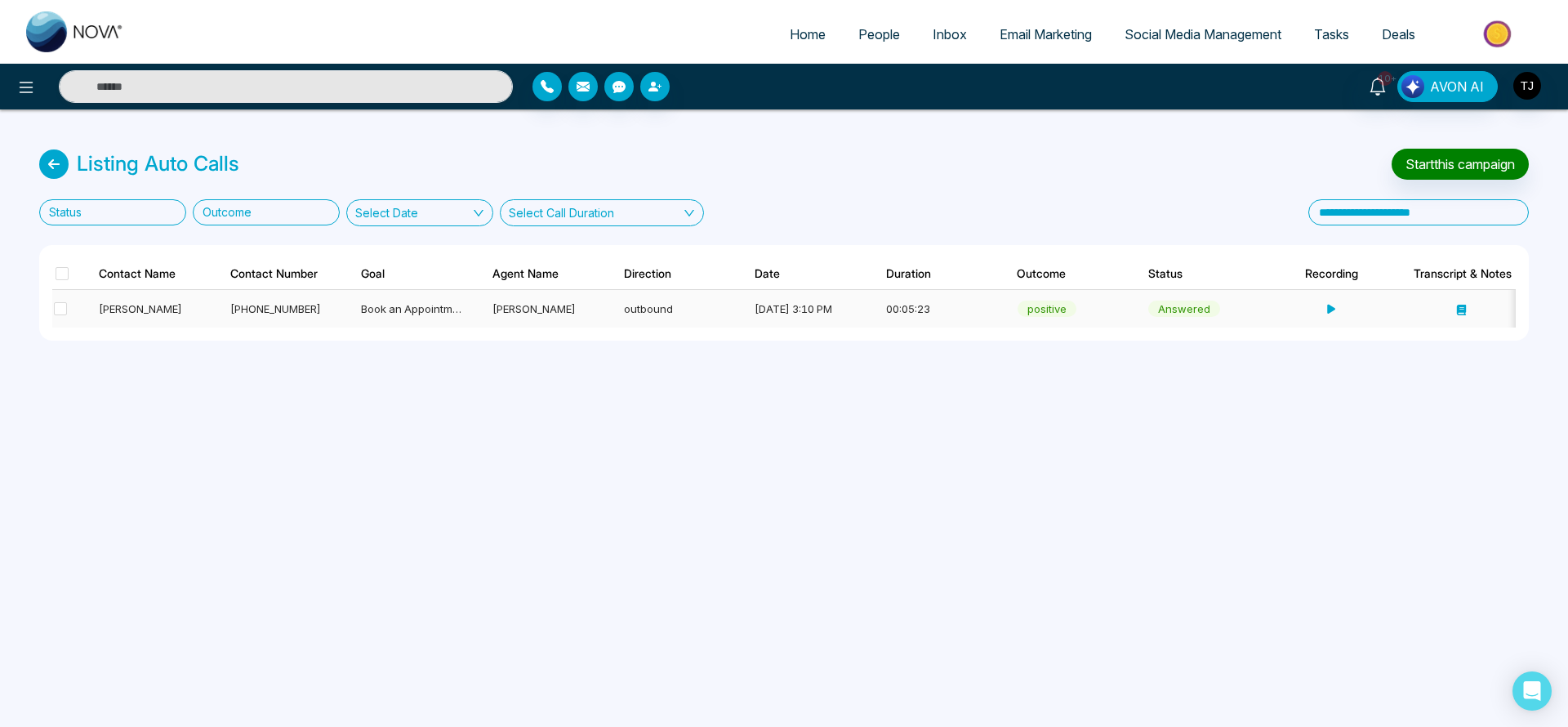
click at [269, 309] on div "[PHONE_NUMBER]" at bounding box center [280, 308] width 101 height 16
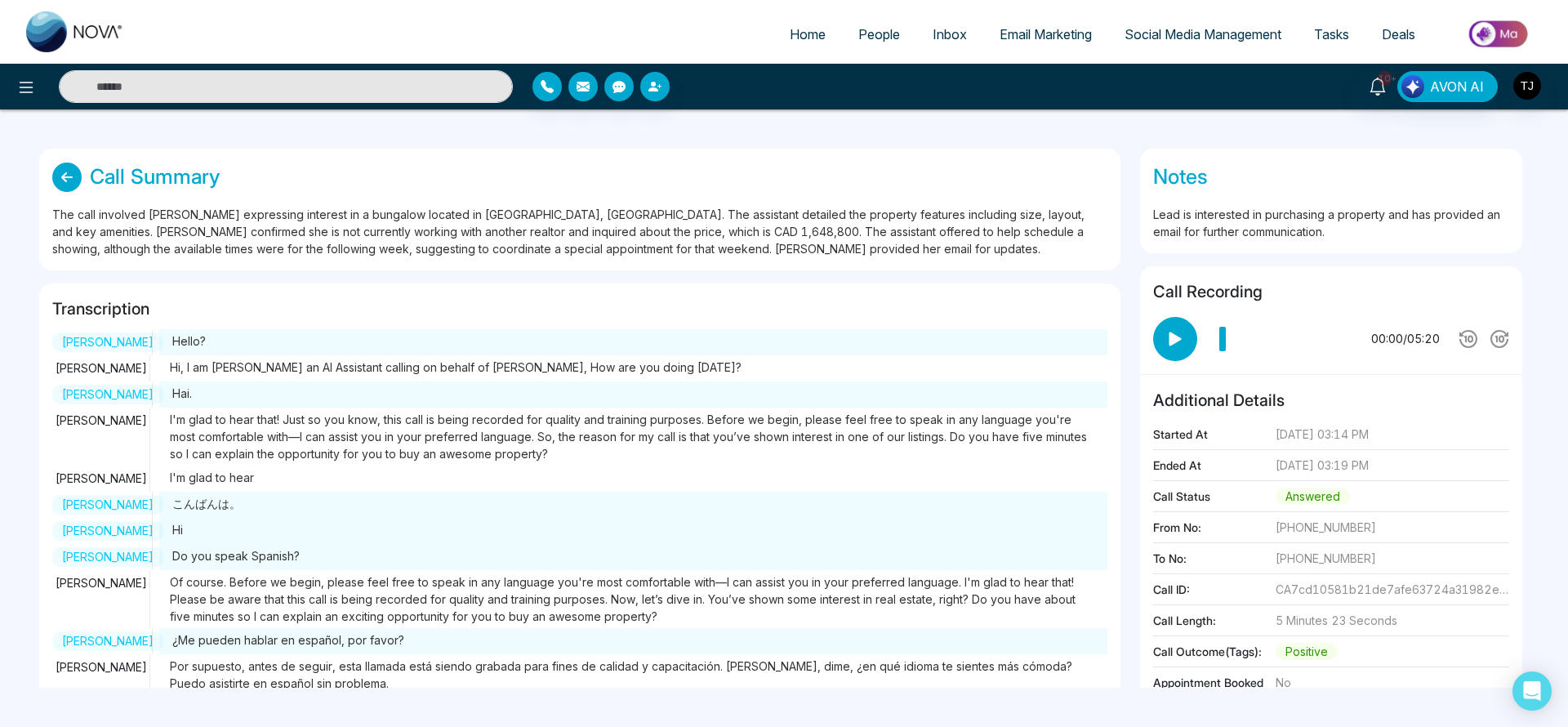
scroll to position [23, 0]
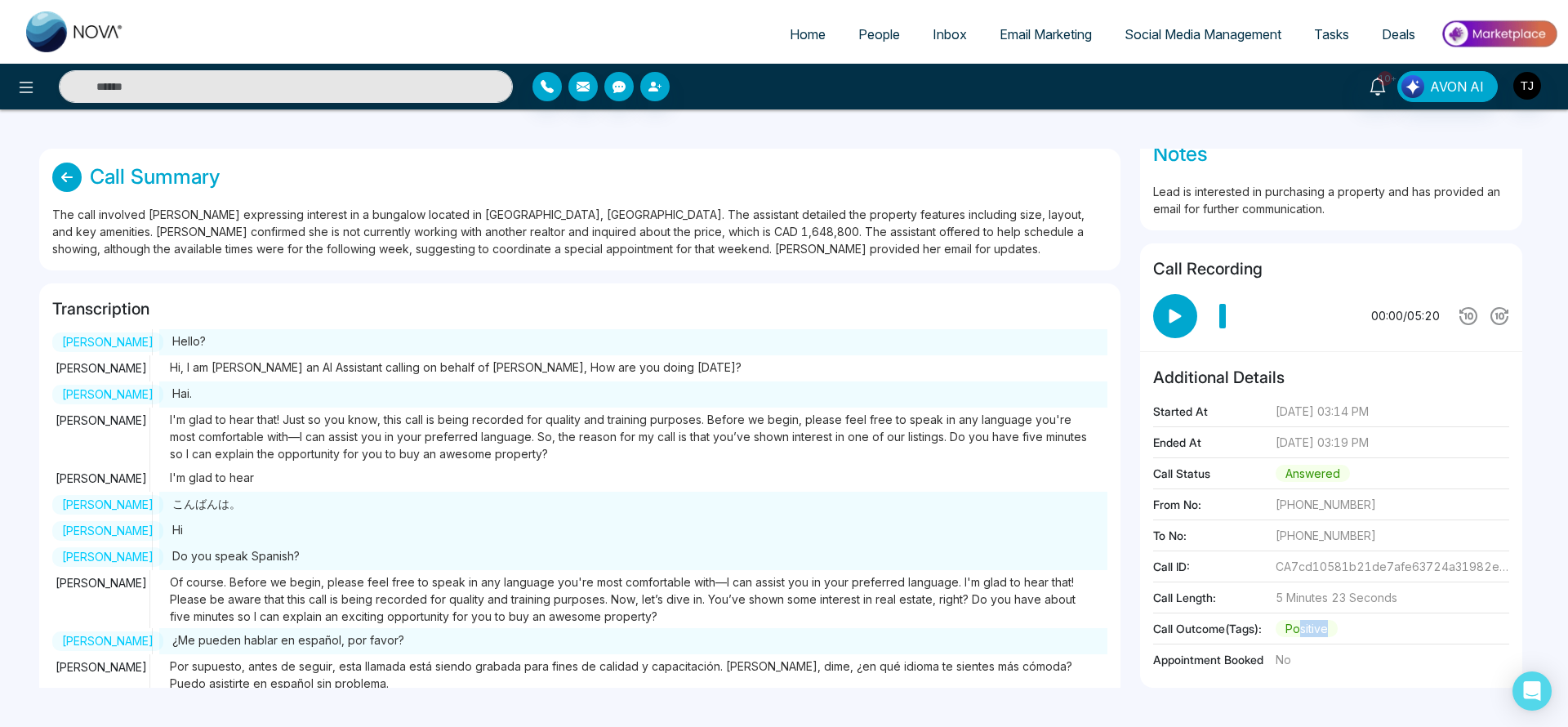
drag, startPoint x: 1329, startPoint y: 621, endPoint x: 1299, endPoint y: 627, distance: 30.6
click at [1299, 627] on span "positive" at bounding box center [1307, 629] width 62 height 17
click at [20, 90] on icon at bounding box center [26, 87] width 19 height 19
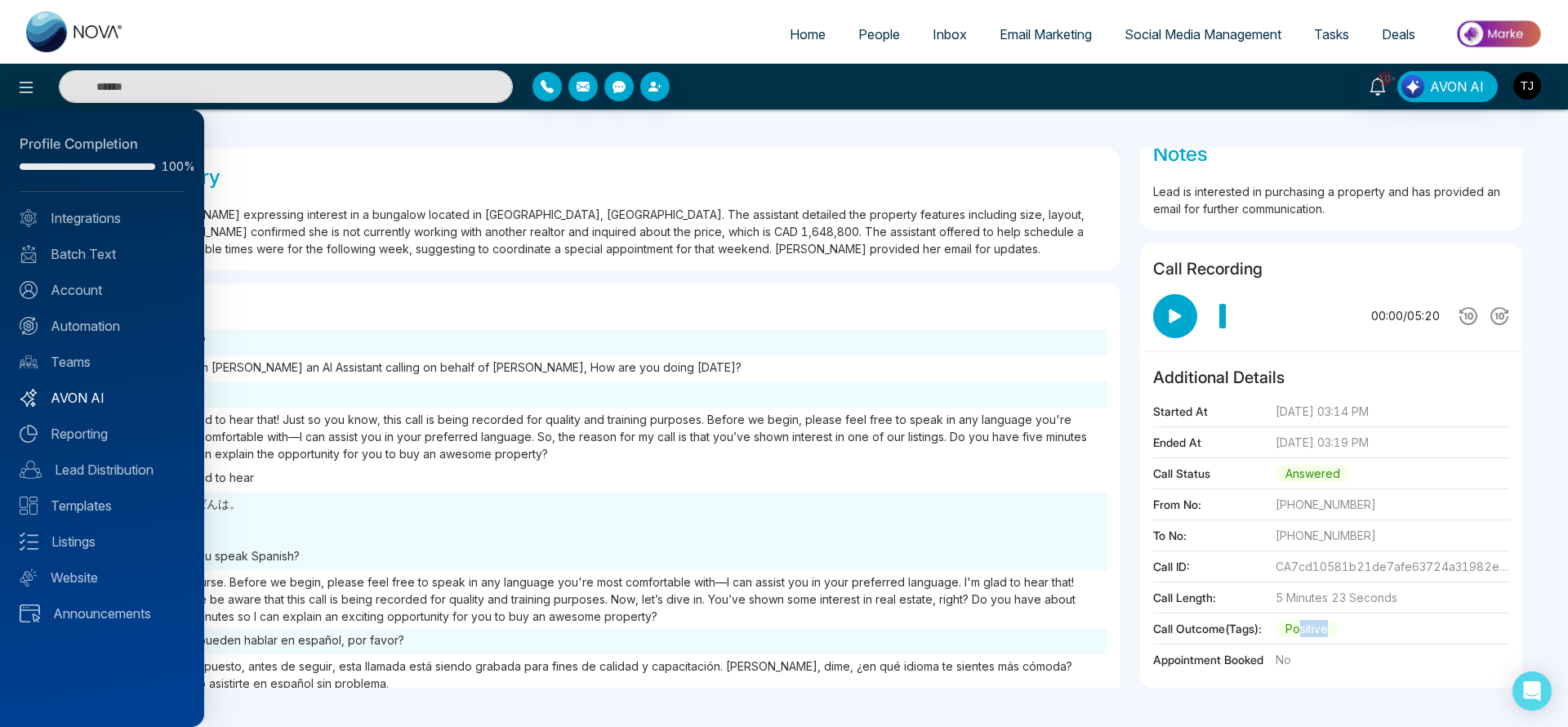
click at [92, 402] on link "AVON AI" at bounding box center [102, 398] width 165 height 19
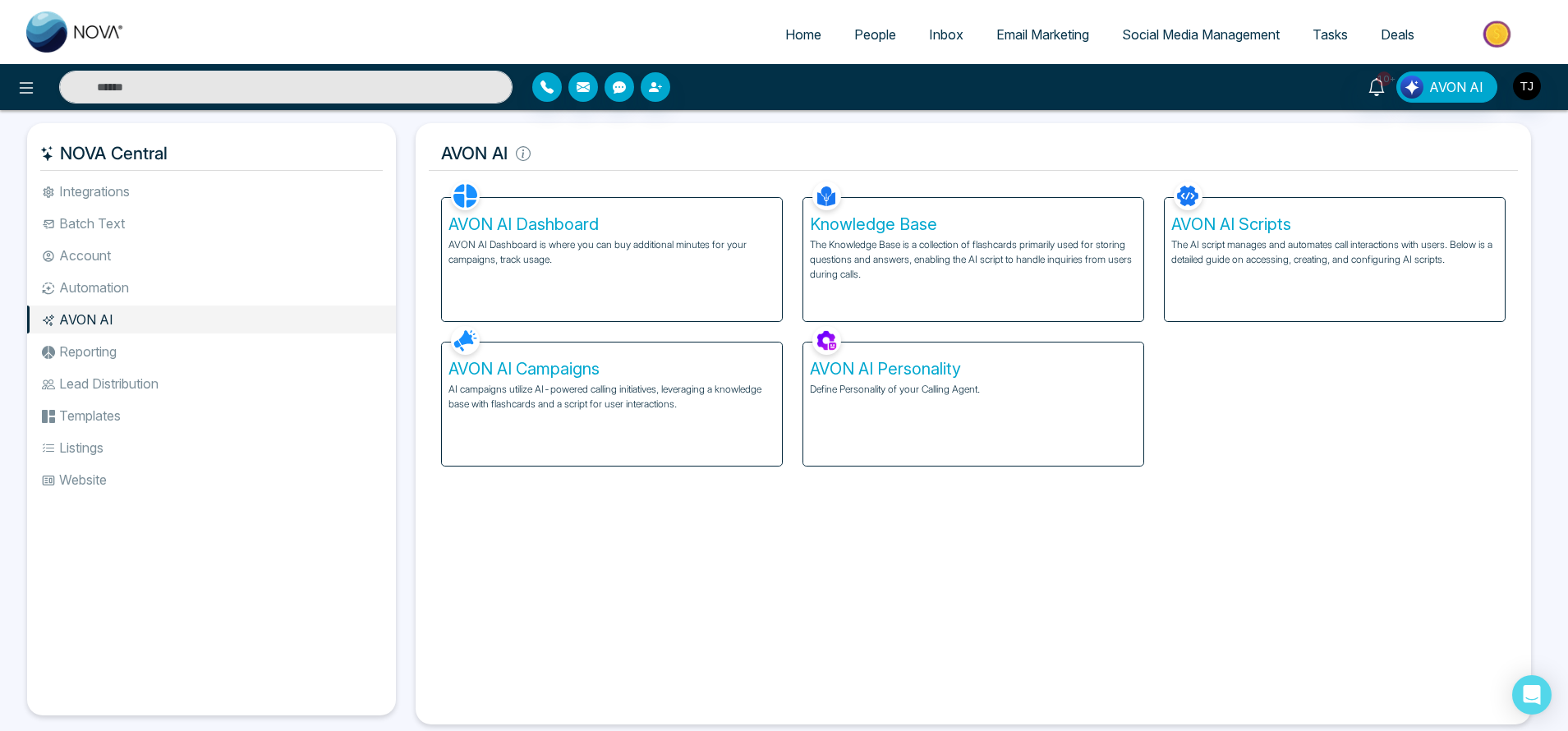
click at [658, 294] on div "AVON AI Dashboard AVON AI Dashboard is where you can buy additional minutes for…" at bounding box center [612, 260] width 340 height 124
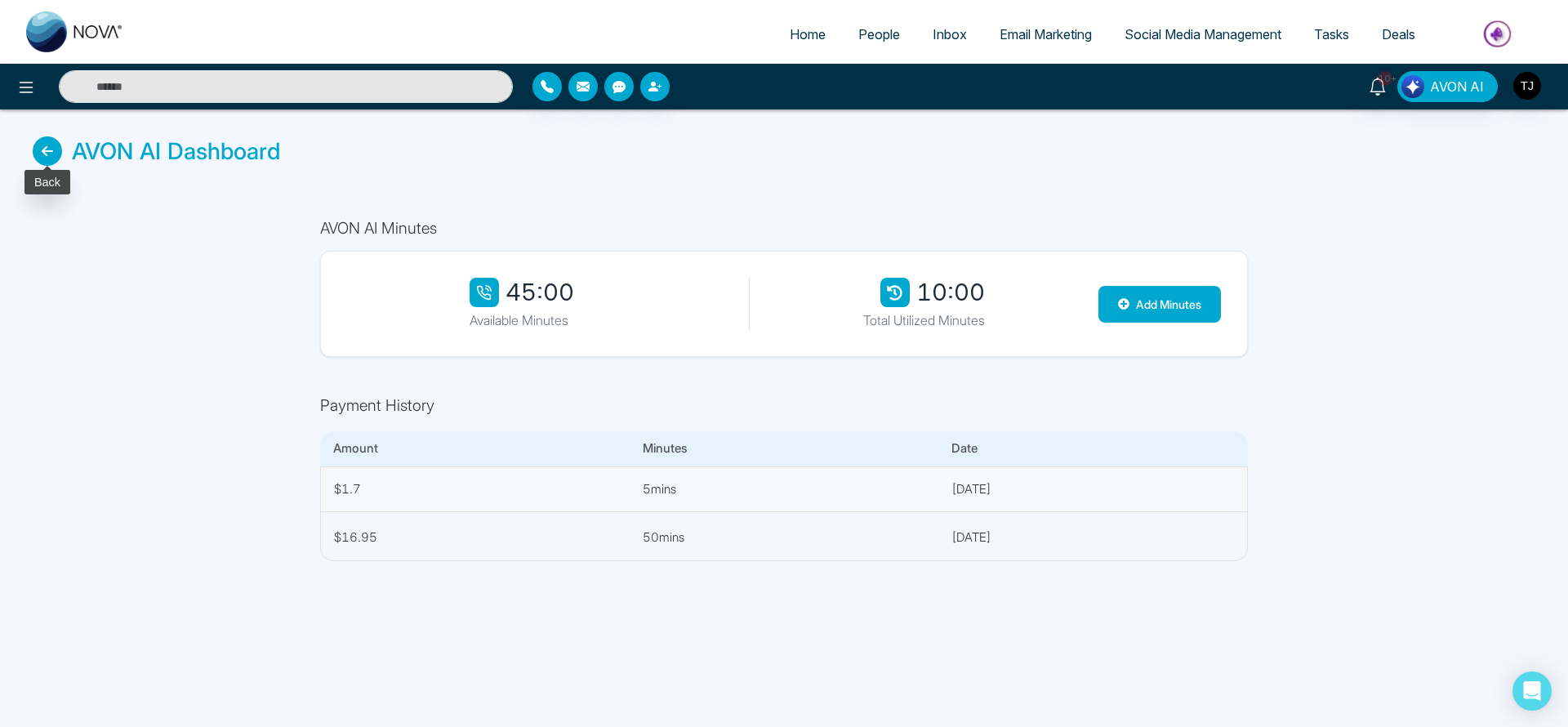
click at [54, 158] on icon at bounding box center [47, 151] width 30 height 30
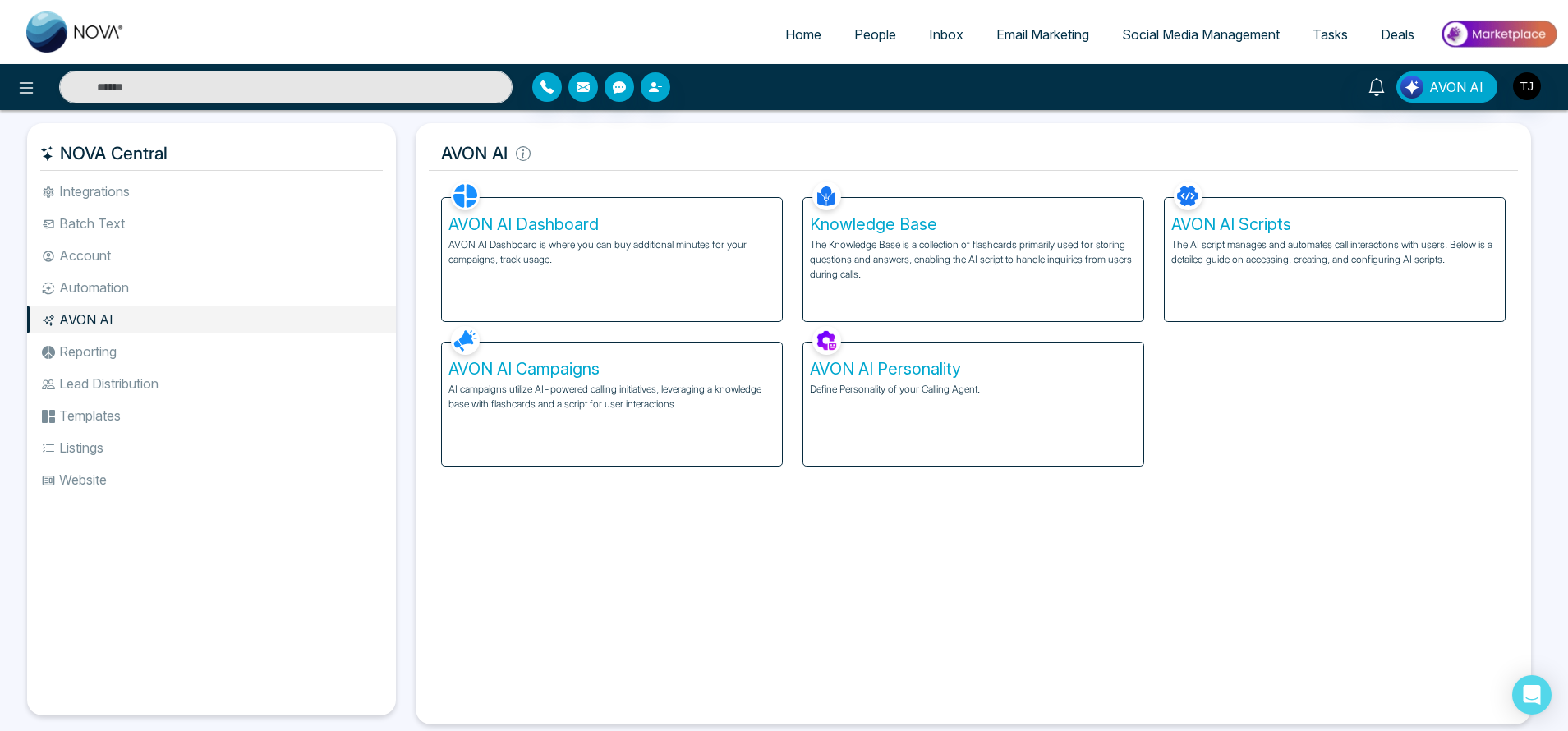
click at [494, 398] on p "AI campaigns utilize AI-powered calling initiatives, leveraging a knowledge bas…" at bounding box center [612, 397] width 327 height 30
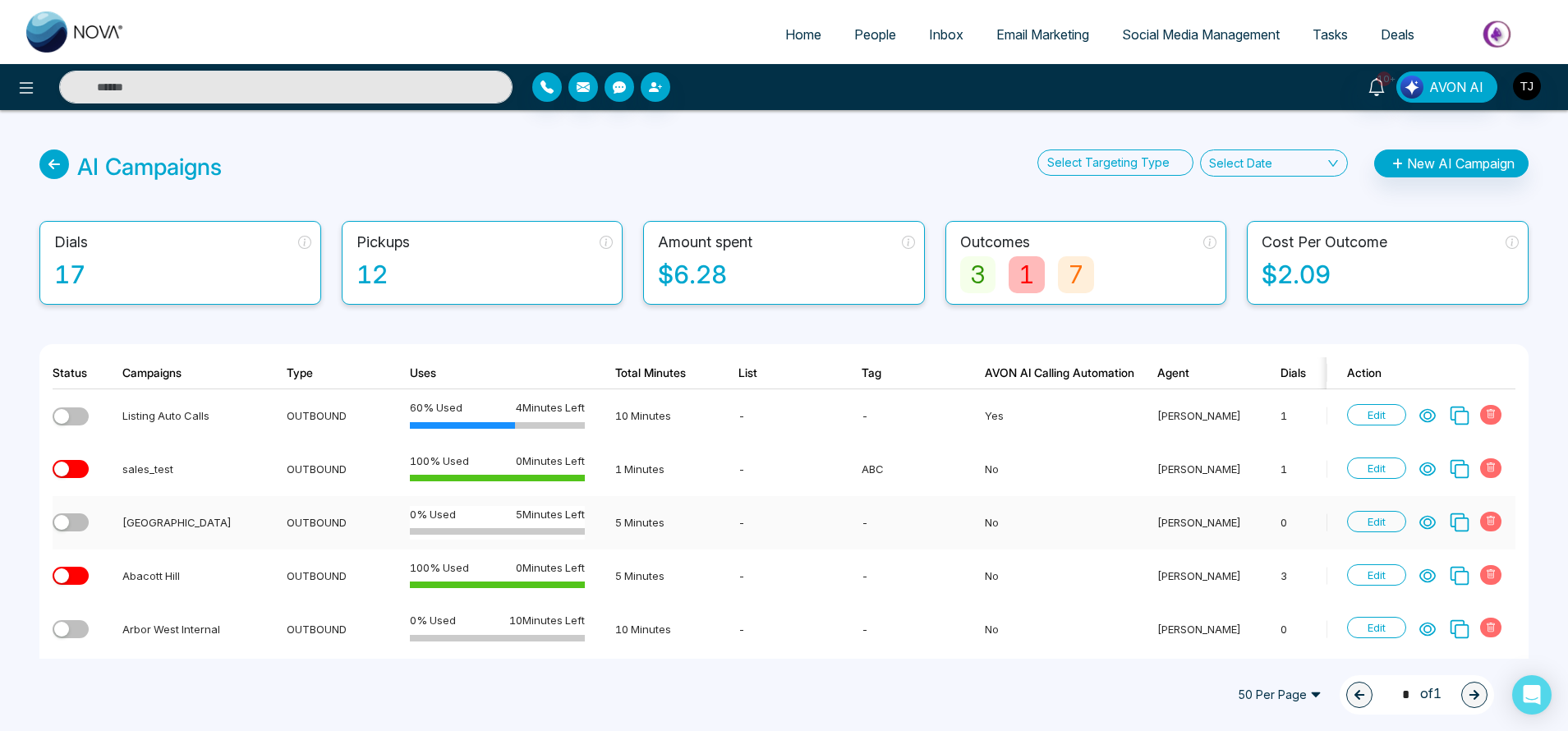
click at [1428, 522] on icon at bounding box center [1427, 522] width 16 height 16
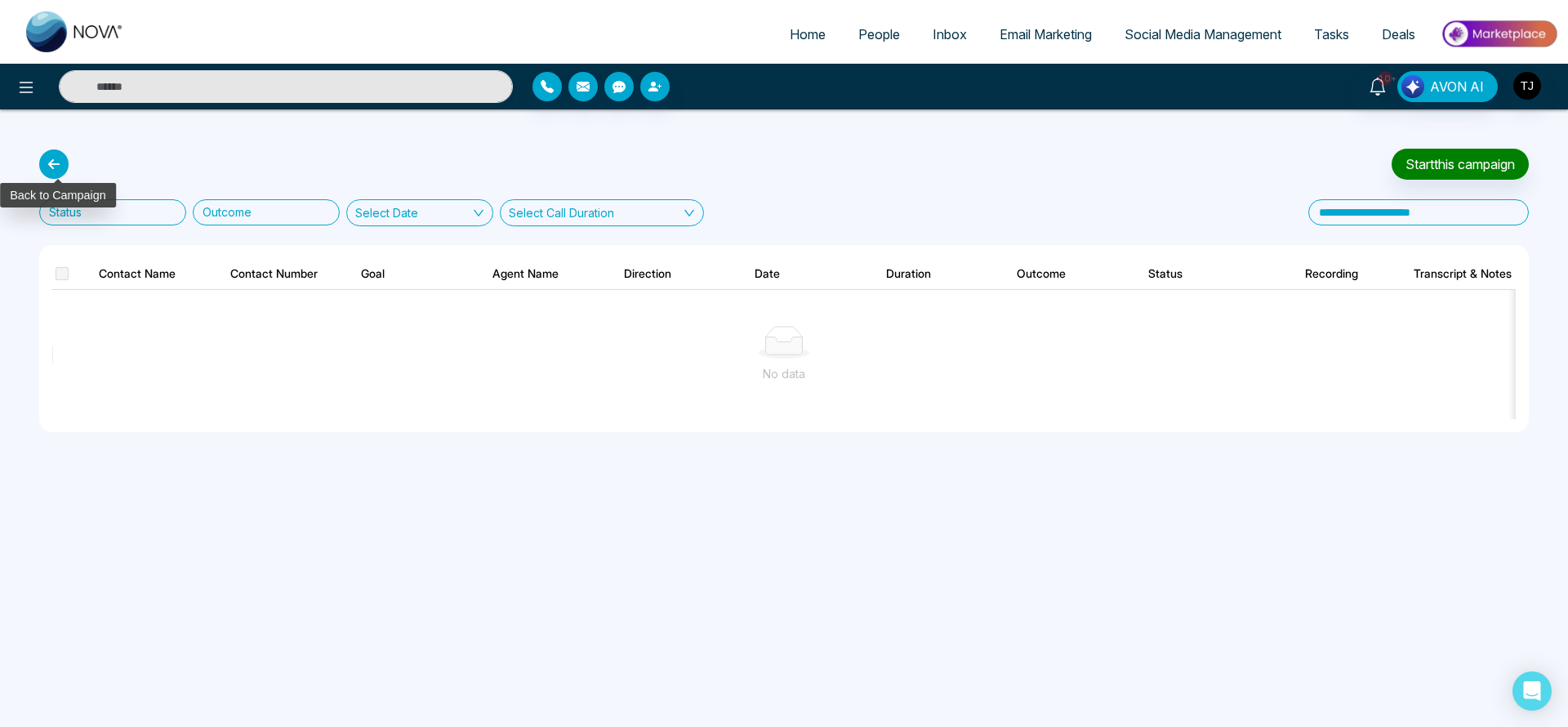
click at [67, 158] on icon at bounding box center [54, 164] width 30 height 30
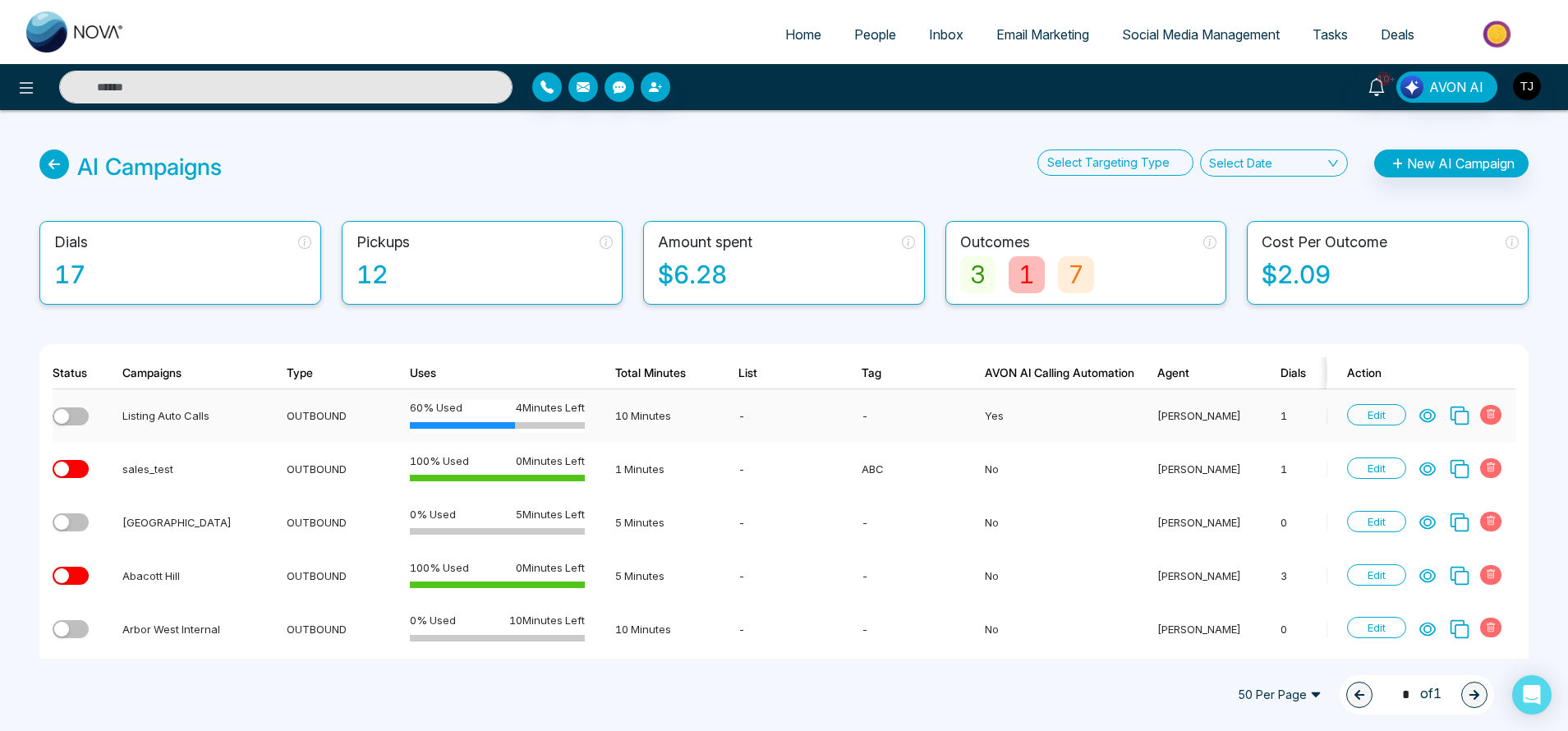
click at [1428, 420] on icon at bounding box center [1427, 416] width 14 height 13
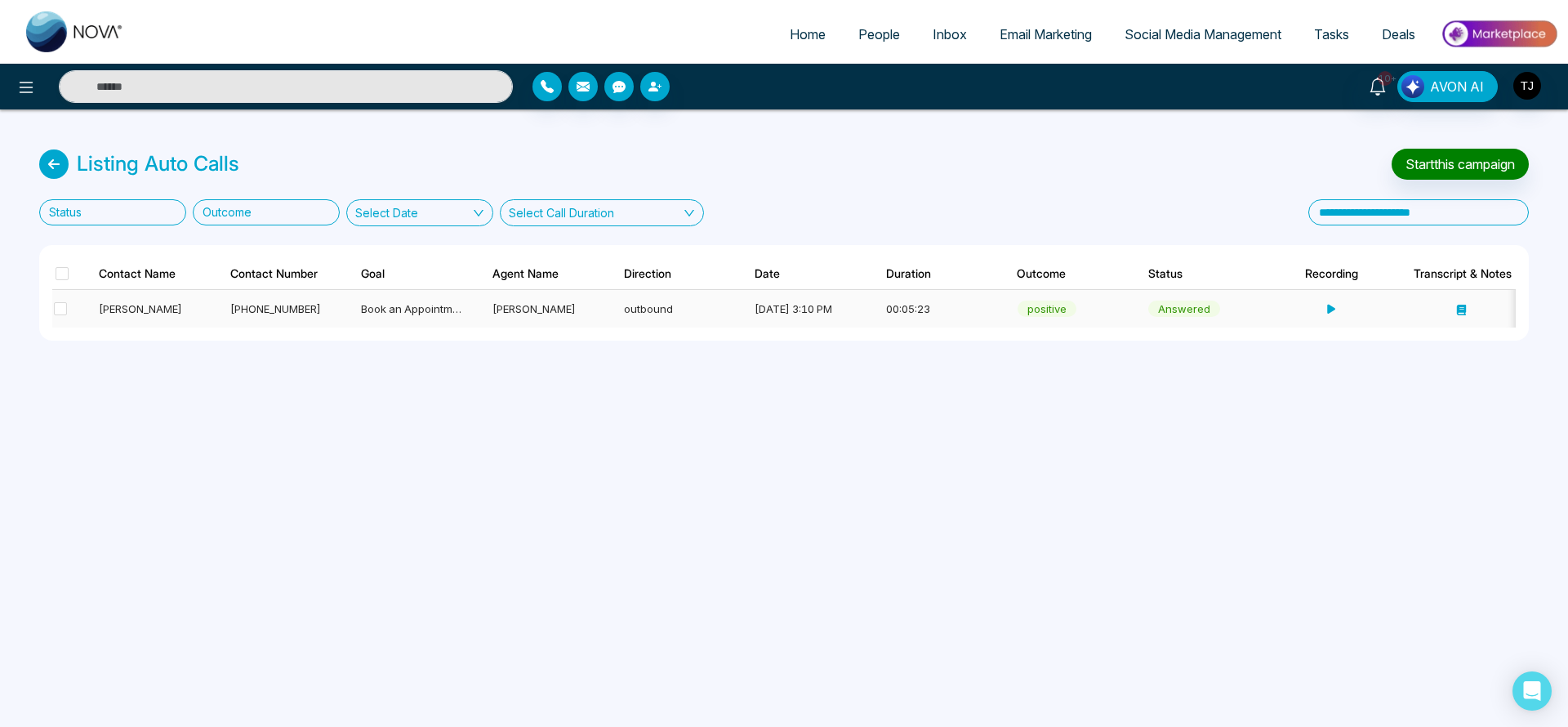
click at [128, 303] on div "[PERSON_NAME]" at bounding box center [149, 308] width 101 height 16
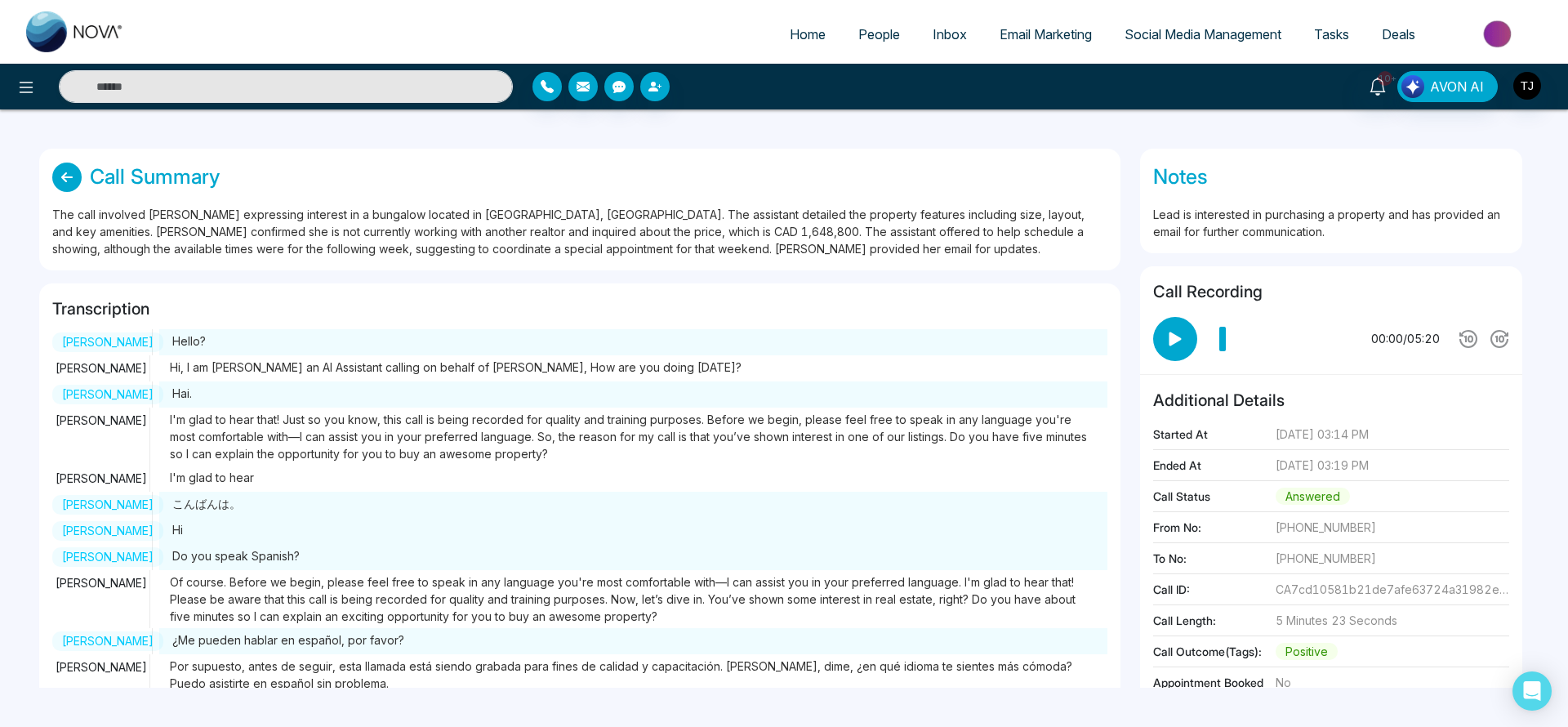
click at [795, 36] on span "Home" at bounding box center [808, 34] width 36 height 16
select select "*"
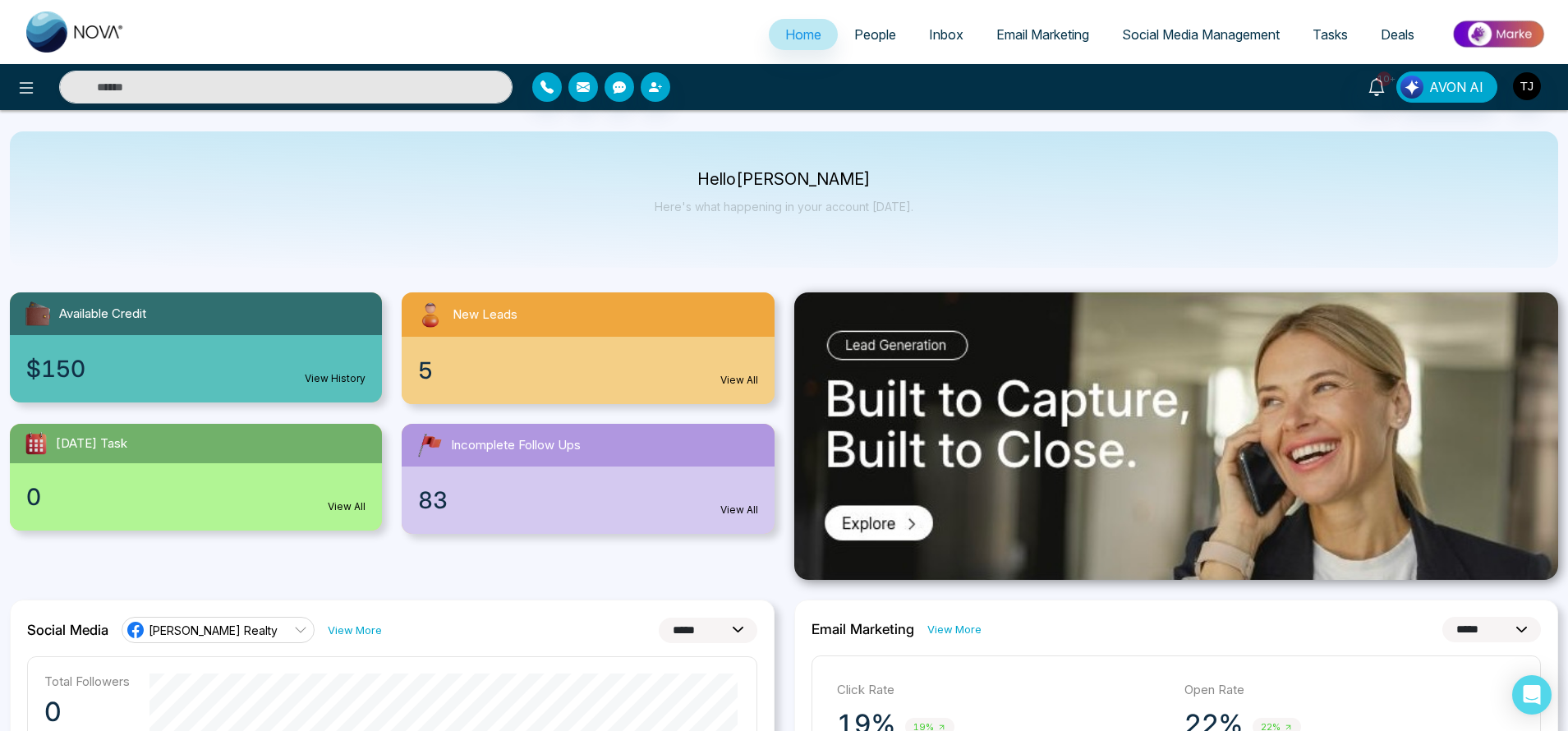
click at [1443, 64] on div "10+ AVON AI" at bounding box center [784, 87] width 1568 height 46
click at [1443, 74] on button "AVON AI" at bounding box center [1446, 87] width 101 height 31
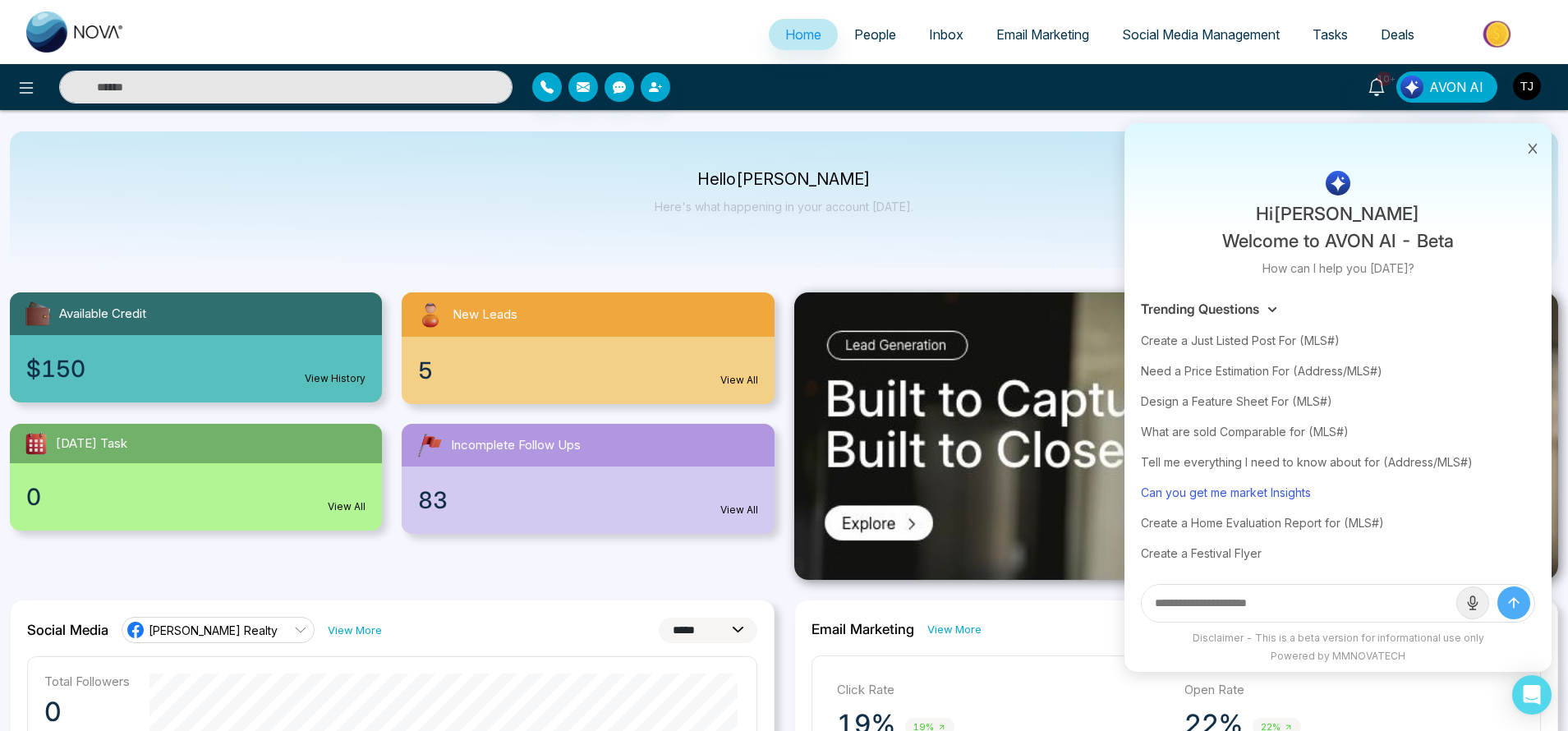
click at [1258, 487] on div "Can you get me market Insights" at bounding box center [1338, 492] width 394 height 30
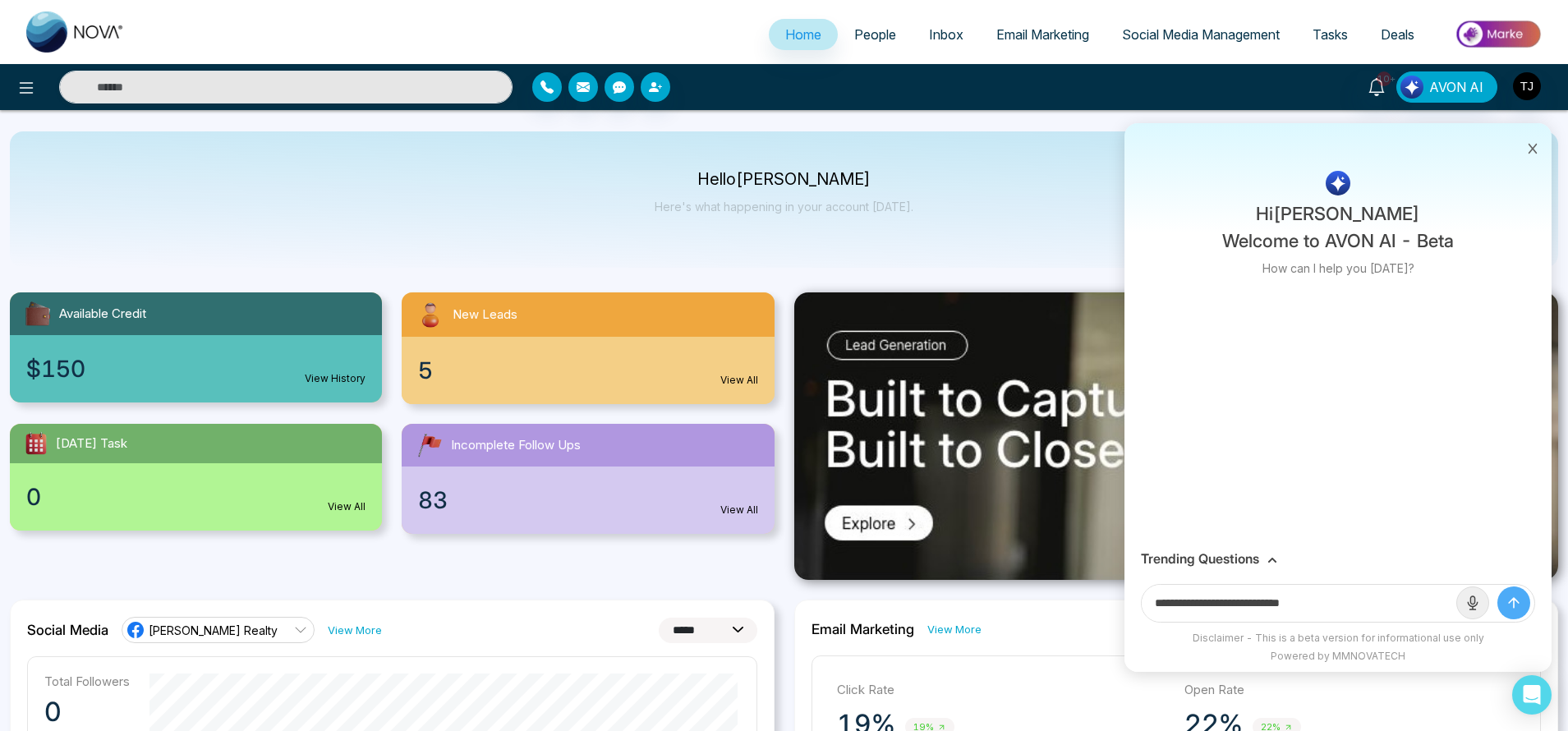
click at [1350, 606] on input "**********" at bounding box center [1300, 604] width 315 height 37
type input "**********"
click at [1498, 586] on button "submit" at bounding box center [1514, 603] width 33 height 33
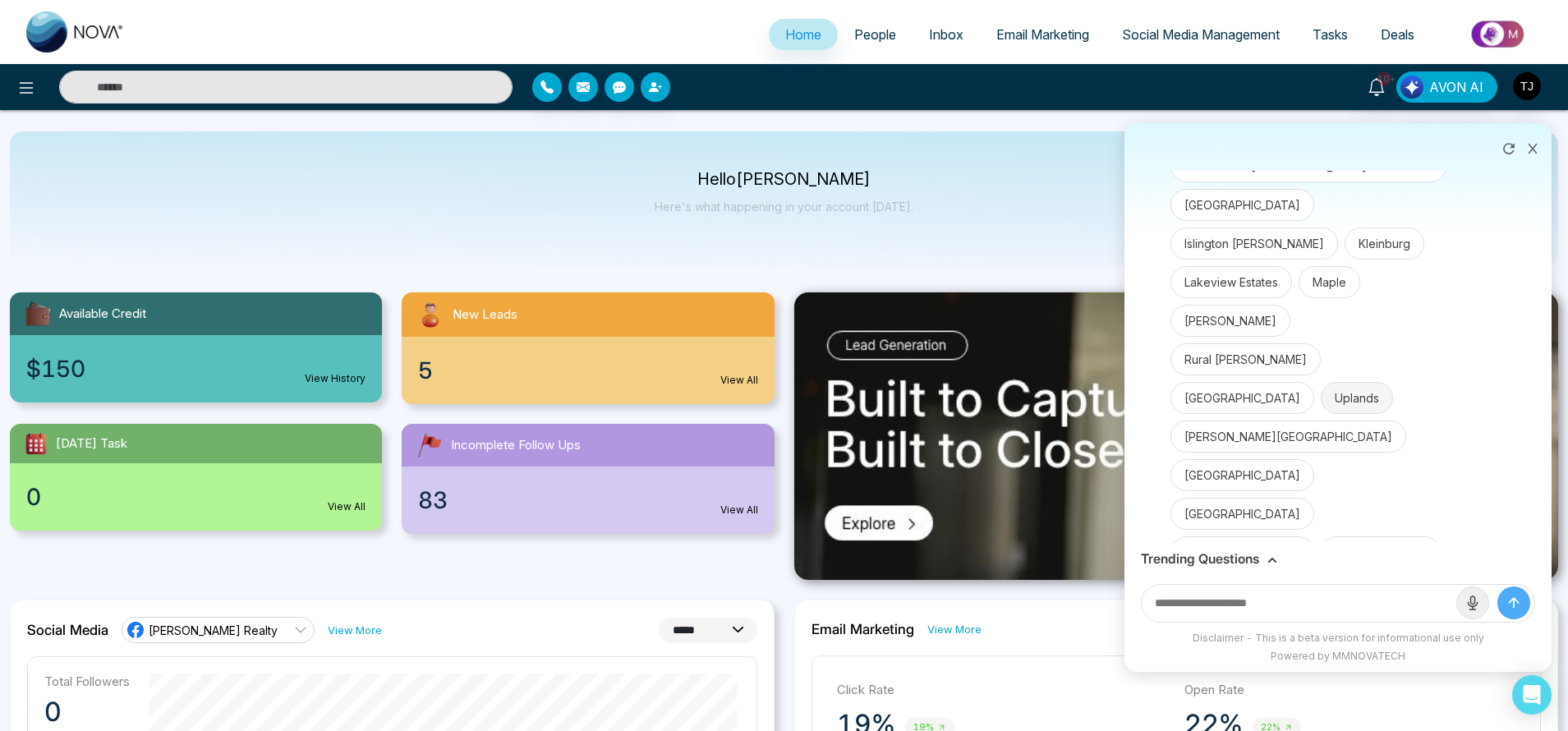
scroll to position [272, 0]
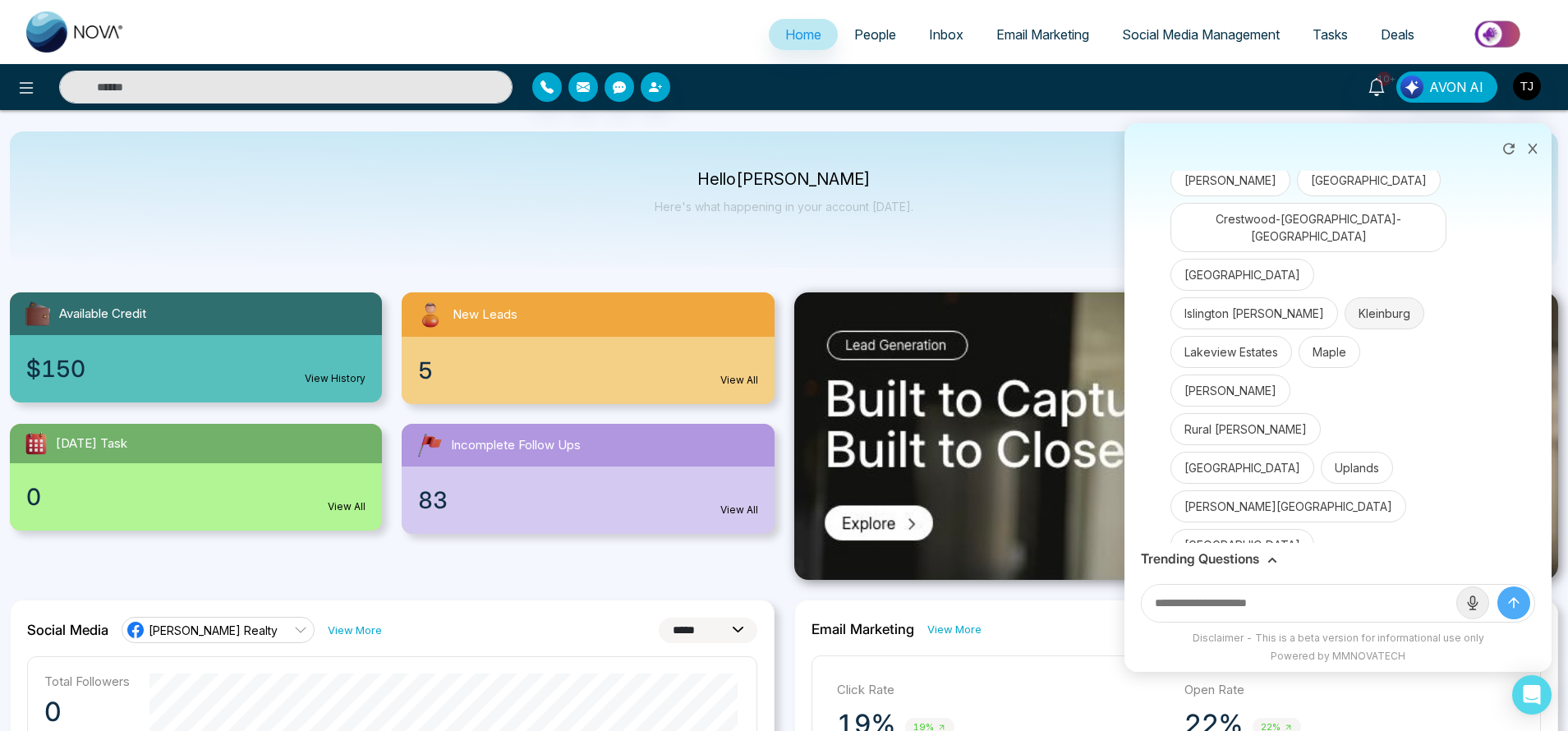
click at [1345, 300] on button "Kleinburg" at bounding box center [1385, 313] width 80 height 32
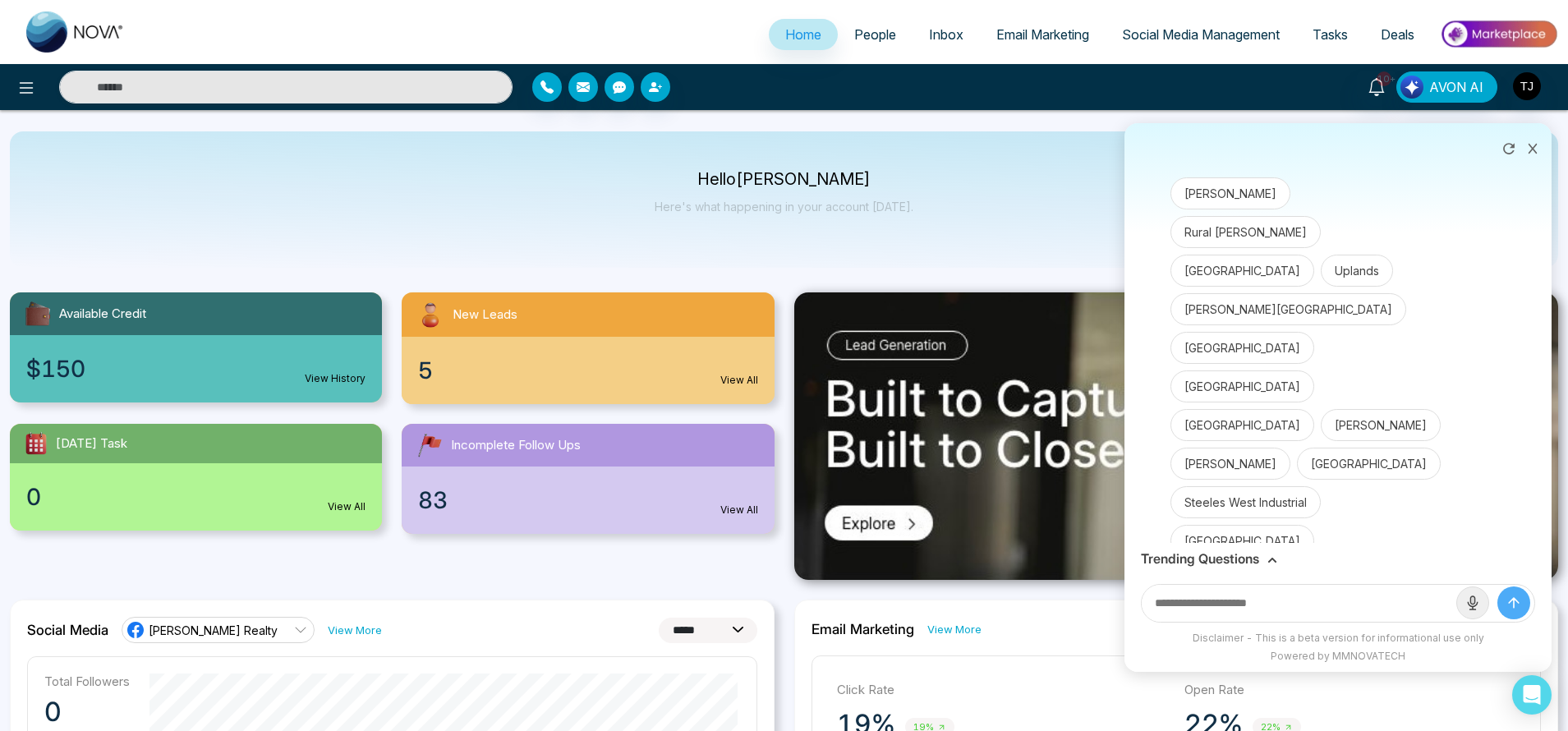
scroll to position [526, 0]
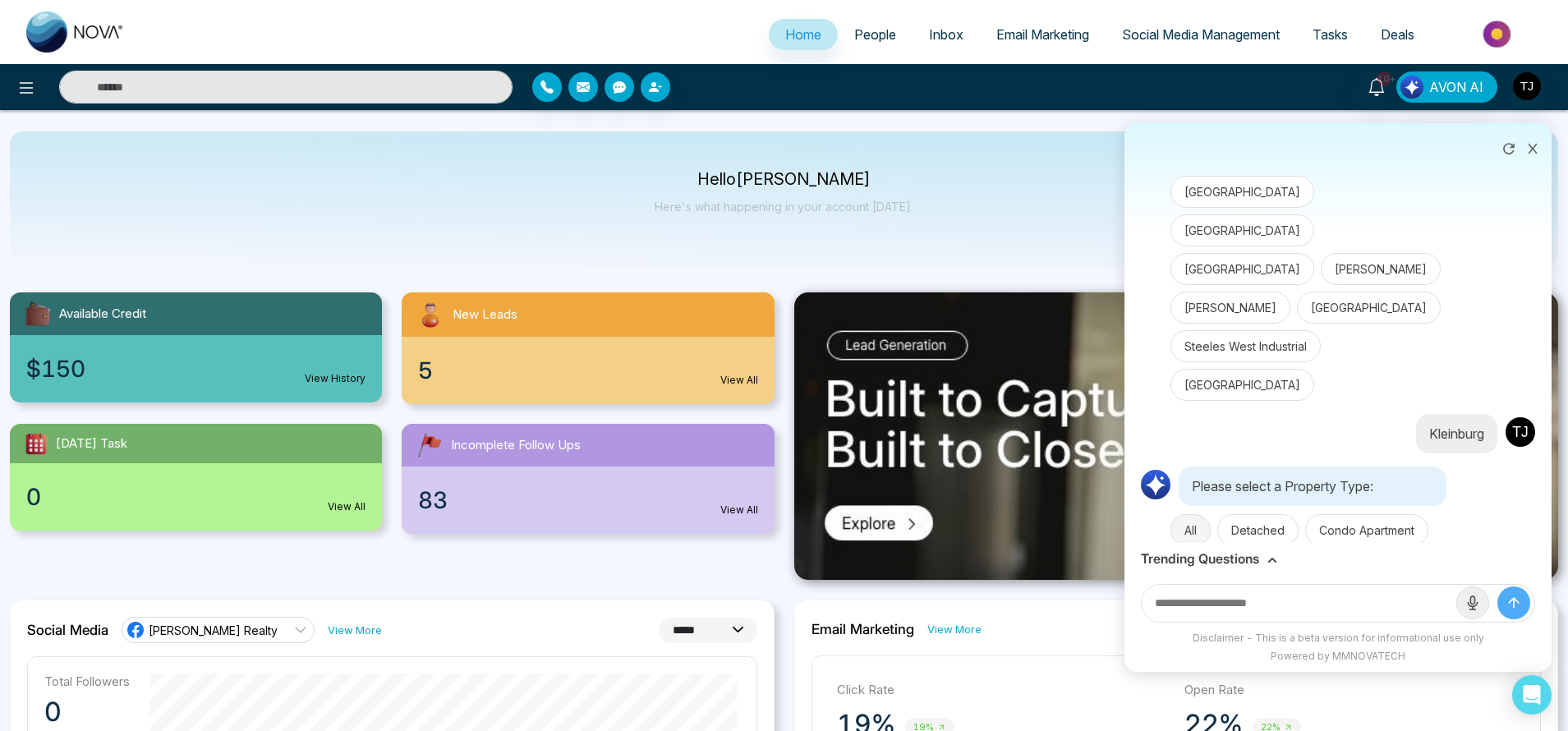
click at [1195, 515] on button "All" at bounding box center [1190, 530] width 41 height 32
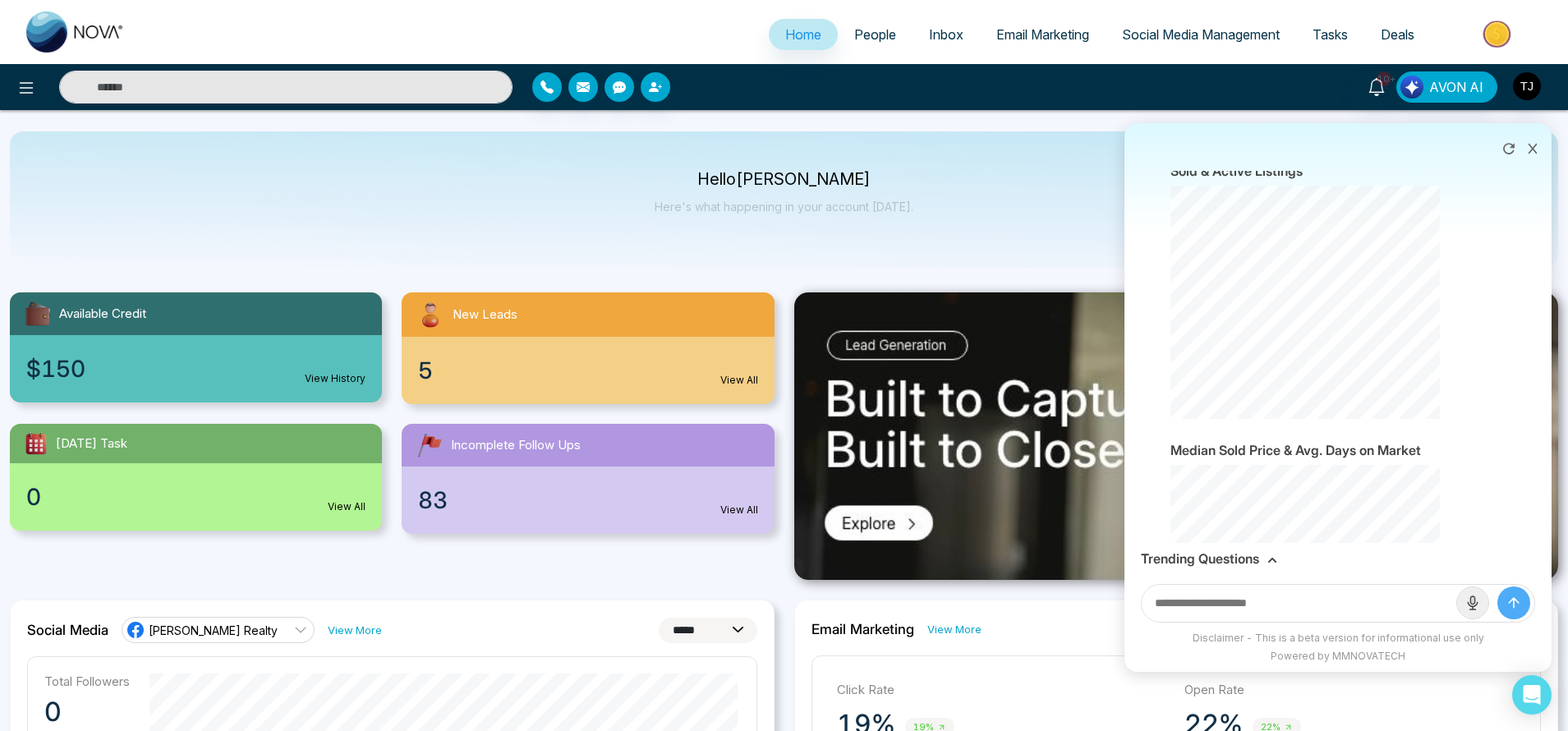
scroll to position [2680, 0]
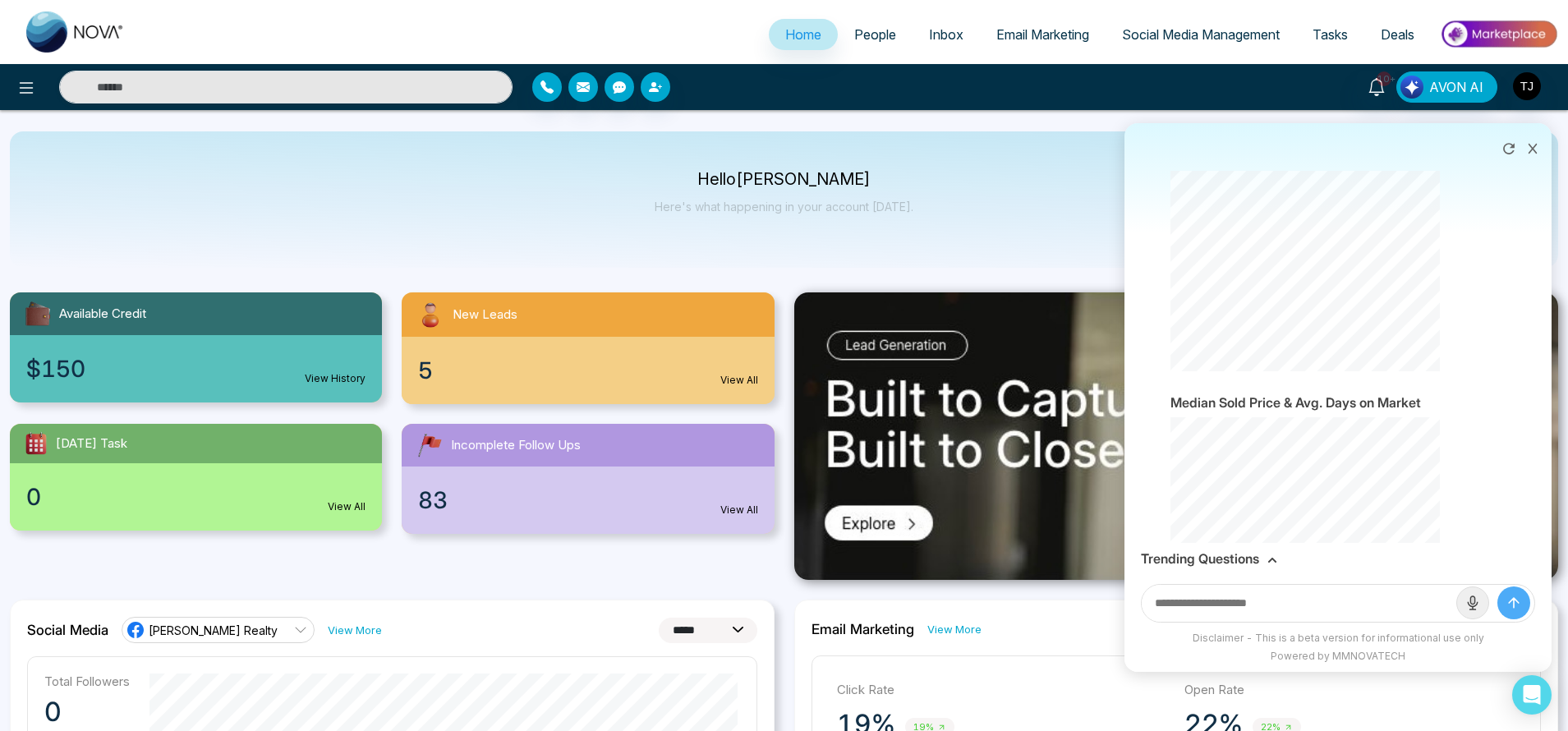
click at [1246, 562] on h3 "Trending Questions" at bounding box center [1200, 559] width 119 height 15
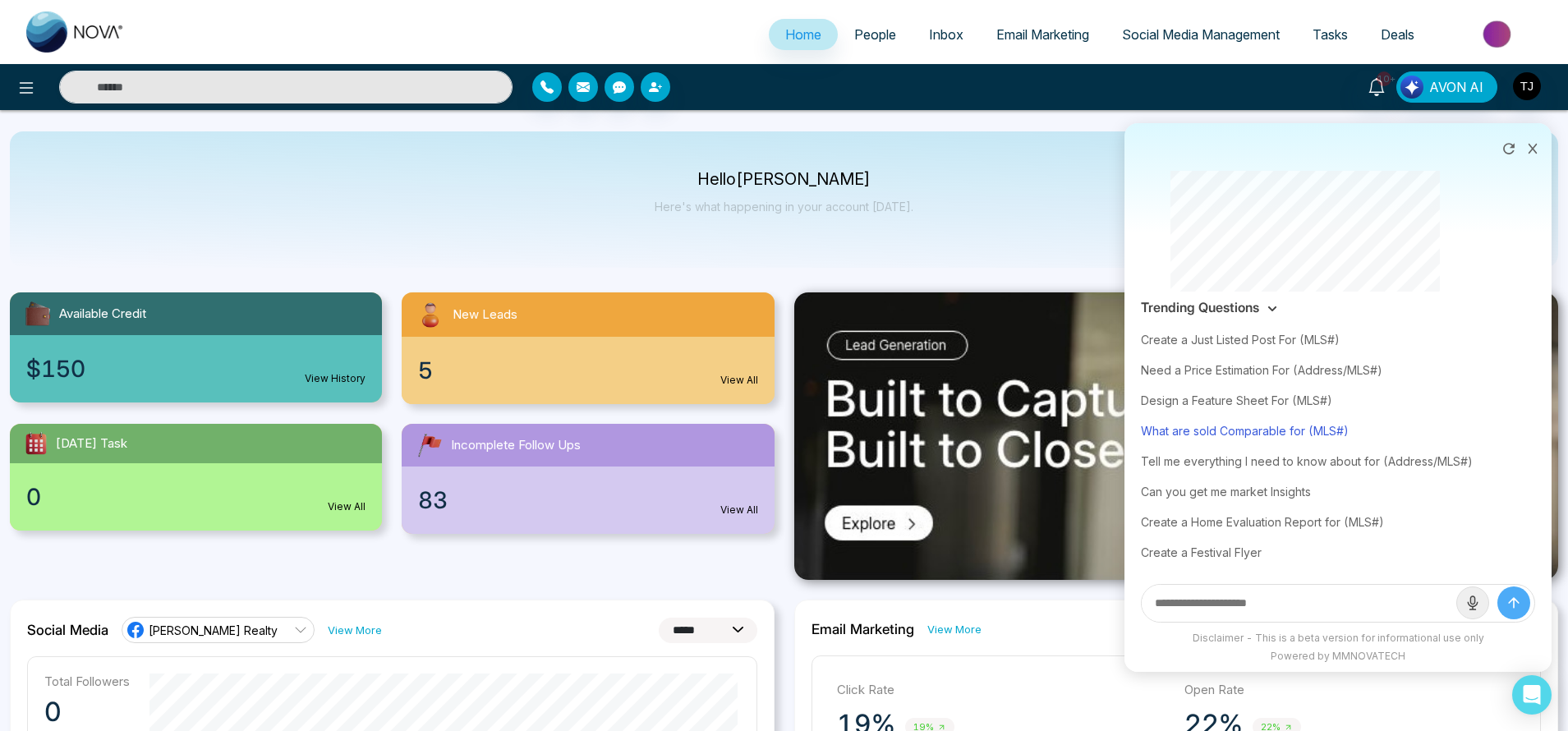
click at [1298, 436] on div "What are sold Comparable for (MLS#)" at bounding box center [1338, 430] width 394 height 30
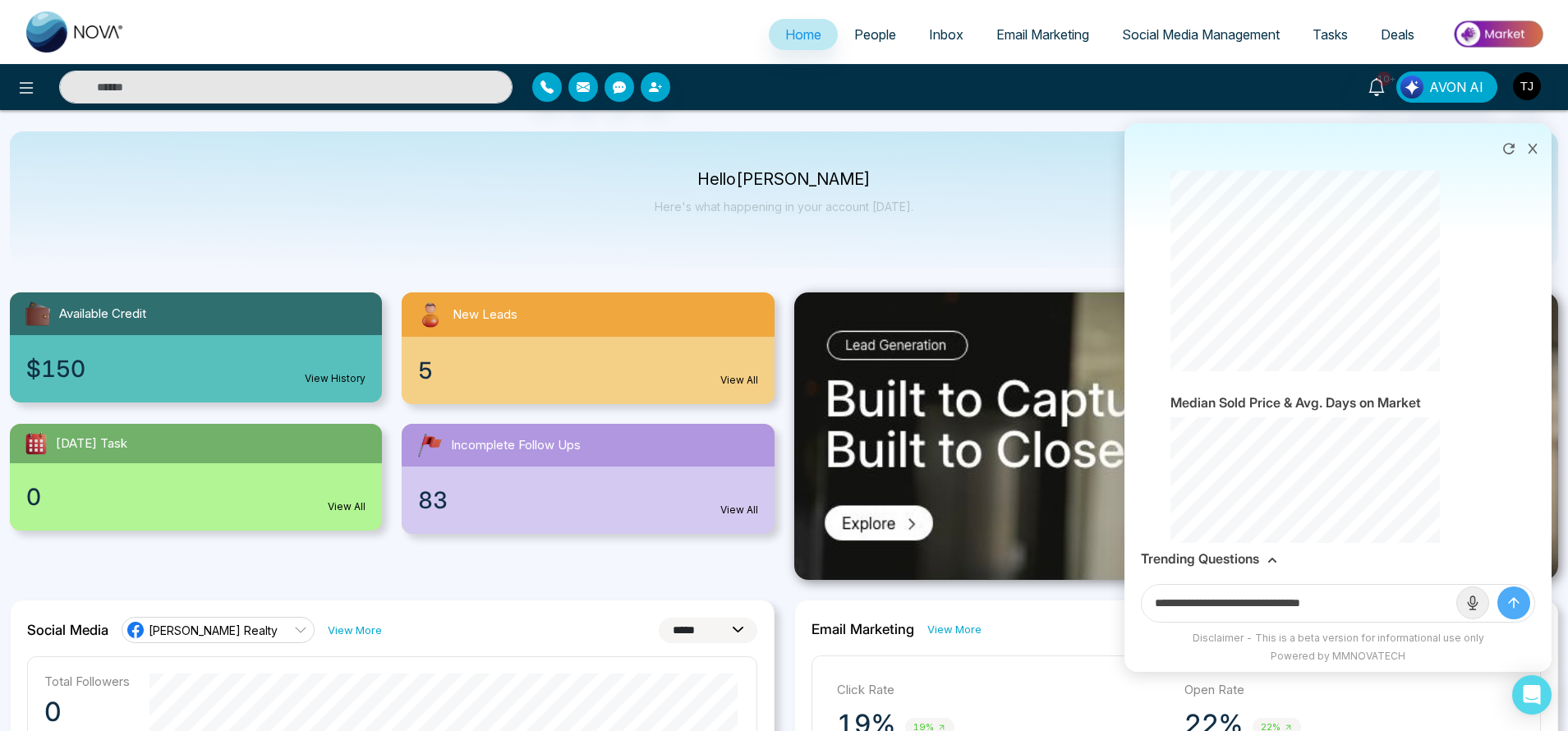
drag, startPoint x: 1324, startPoint y: 603, endPoint x: 1387, endPoint y: 603, distance: 63.0
click at [1387, 603] on input "**********" at bounding box center [1300, 604] width 315 height 37
paste input "**********"
type input "**********"
click at [1498, 586] on button "submit" at bounding box center [1514, 603] width 33 height 33
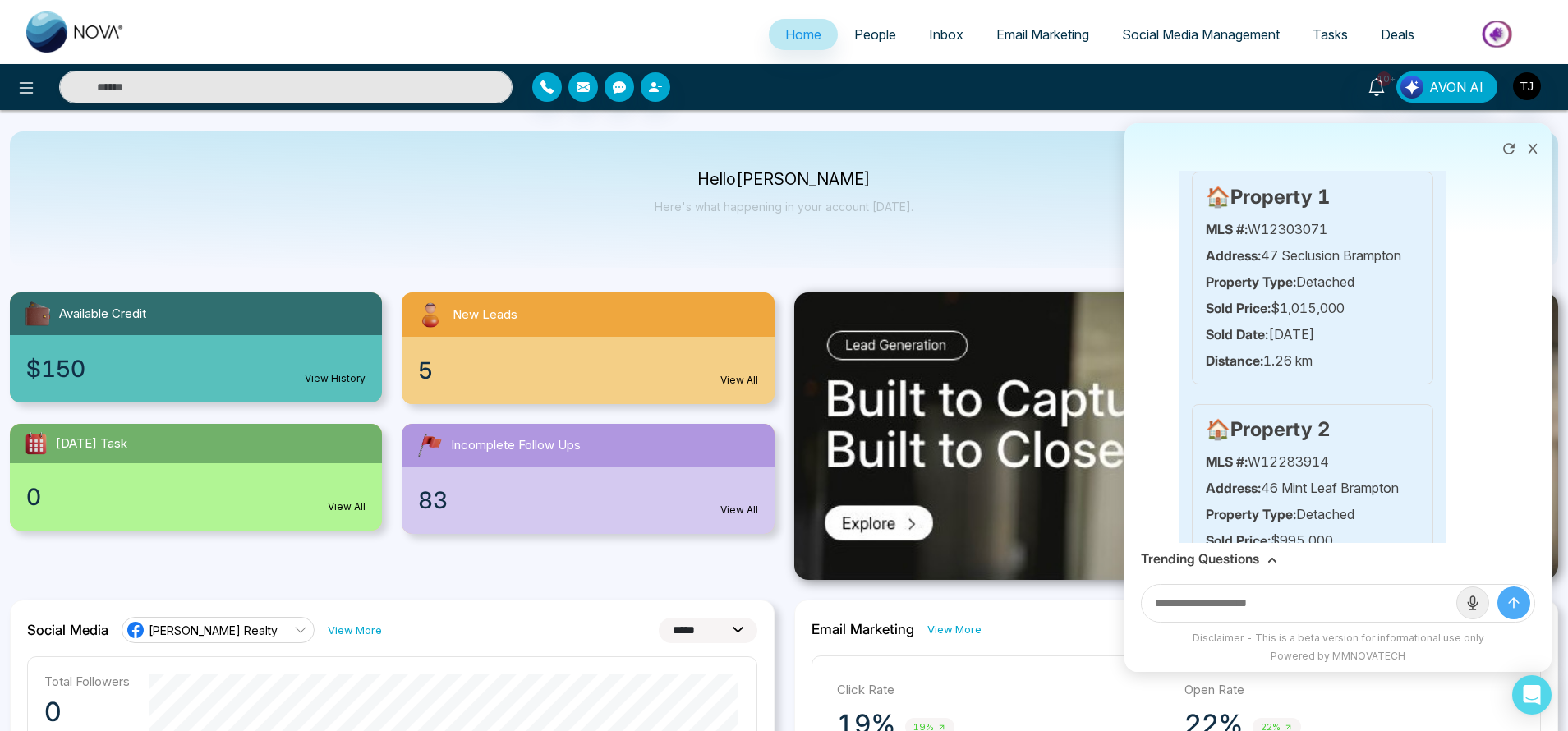
scroll to position [3396, 0]
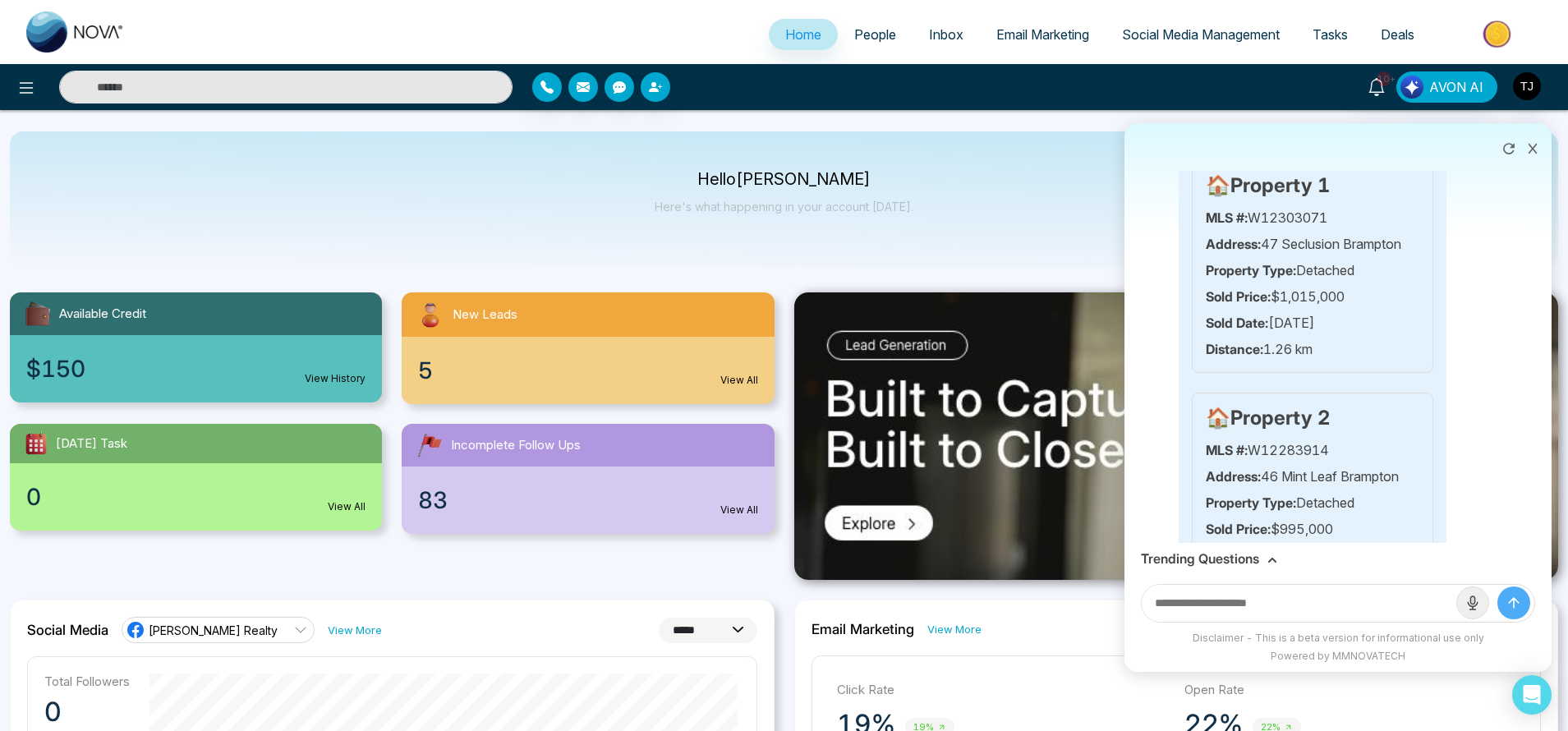
click at [1537, 152] on icon at bounding box center [1533, 149] width 12 height 12
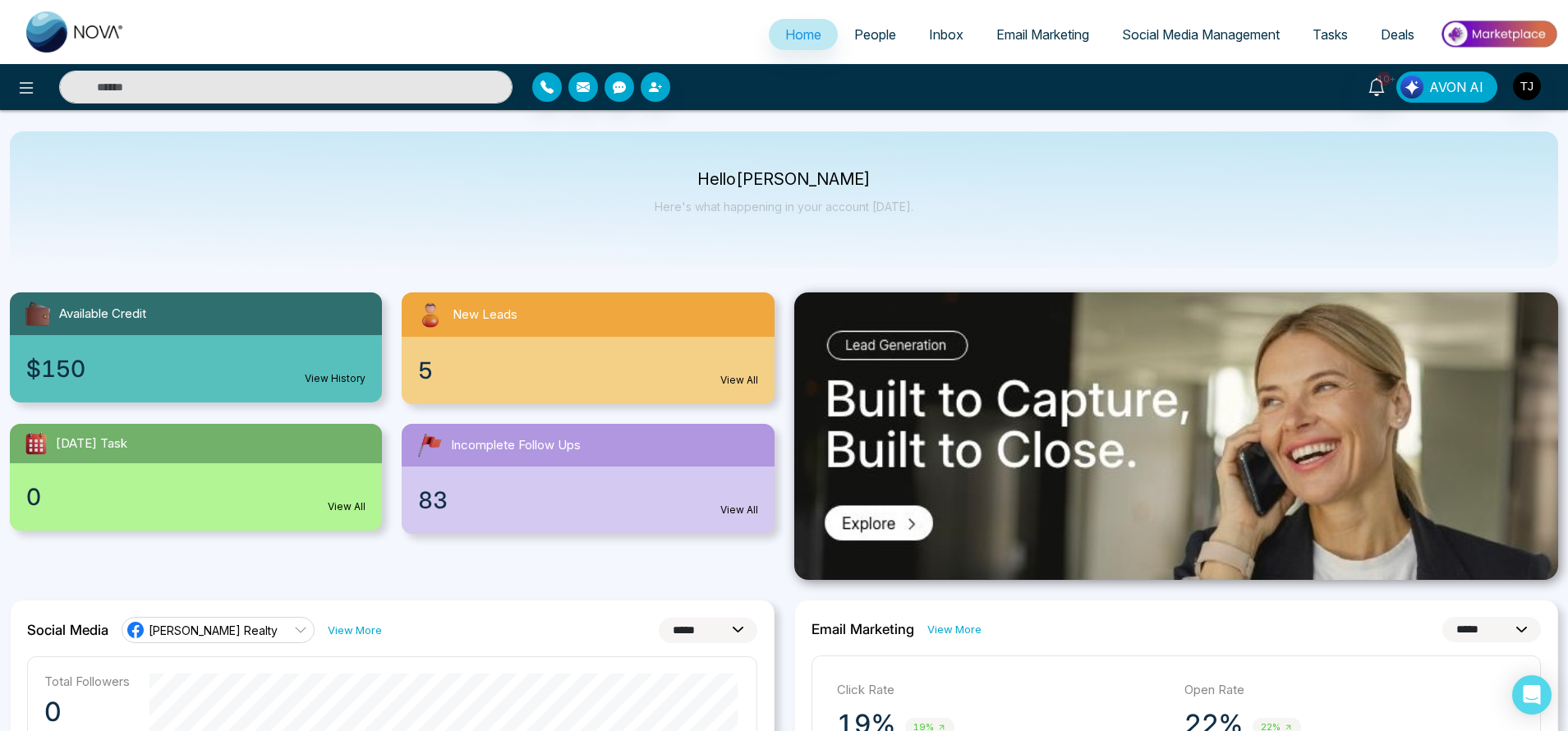
click at [1456, 93] on span "AVON AI" at bounding box center [1456, 87] width 54 height 19
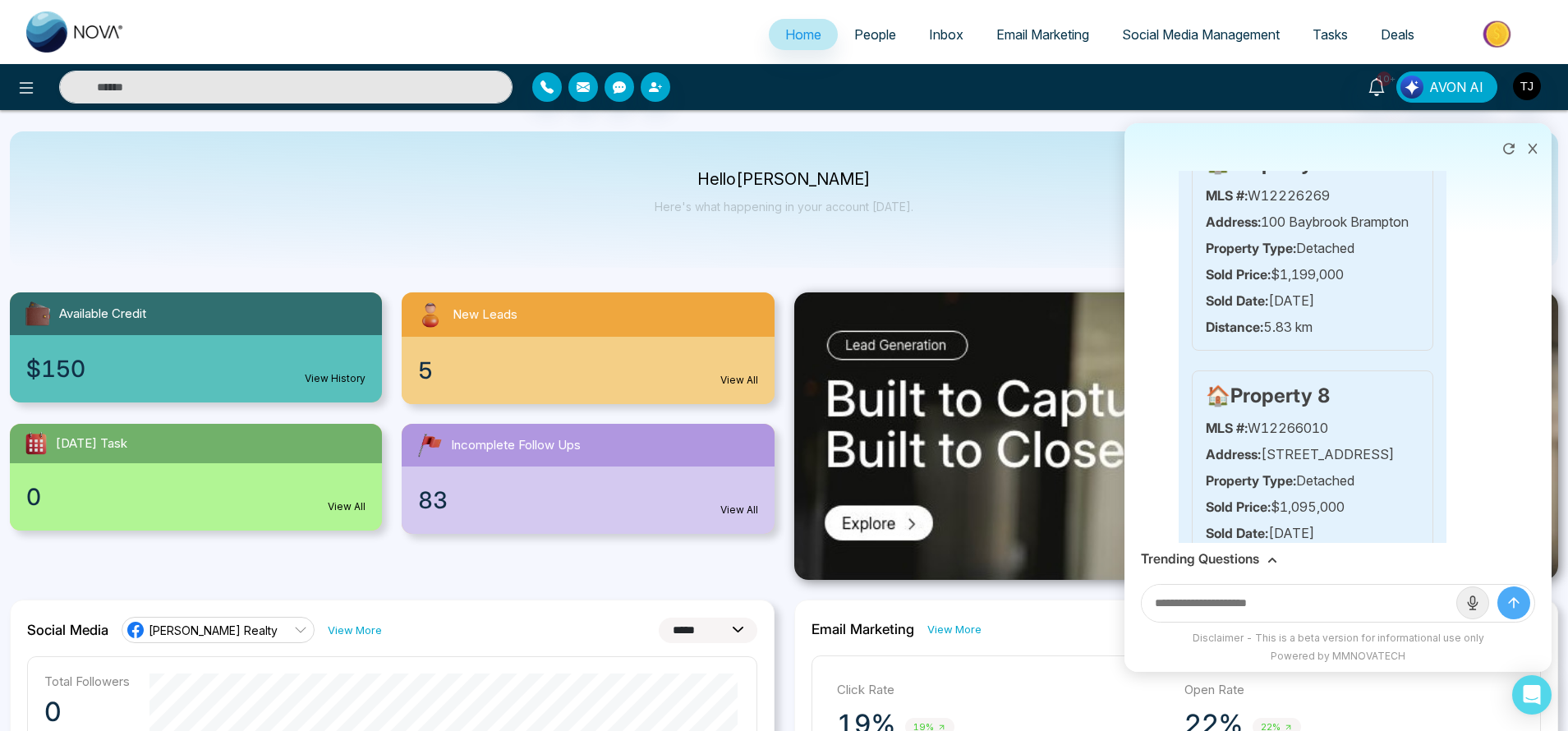
click at [1263, 568] on div "Trending Questions" at bounding box center [1338, 558] width 427 height 32
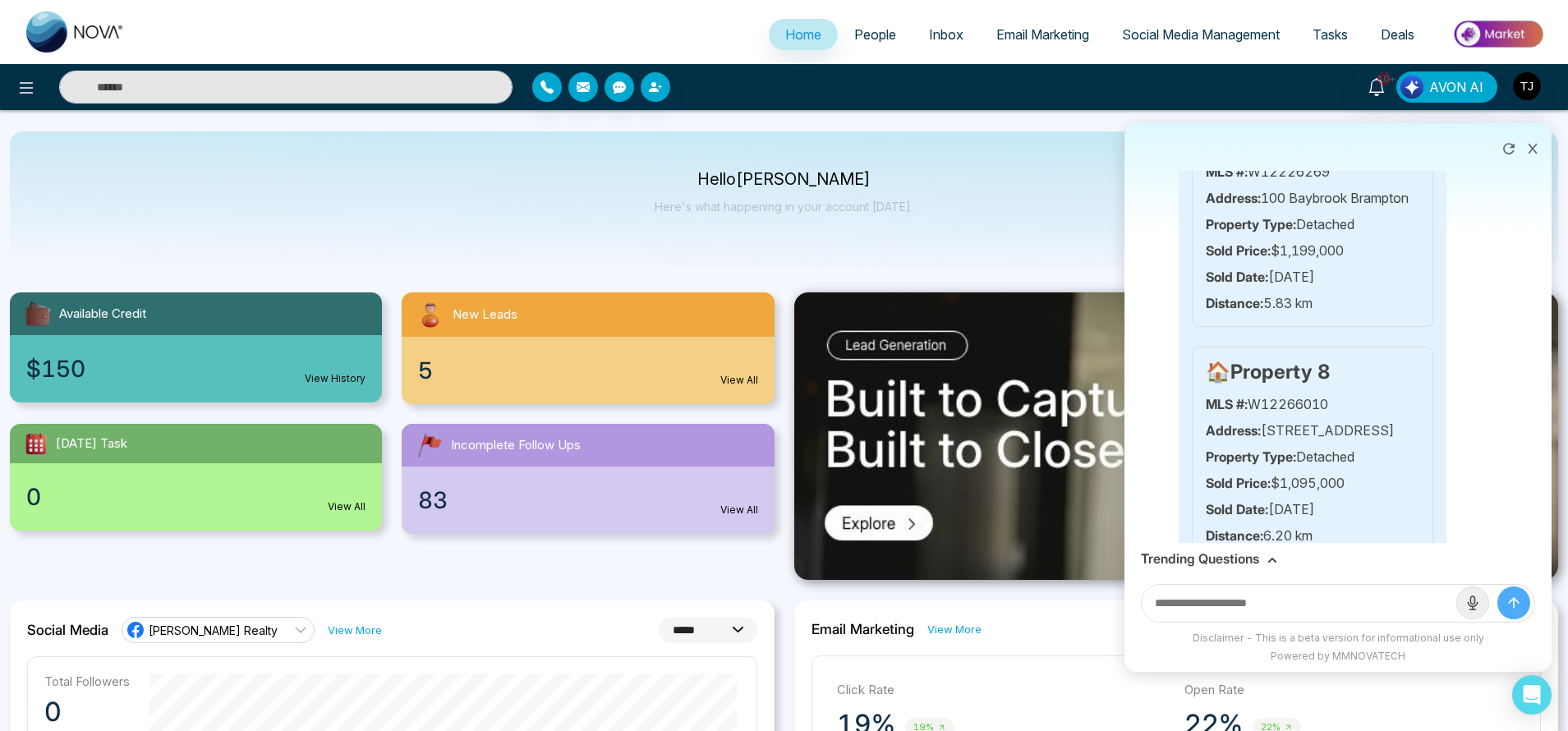
click at [1256, 556] on h3 "Trending Questions" at bounding box center [1200, 559] width 119 height 15
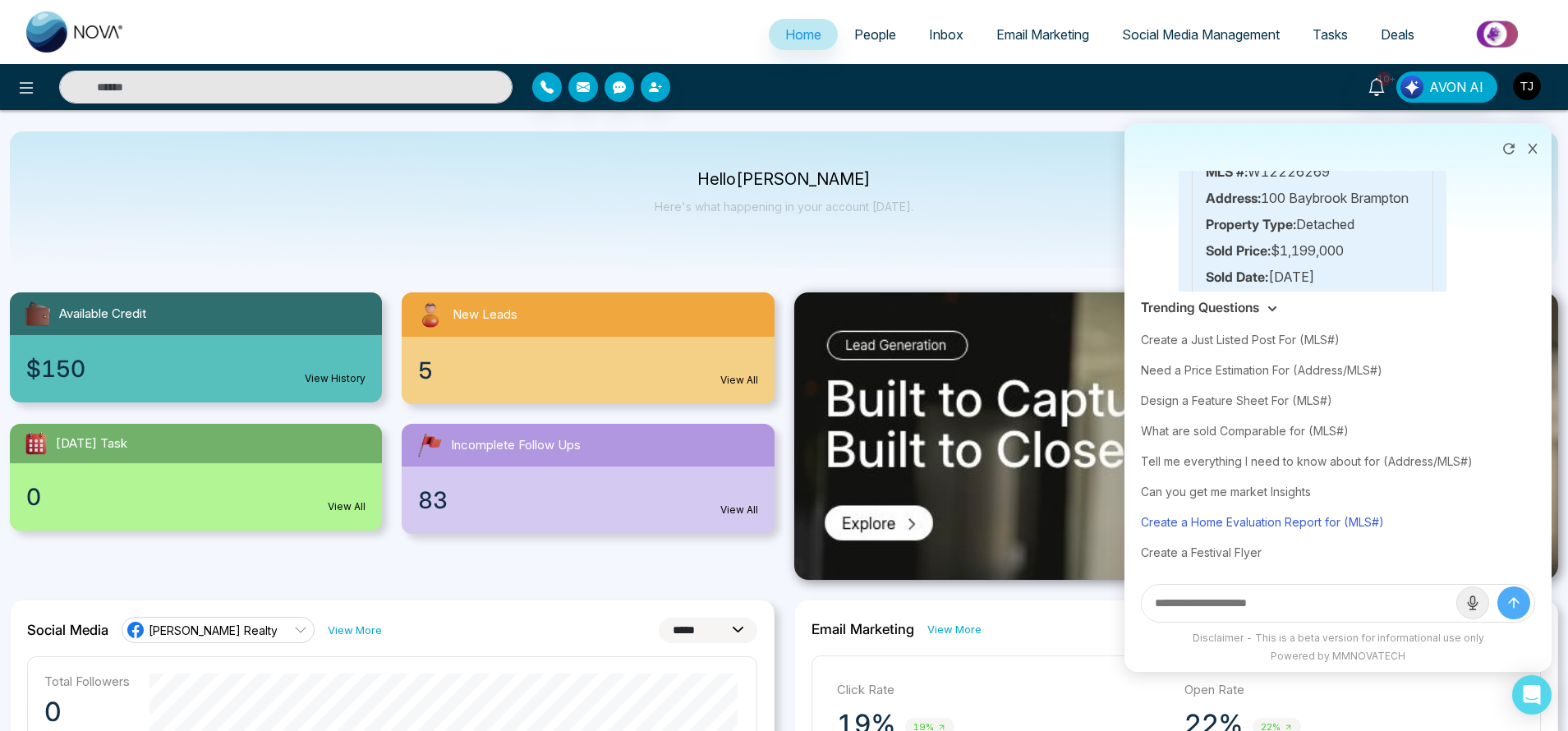
click at [1264, 520] on div "Create a Home Evaluation Report for (MLS#)" at bounding box center [1338, 521] width 394 height 30
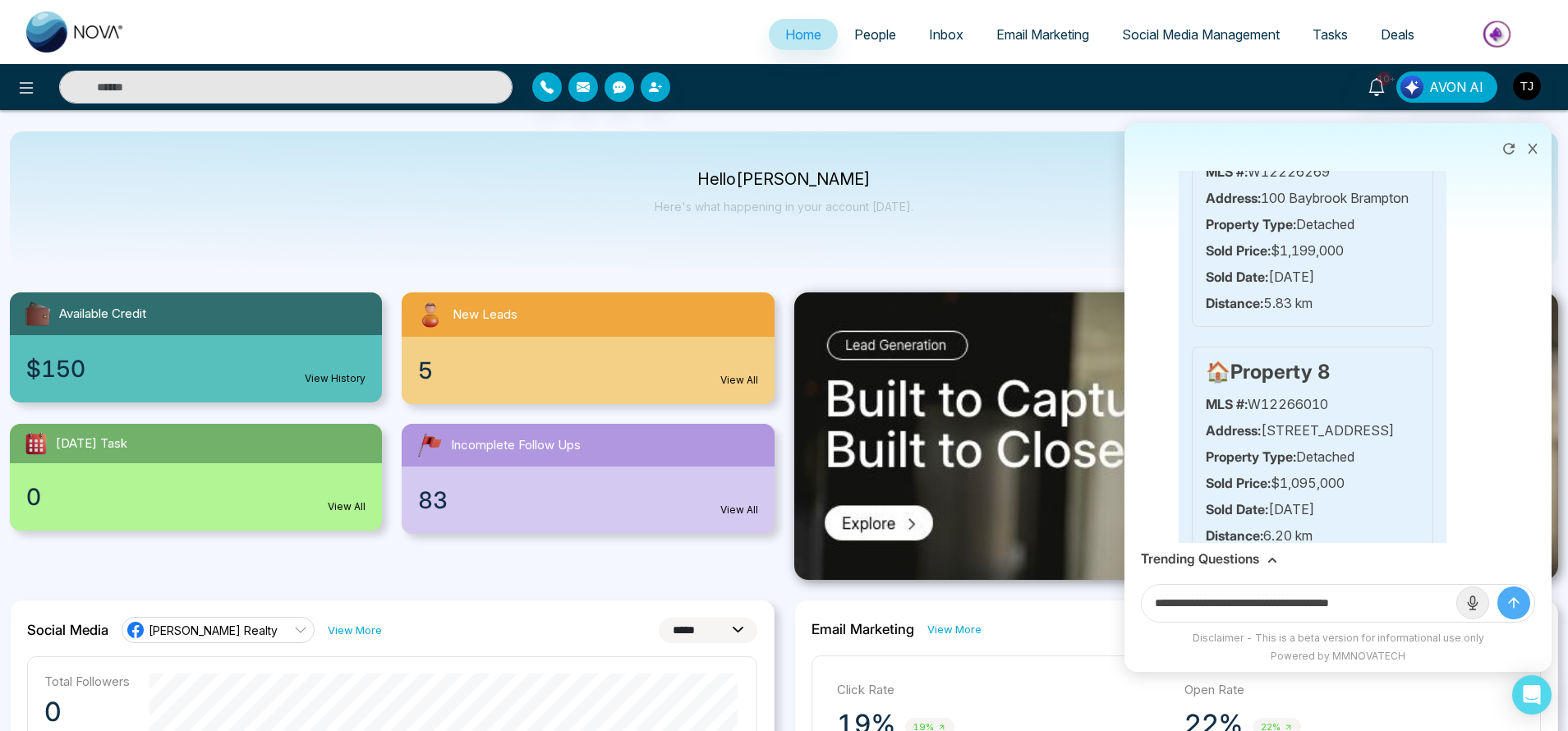
drag, startPoint x: 1357, startPoint y: 604, endPoint x: 1434, endPoint y: 604, distance: 77.0
click at [1434, 604] on input "**********" at bounding box center [1300, 604] width 315 height 37
paste input "**********"
type input "**********"
click at [1498, 586] on button "submit" at bounding box center [1514, 603] width 33 height 33
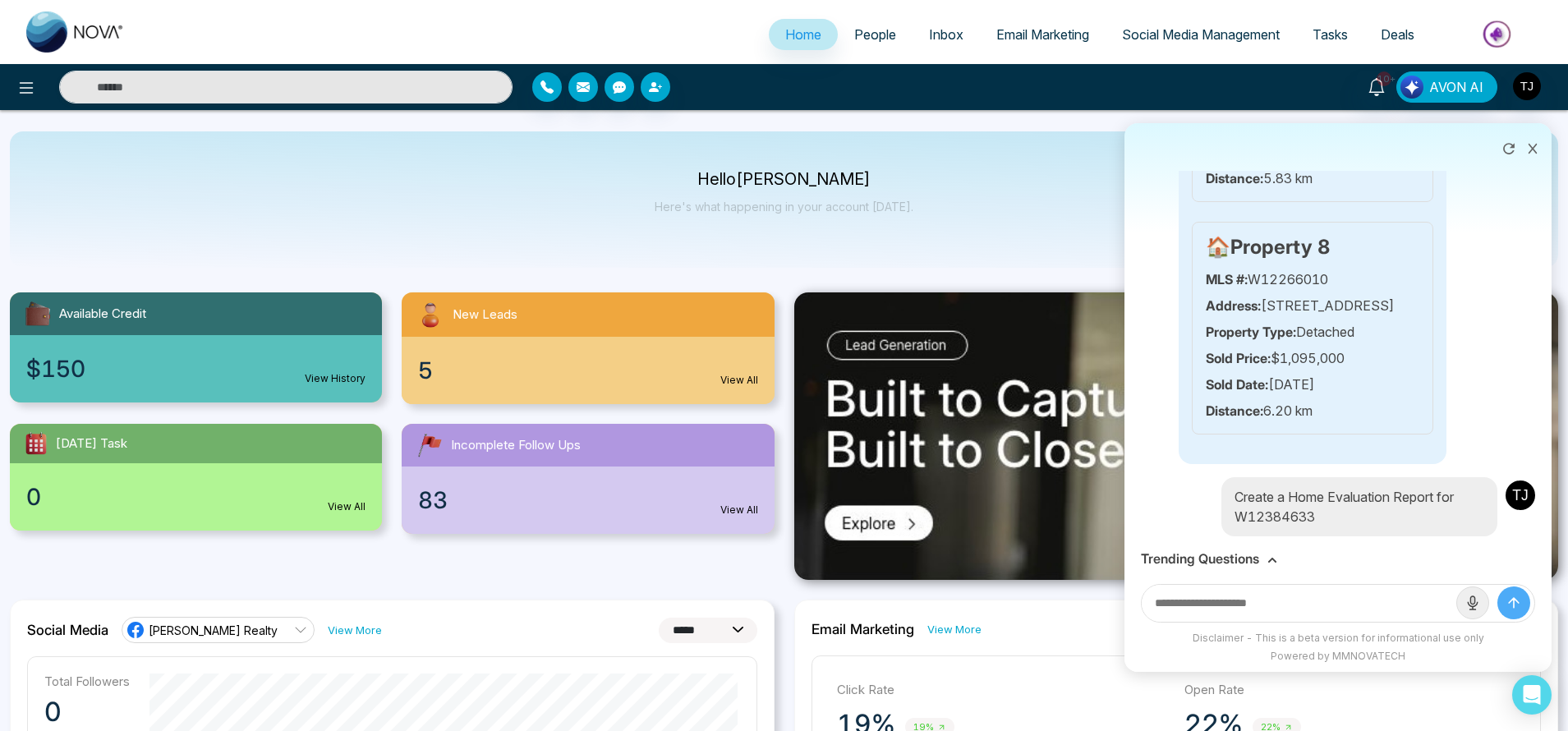
scroll to position [5030, 0]
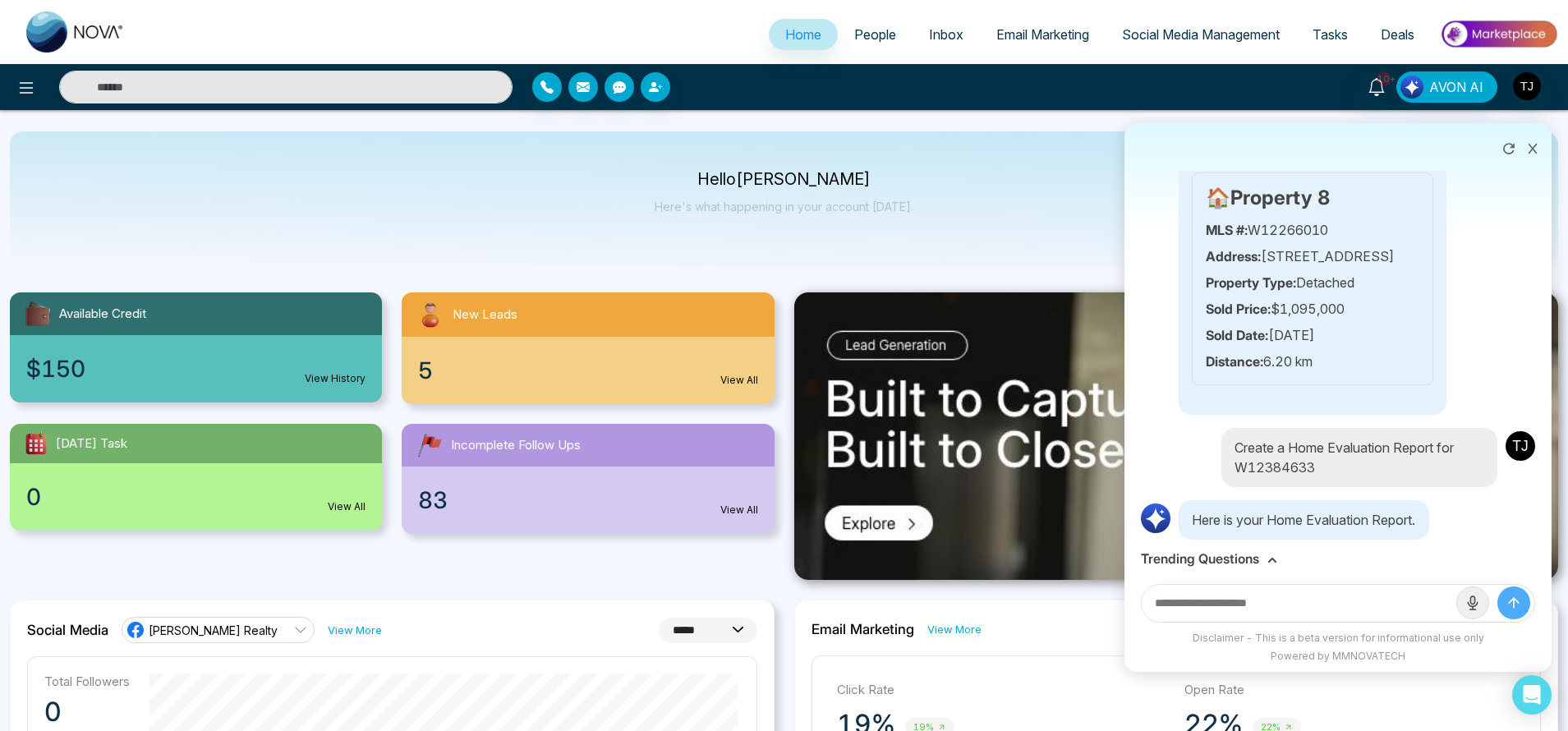
click at [1321, 548] on div "Home Evaluation Report.pdf" at bounding box center [1303, 568] width 250 height 42
click at [1345, 559] on span "Home Evaluation Report.pdf" at bounding box center [1305, 569] width 167 height 19
click at [1402, 548] on div "Home Evaluation Report.pdf" at bounding box center [1303, 568] width 250 height 42
click at [1407, 562] on line at bounding box center [1407, 566] width 0 height 9
click at [1218, 559] on h3 "Trending Questions" at bounding box center [1200, 559] width 119 height 15
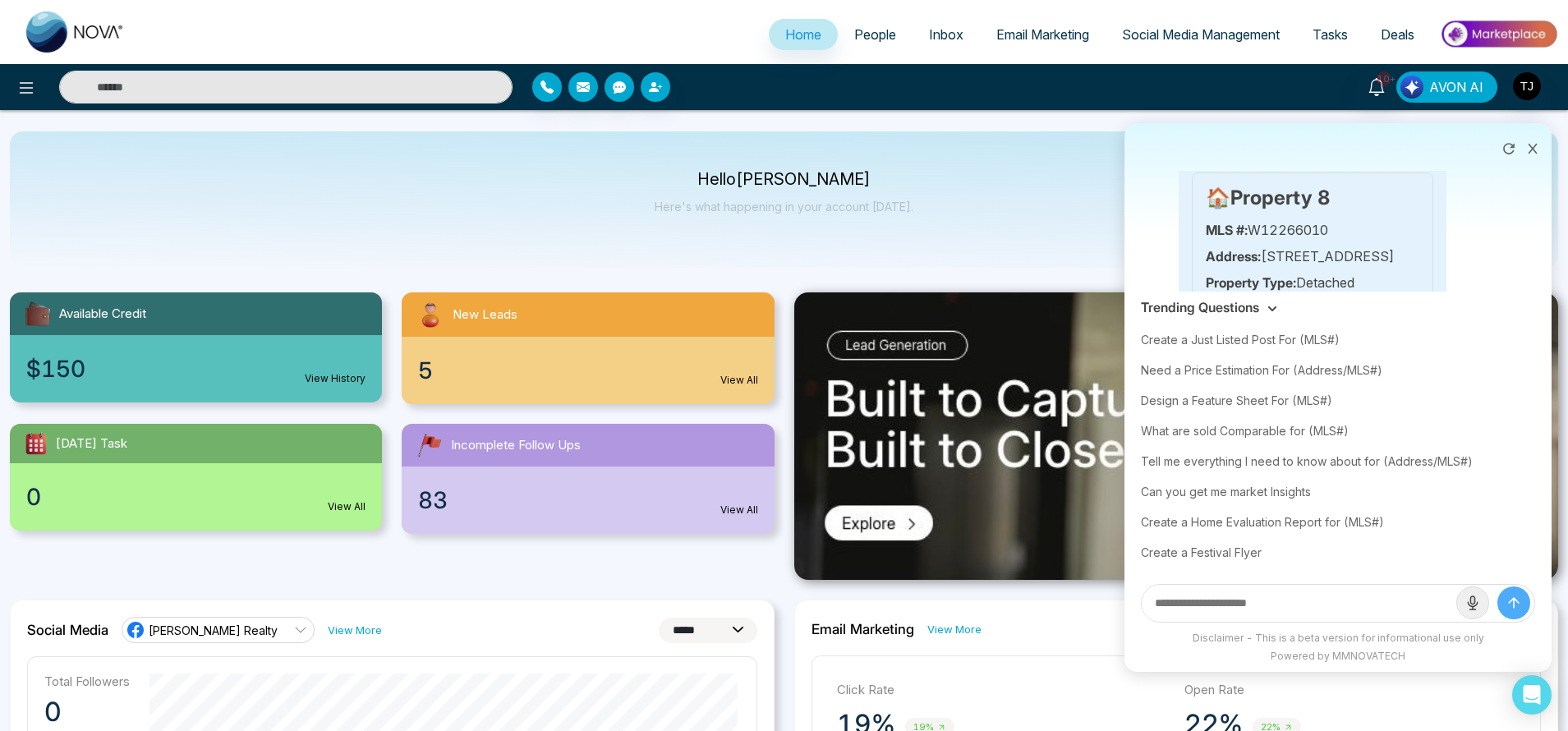
click at [1443, 84] on span "AVON AI" at bounding box center [1456, 87] width 54 height 19
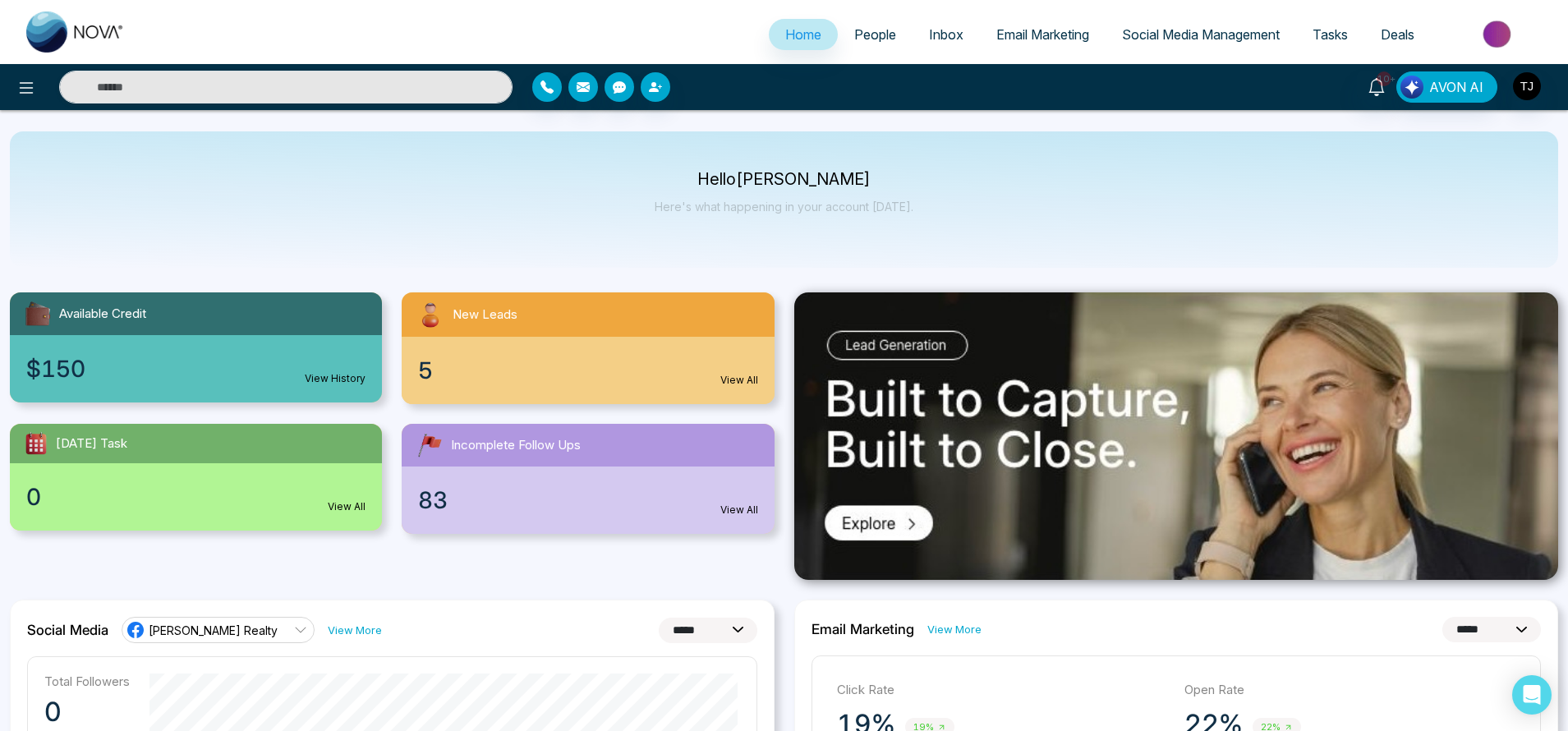
click at [1039, 33] on span "Email Marketing" at bounding box center [1043, 34] width 93 height 16
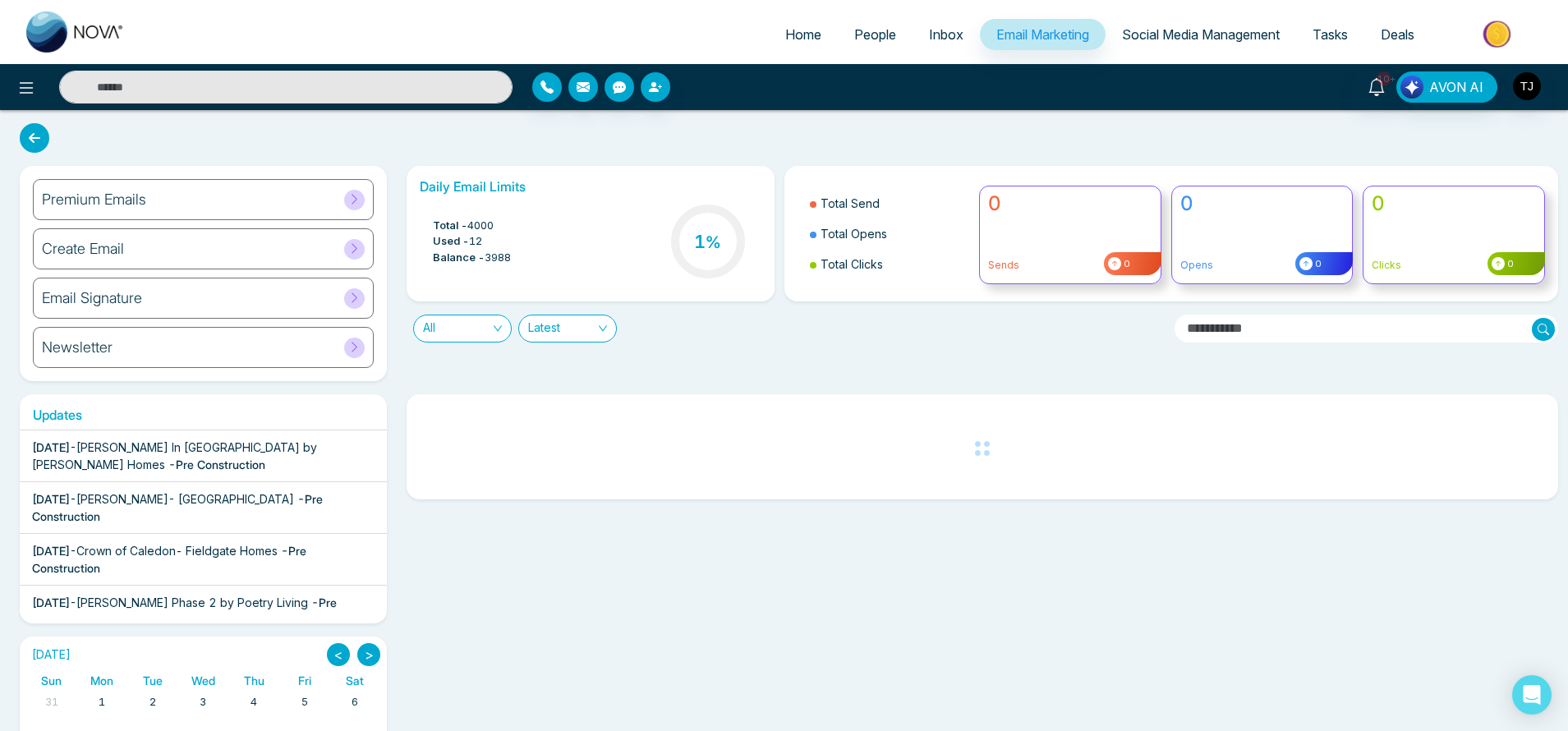
click at [254, 177] on div "Premium Emails Create Email Email Signature Newsletter" at bounding box center [203, 273] width 367 height 215
click at [256, 197] on div "Premium Emails" at bounding box center [203, 199] width 341 height 42
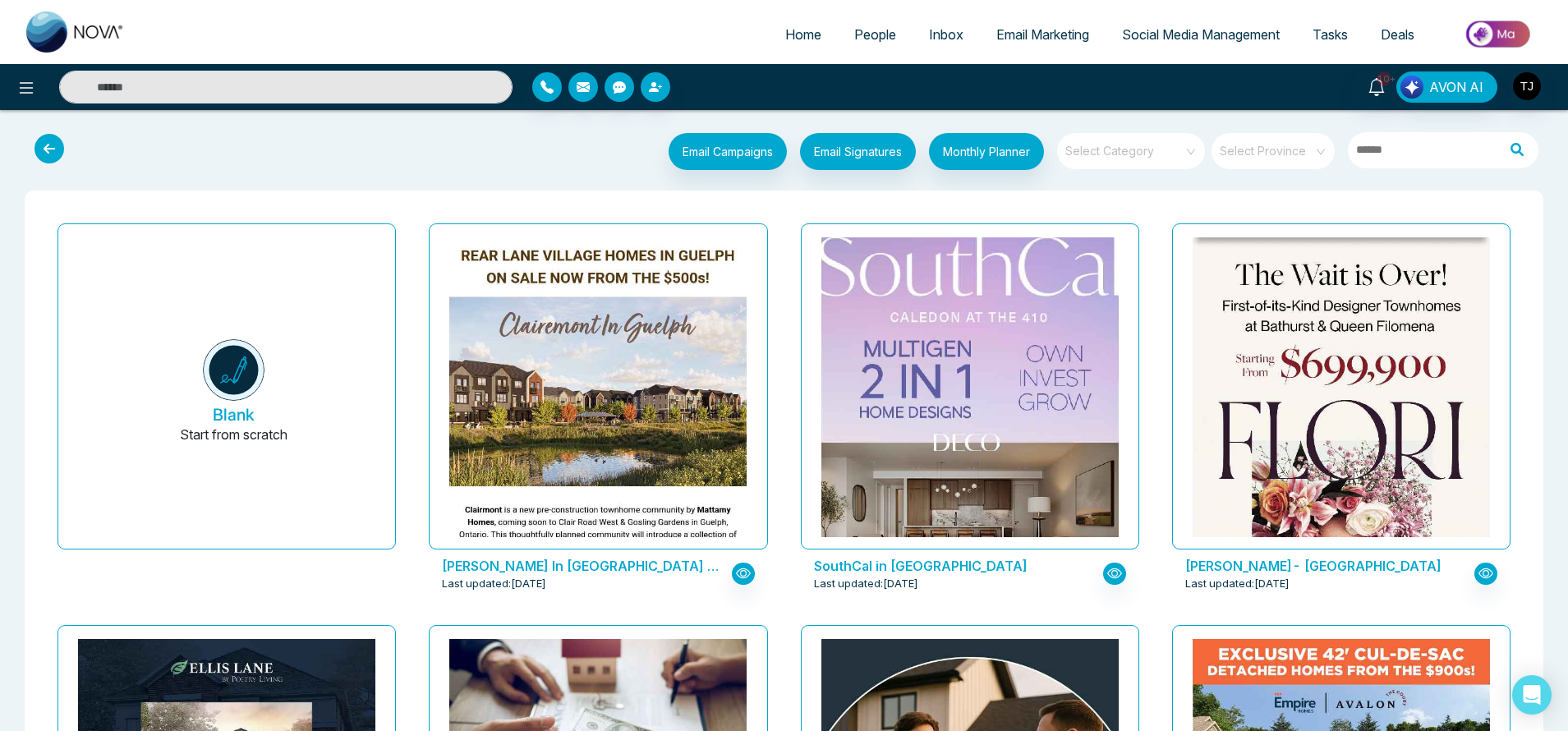
click at [1133, 157] on span at bounding box center [1125, 151] width 119 height 36
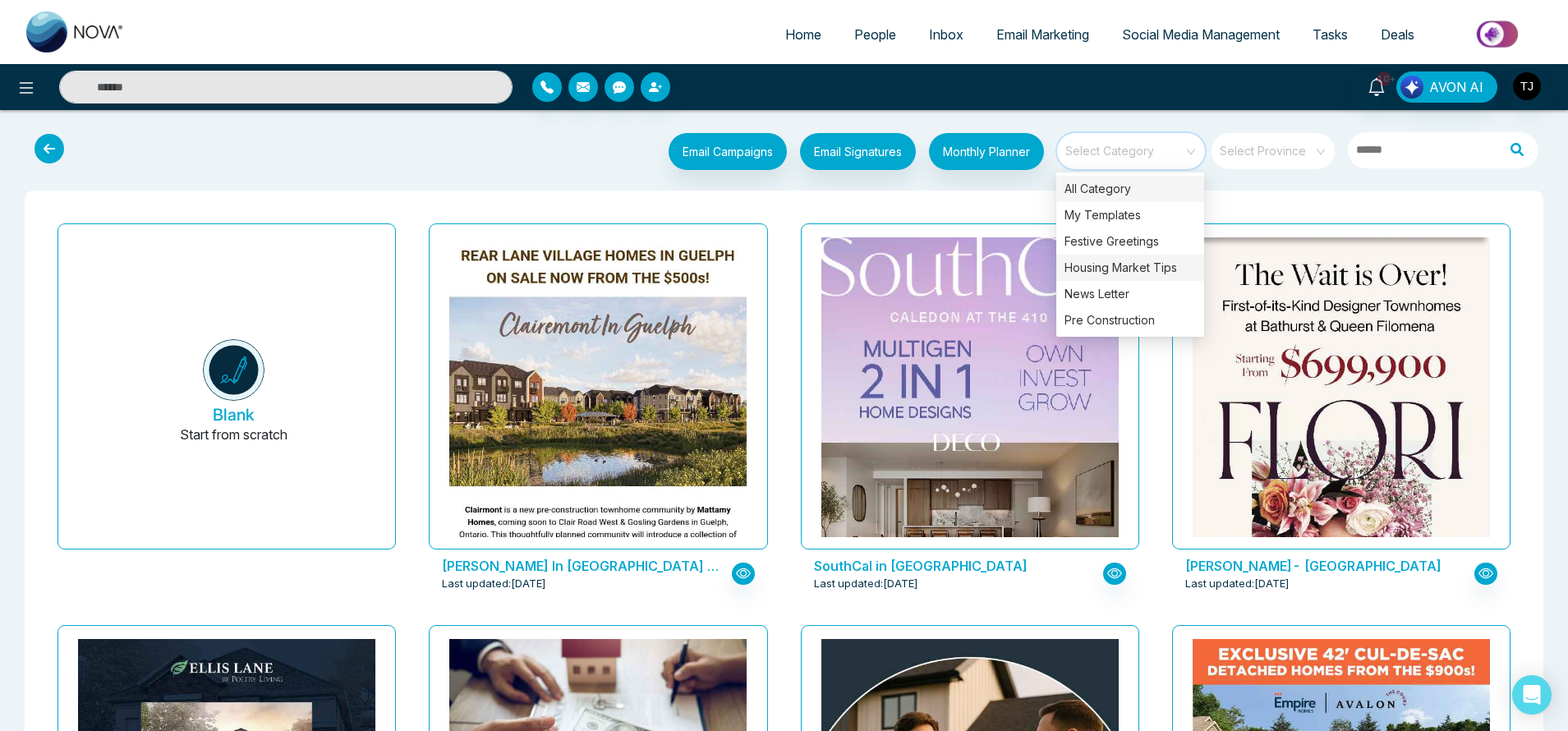
click at [1123, 271] on div "Housing Market Tips" at bounding box center [1130, 267] width 148 height 26
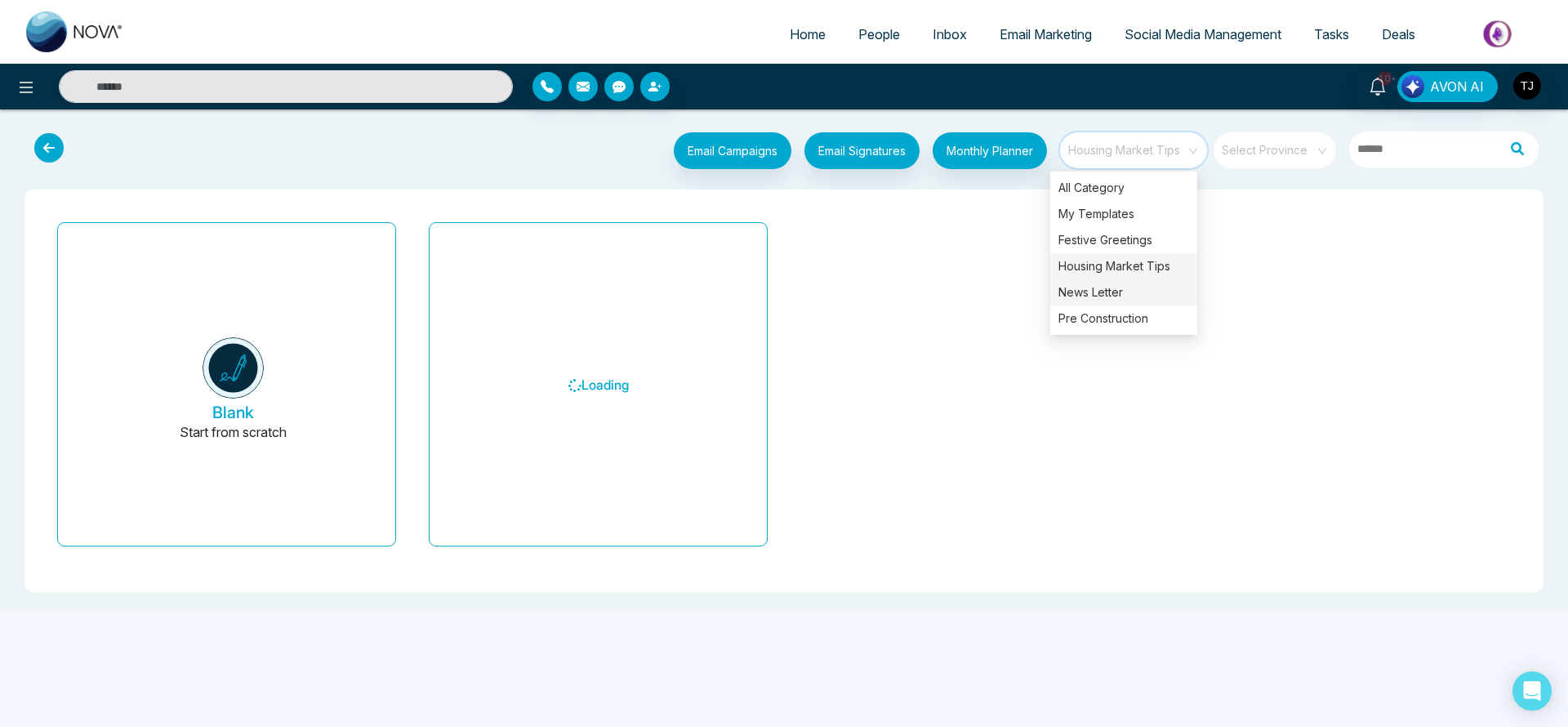
click at [1113, 295] on div "News Letter" at bounding box center [1123, 292] width 147 height 26
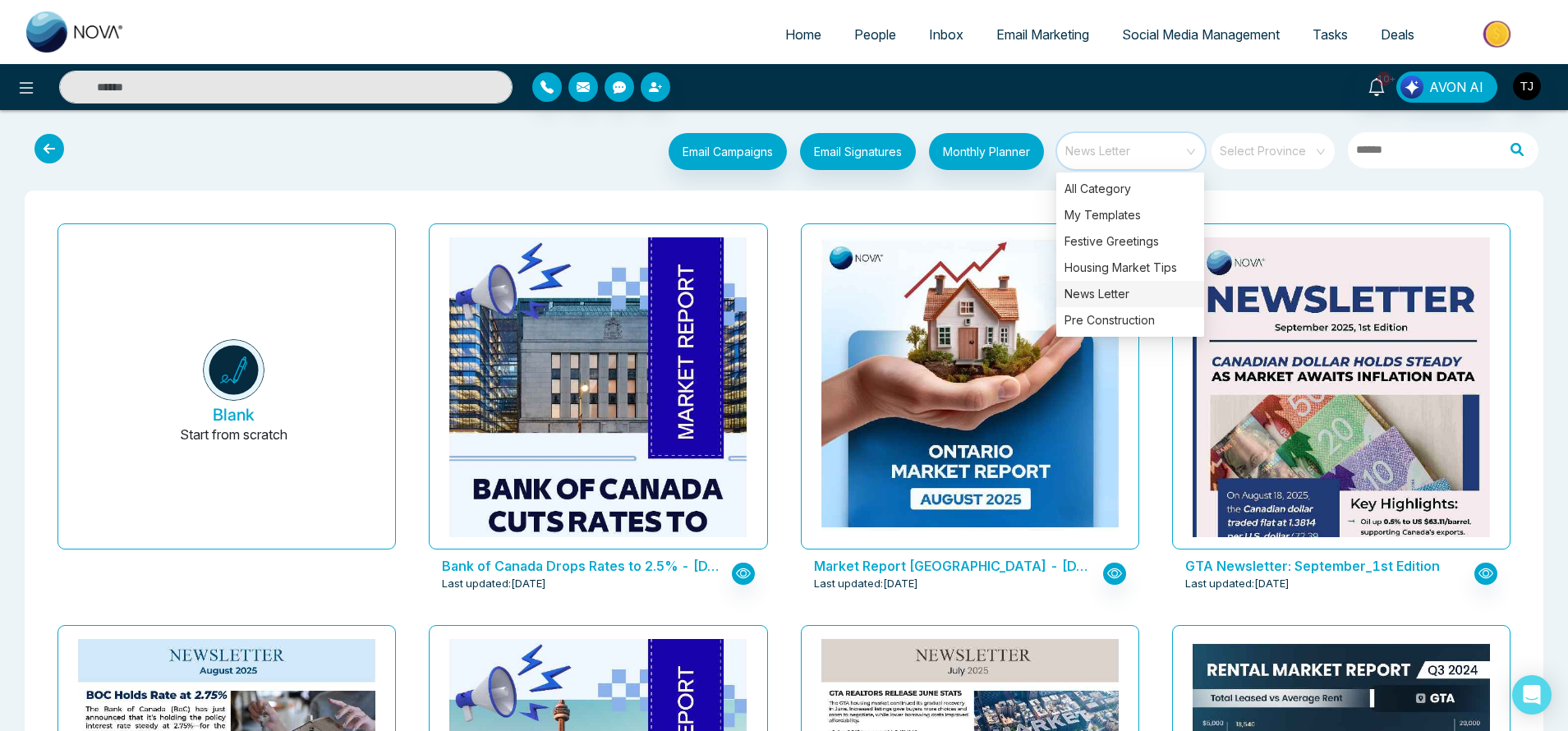
click at [787, 221] on div "Market Report [GEOGRAPHIC_DATA] - [DATE] Last updated: [DATE]" at bounding box center [969, 418] width 372 height 402
click at [1125, 158] on span "News Letter" at bounding box center [1132, 152] width 134 height 25
click at [1120, 265] on div "Housing Market Tips" at bounding box center [1130, 267] width 148 height 26
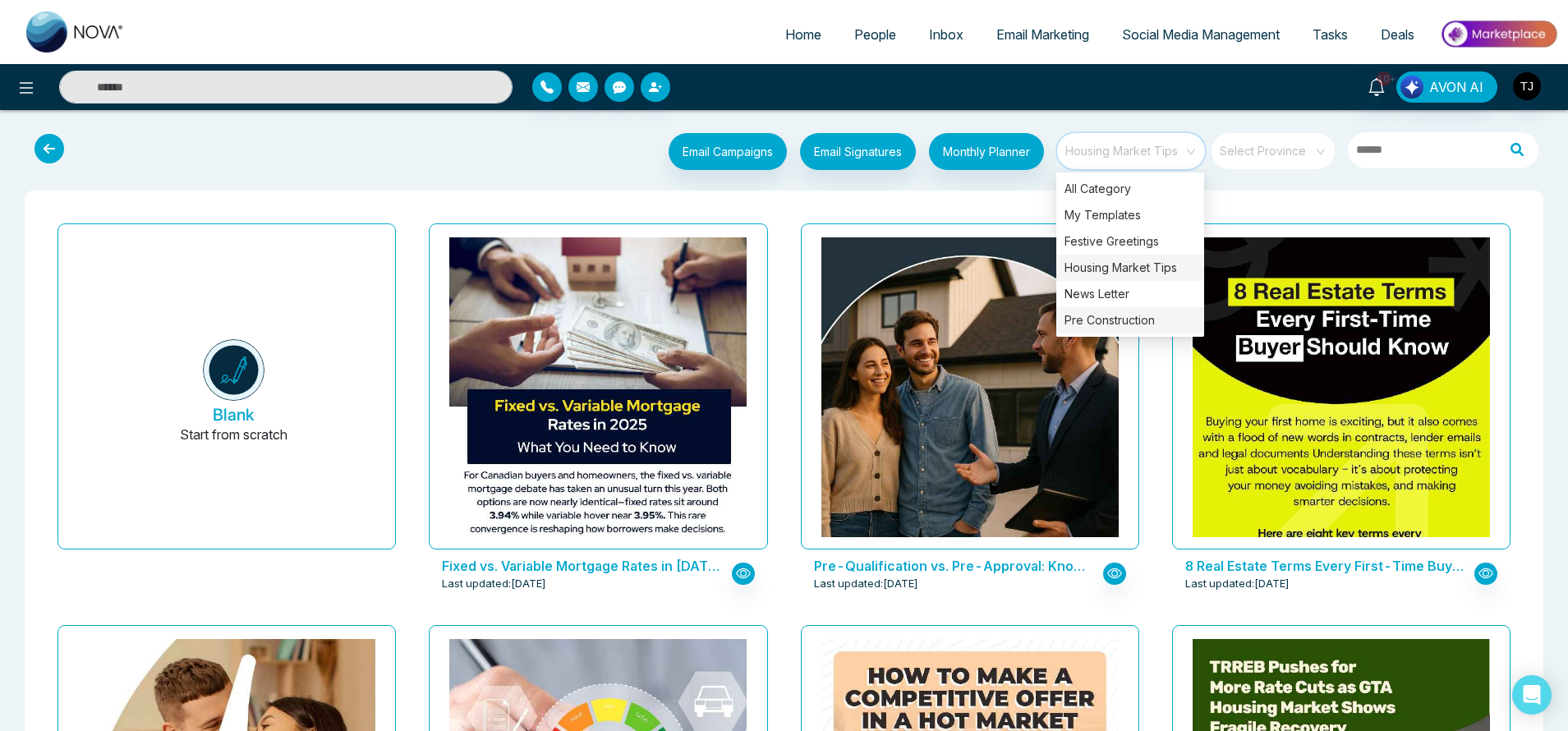
click at [1119, 323] on div "Pre Construction" at bounding box center [1130, 320] width 148 height 26
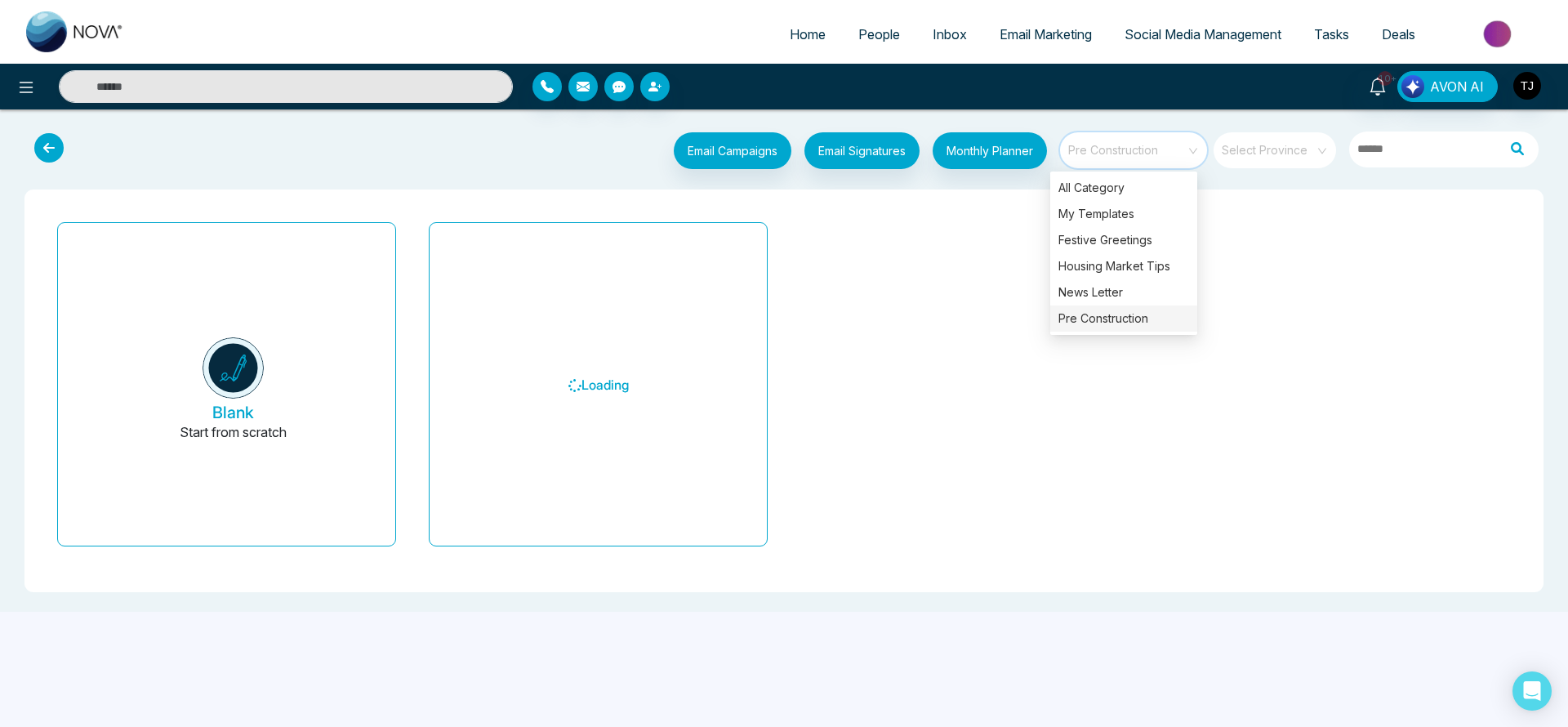
click at [788, 248] on div "Blank Start from scratch Loading" at bounding box center [784, 391] width 1486 height 351
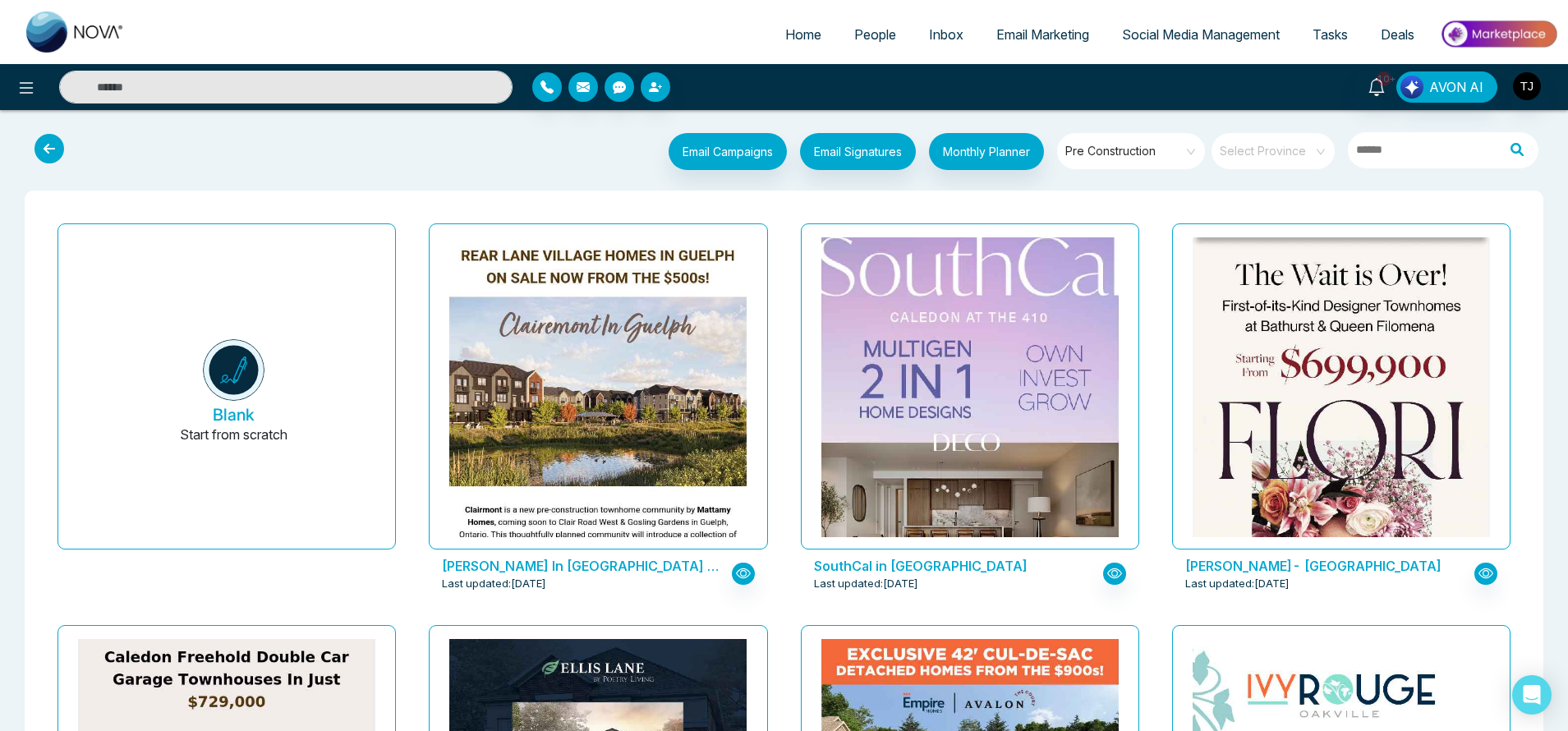
click at [1163, 25] on link "Social Media Management" at bounding box center [1200, 35] width 190 height 31
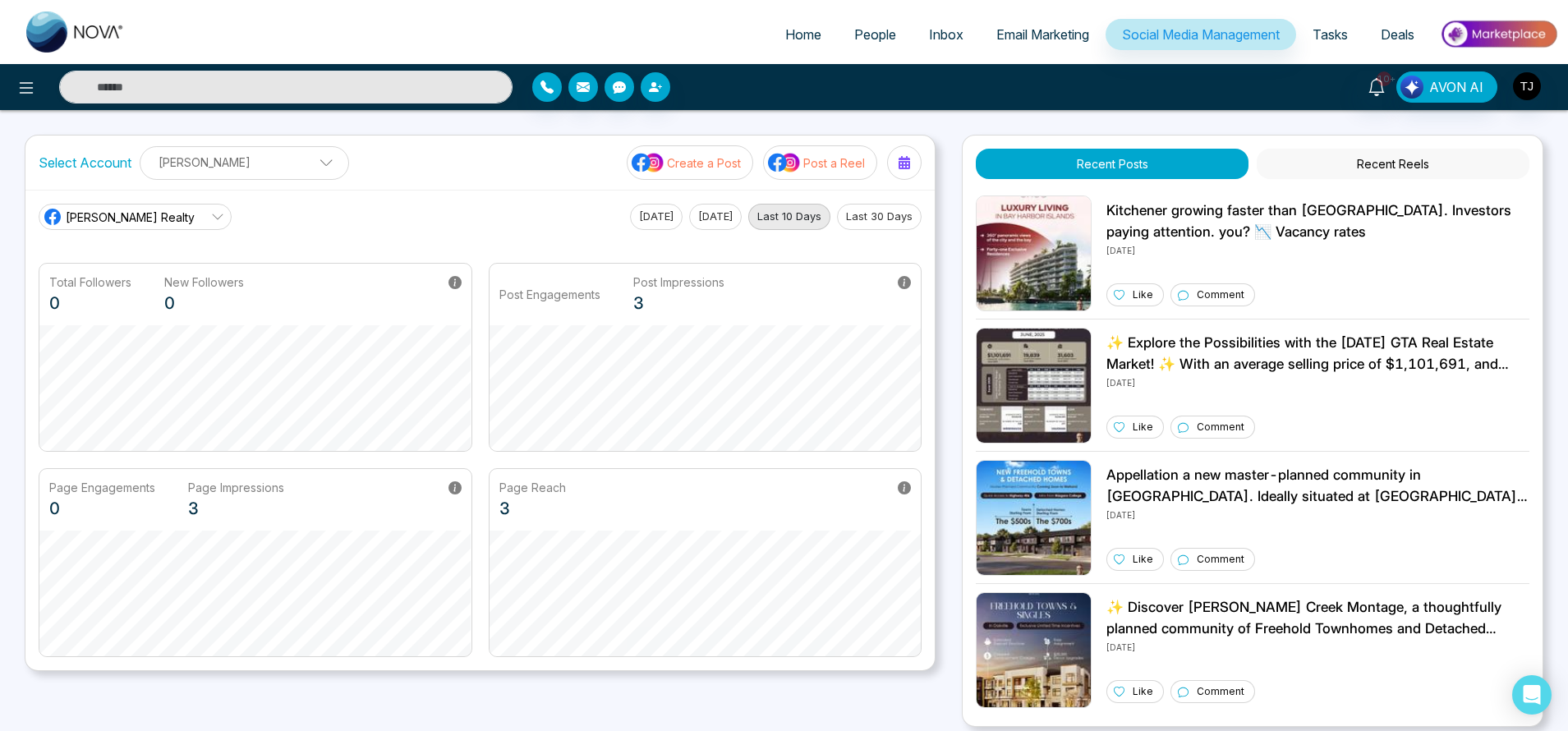
click at [818, 163] on p "Post a Reel" at bounding box center [834, 163] width 62 height 17
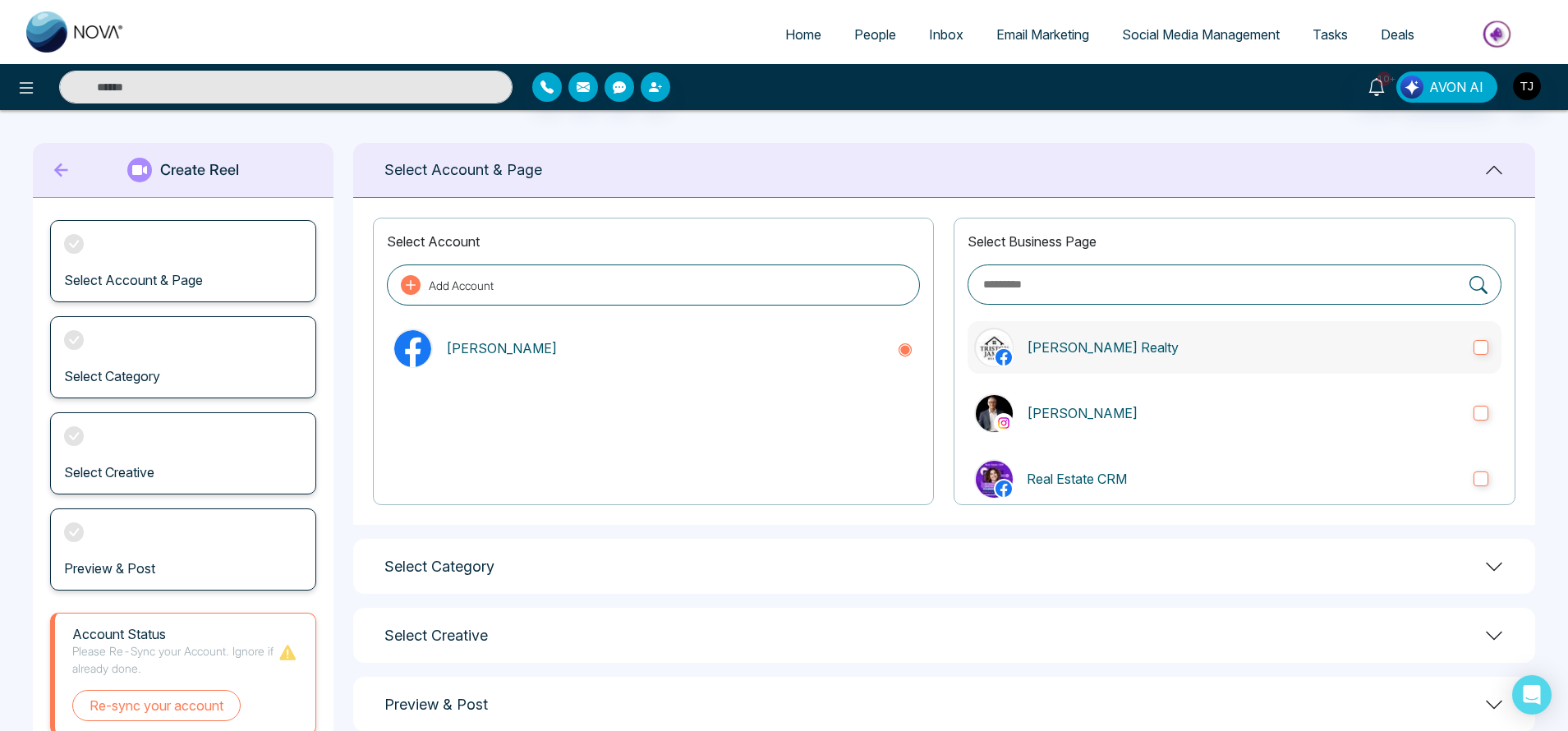
click at [1126, 353] on p "[PERSON_NAME] Realty" at bounding box center [1243, 348] width 434 height 19
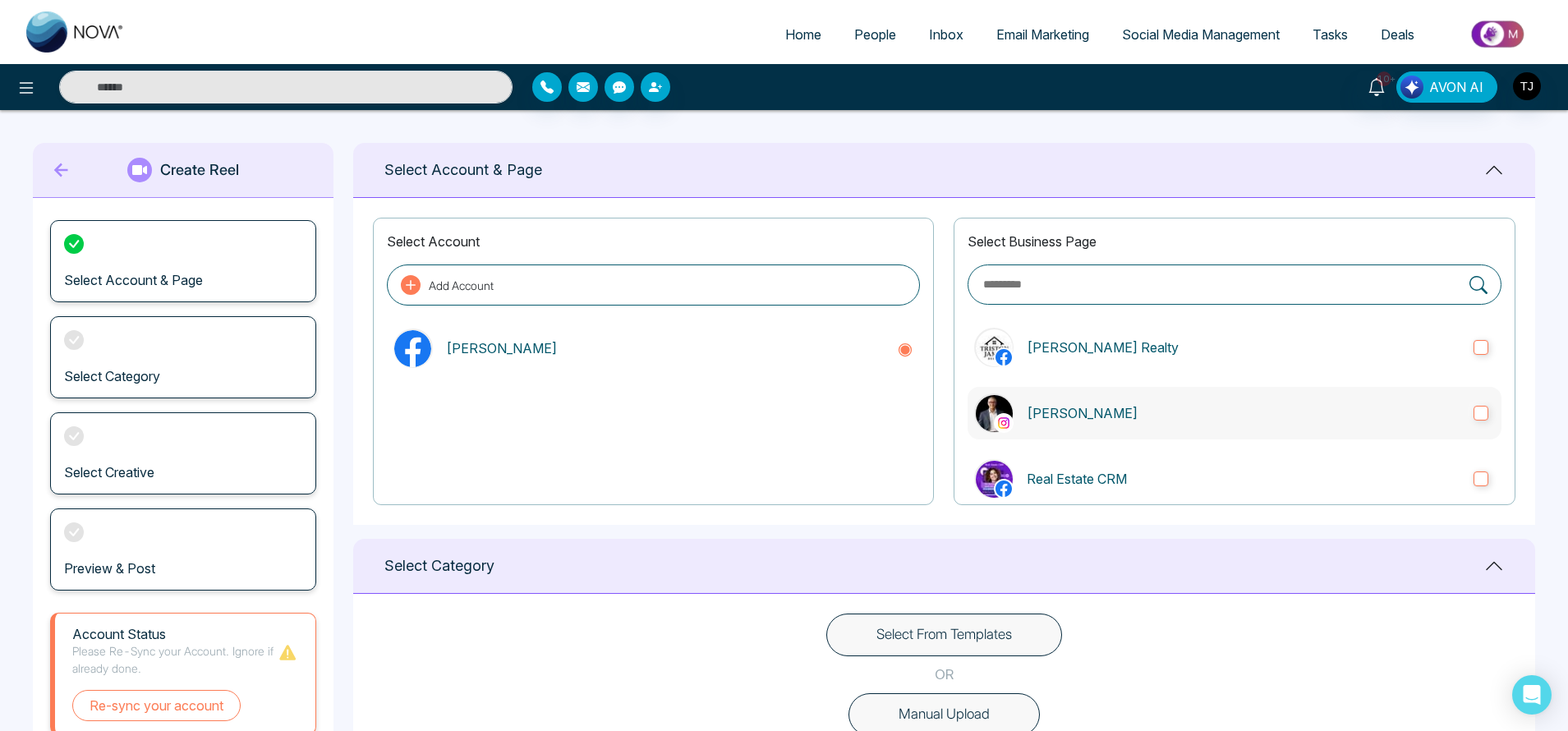
click at [1120, 415] on p "[PERSON_NAME]" at bounding box center [1243, 413] width 434 height 19
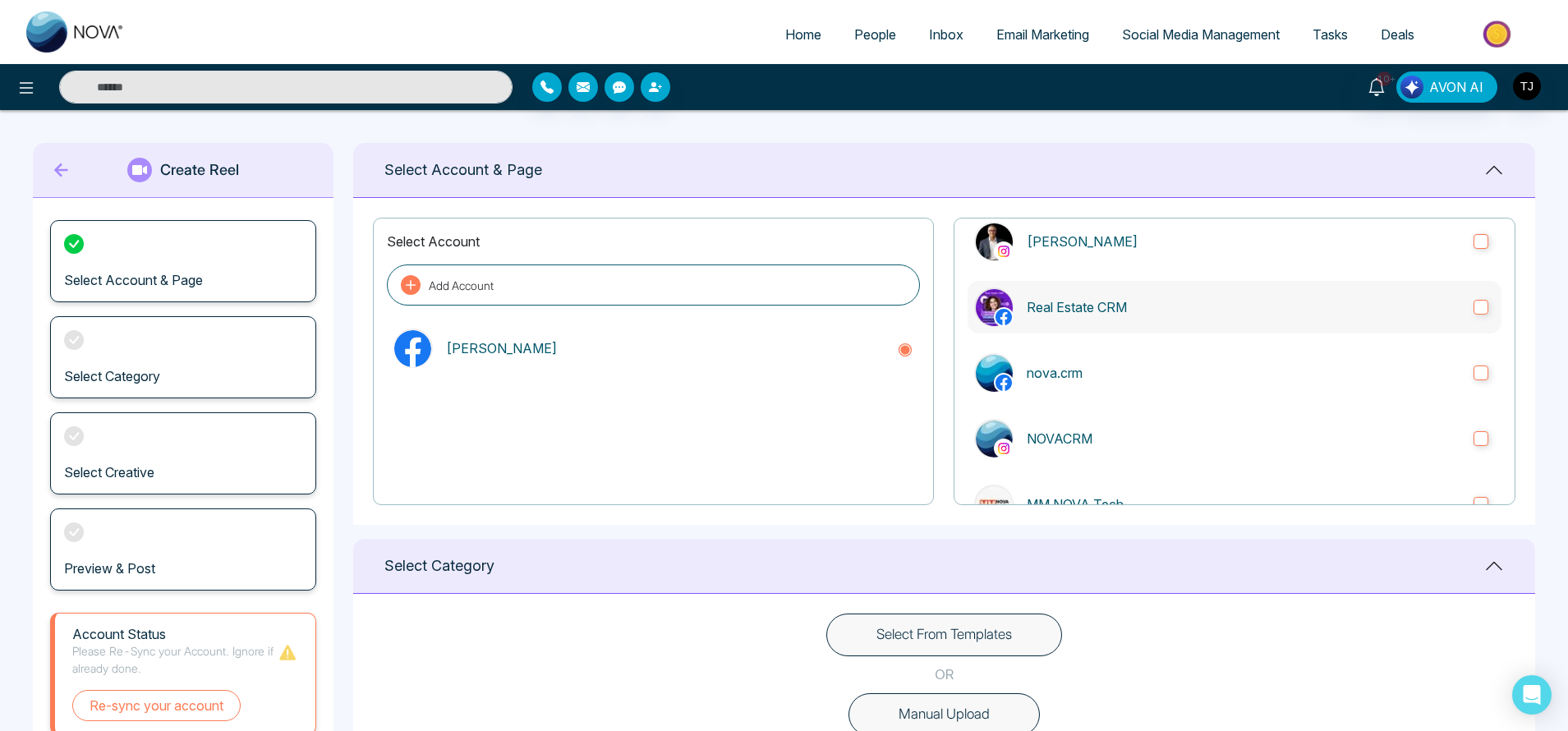
scroll to position [279, 0]
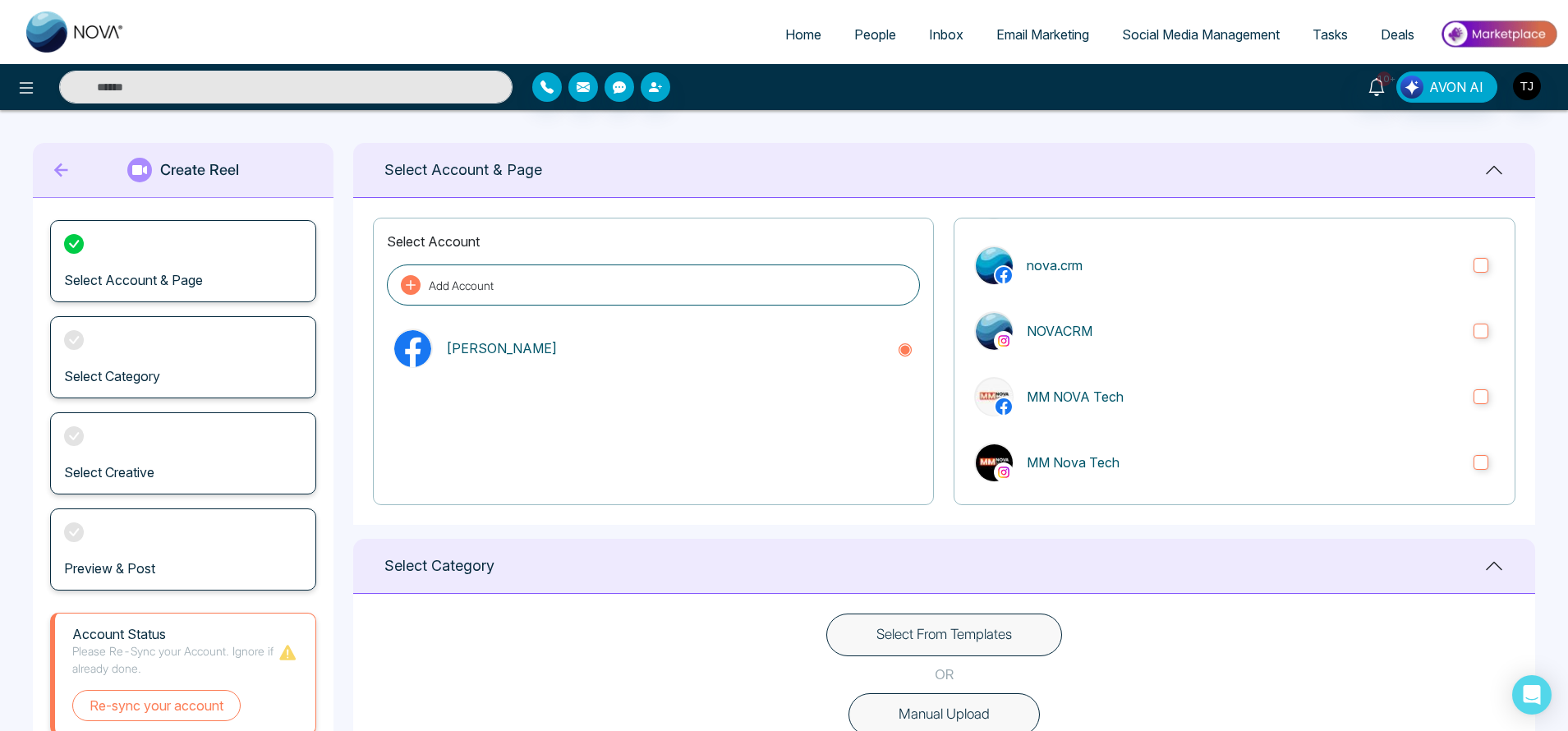
click at [970, 631] on button "Select From Templates" at bounding box center [944, 635] width 236 height 42
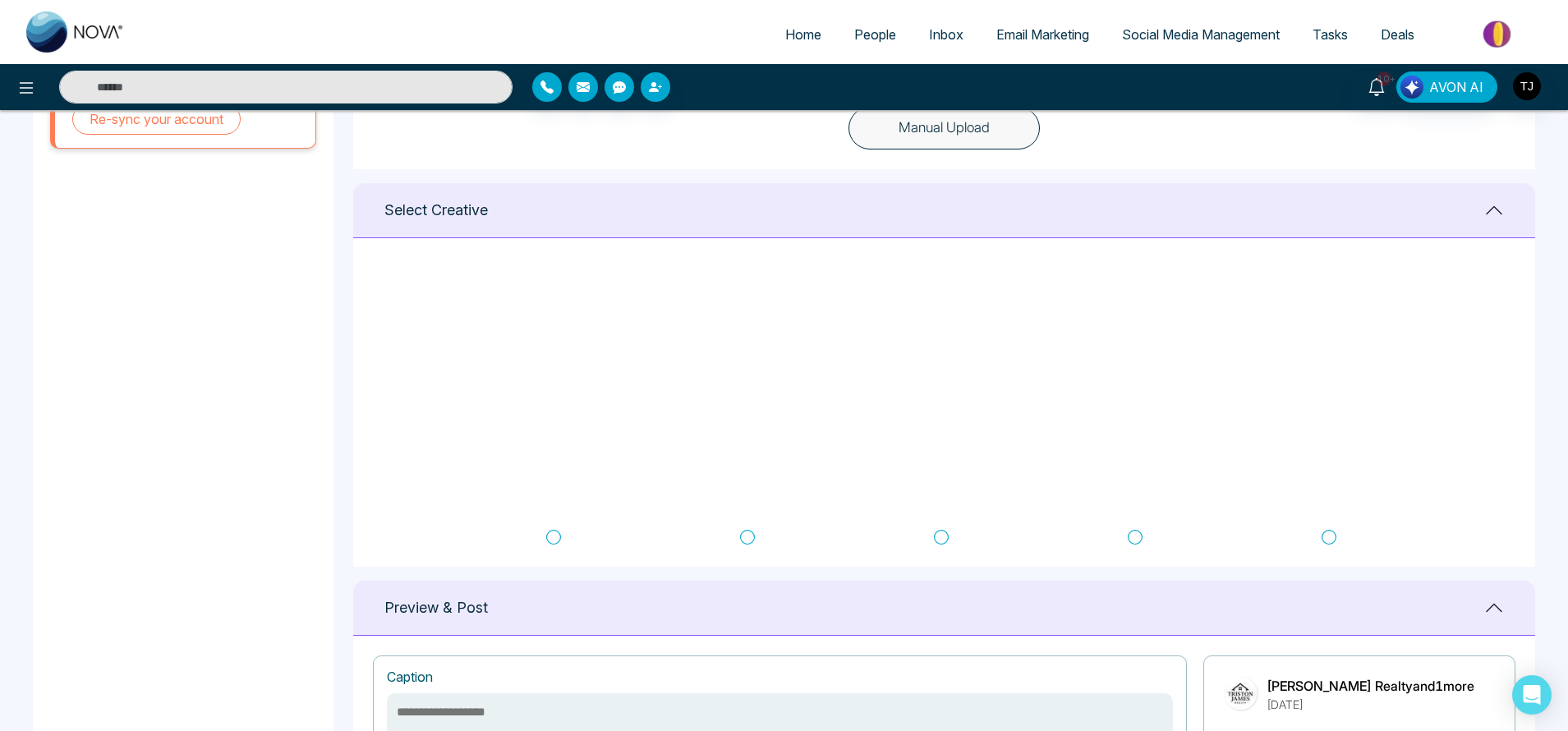
scroll to position [102, 0]
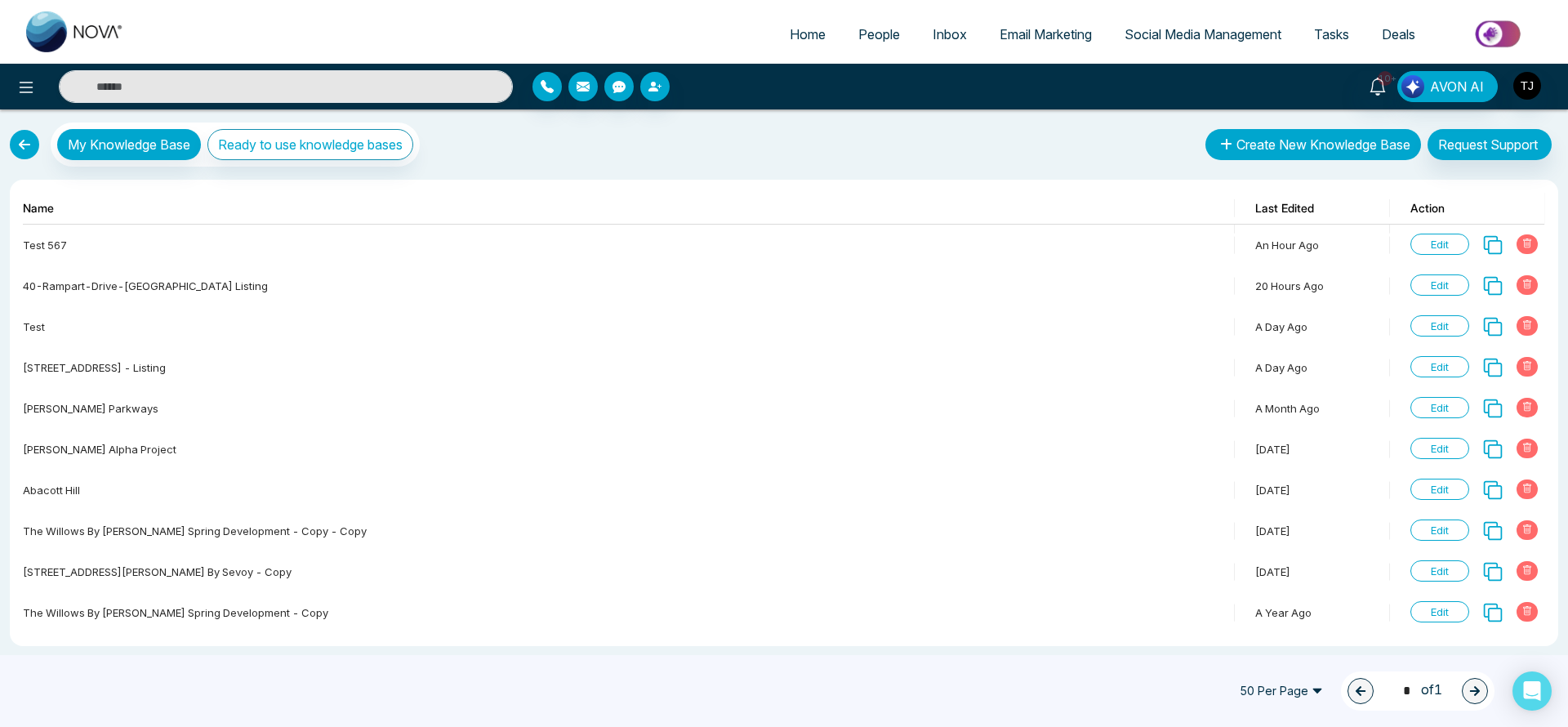
click at [1252, 149] on button "Create New Knowledge Base" at bounding box center [1314, 144] width 216 height 31
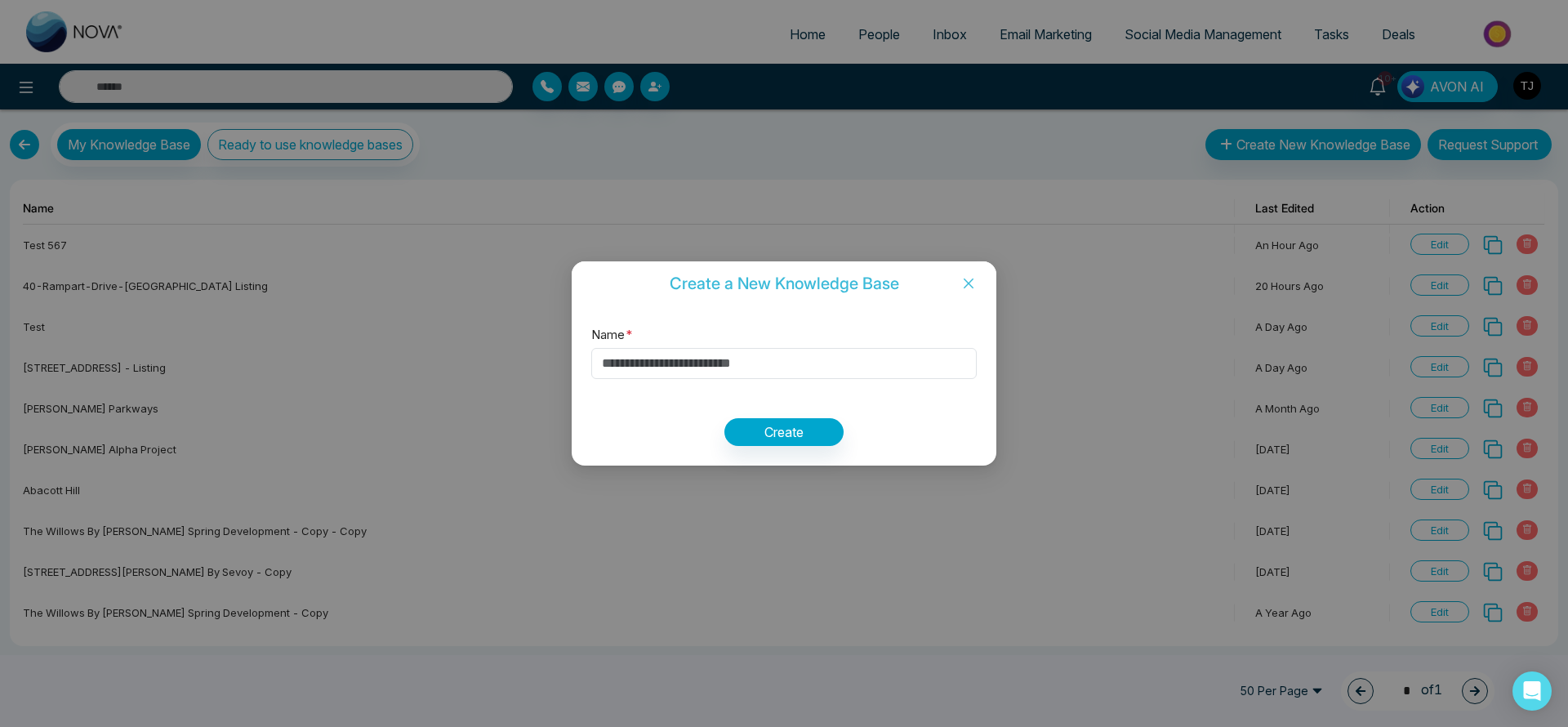
click at [974, 283] on icon "close" at bounding box center [969, 283] width 13 height 13
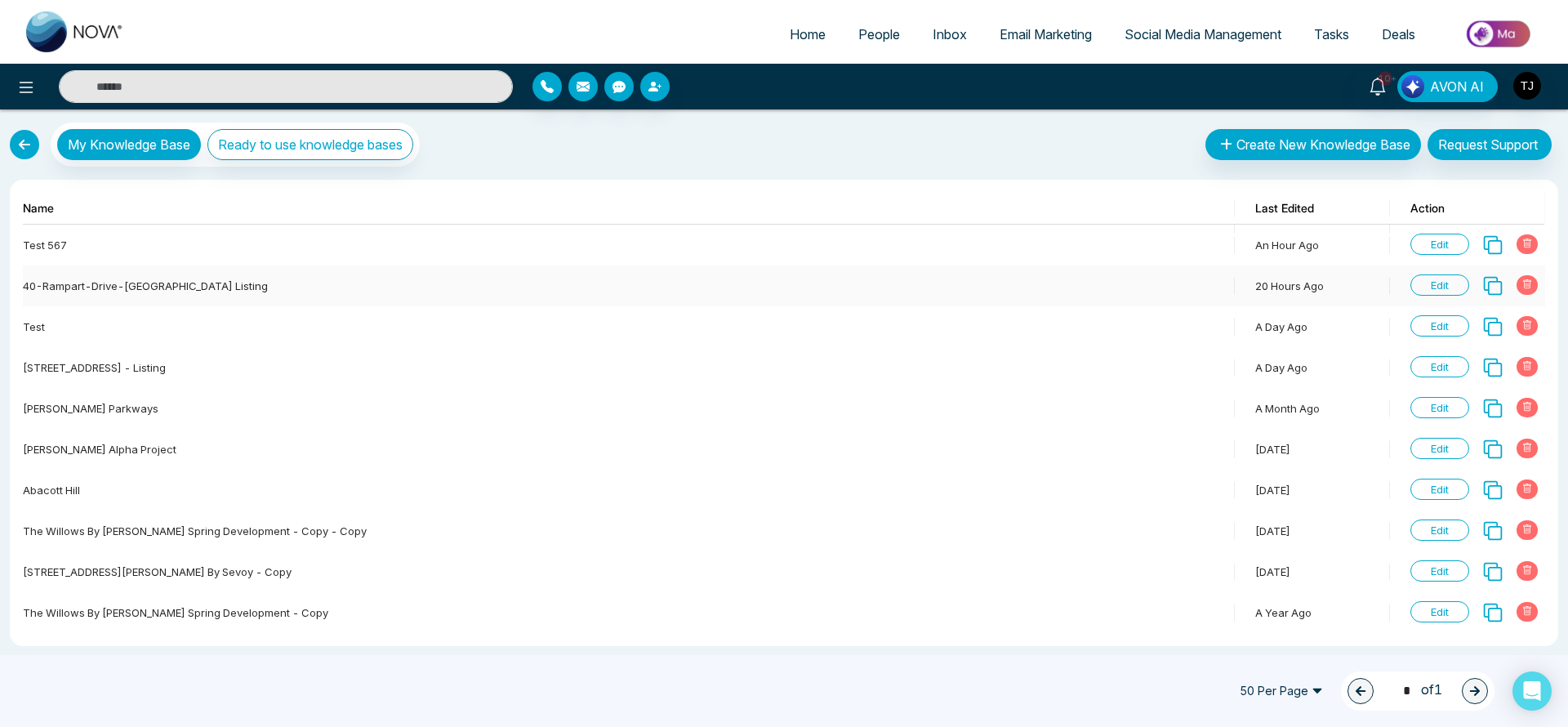
click at [1444, 287] on span "Edit" at bounding box center [1439, 285] width 59 height 21
